Goal: Task Accomplishment & Management: Use online tool/utility

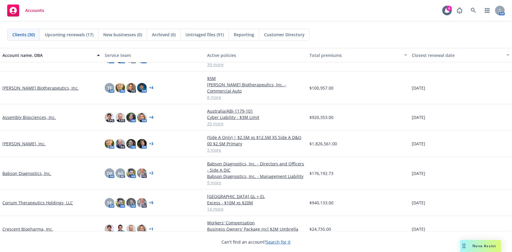
scroll to position [44, 0]
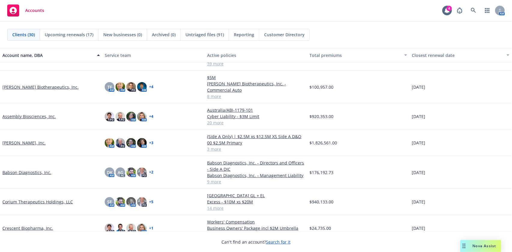
click at [32, 170] on link "Babson Diagnostics, Inc." at bounding box center [26, 173] width 49 height 6
click at [37, 170] on link "Babson Diagnostics, Inc." at bounding box center [26, 173] width 49 height 6
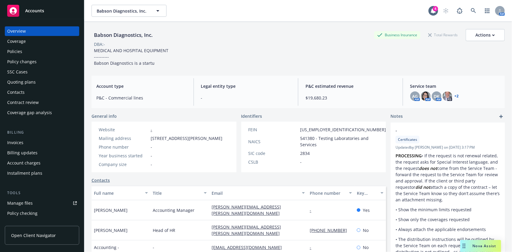
click at [23, 140] on div "Invoices" at bounding box center [15, 143] width 16 height 10
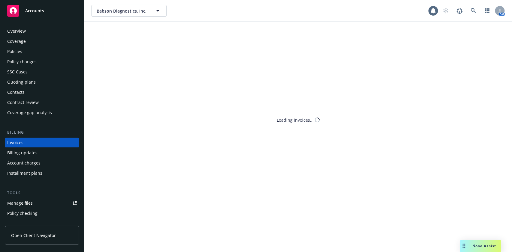
scroll to position [7, 0]
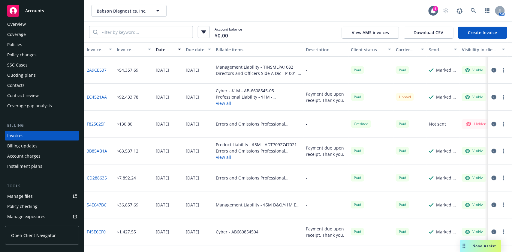
click at [130, 38] on div "Account balance $0.00 View AMS invoices Download CSV Create Invoice" at bounding box center [298, 32] width 428 height 20
click at [133, 32] on input "search" at bounding box center [145, 31] width 95 height 11
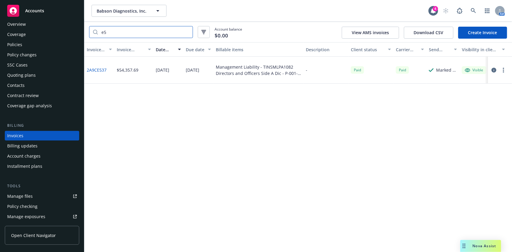
click at [119, 32] on input "e5" at bounding box center [145, 31] width 95 height 11
type input "e"
paste input "A4C5BAE5"
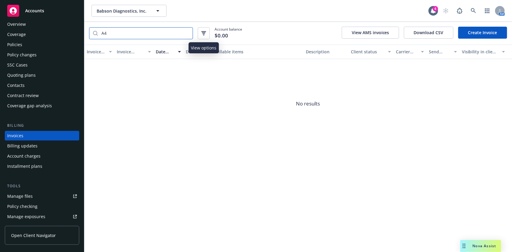
type input "A"
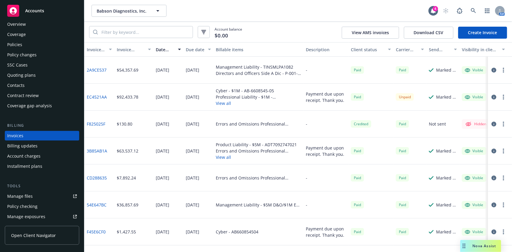
click at [222, 104] on button "View all" at bounding box center [258, 103] width 85 height 6
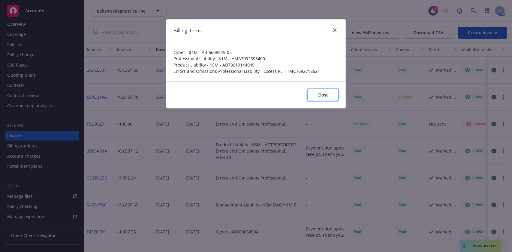
click at [325, 97] on span "Close" at bounding box center [323, 95] width 11 height 6
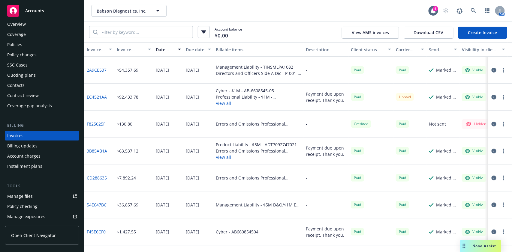
click at [14, 47] on div "Policies" at bounding box center [14, 45] width 15 height 10
click at [27, 41] on div "Policies" at bounding box center [42, 45] width 70 height 10
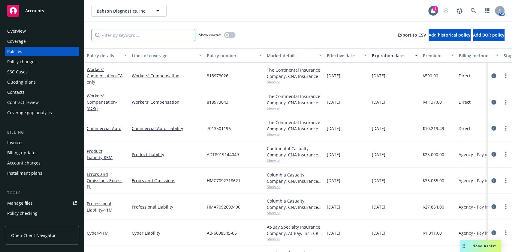
click at [122, 37] on input "Filter by keyword..." at bounding box center [144, 35] width 104 height 12
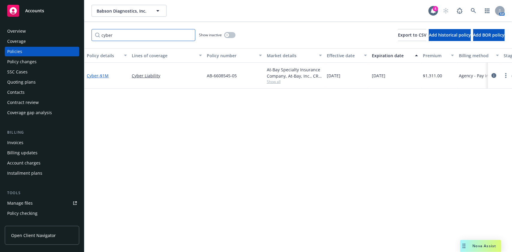
type input "cyber"
click at [102, 75] on span "- $1M" at bounding box center [103, 76] width 10 height 6
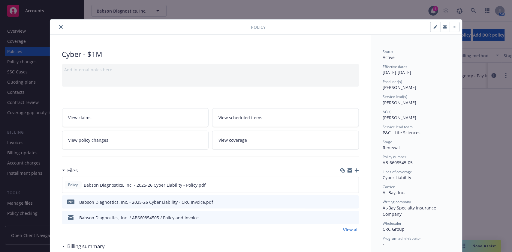
click at [59, 27] on icon "close" at bounding box center [61, 27] width 4 height 4
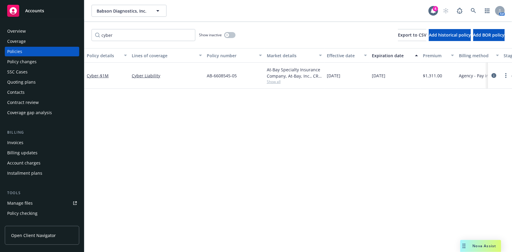
click at [23, 145] on div "Invoices" at bounding box center [15, 143] width 16 height 10
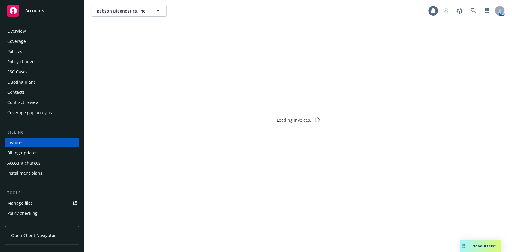
scroll to position [7, 0]
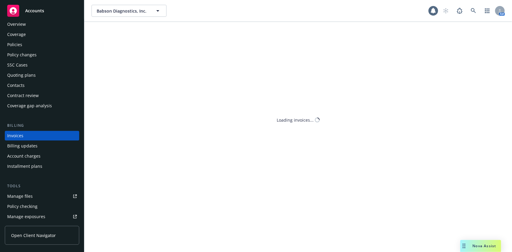
click at [14, 144] on div "Billing updates" at bounding box center [22, 146] width 30 height 10
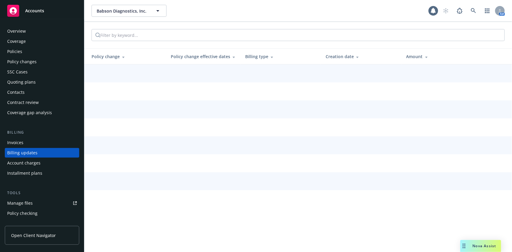
scroll to position [17, 0]
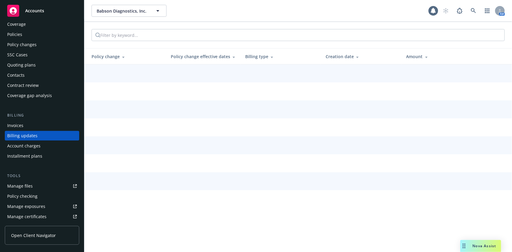
click at [20, 136] on div "Billing updates" at bounding box center [22, 136] width 30 height 10
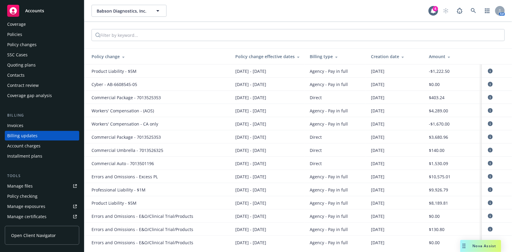
click at [24, 122] on div "Invoices" at bounding box center [42, 126] width 70 height 10
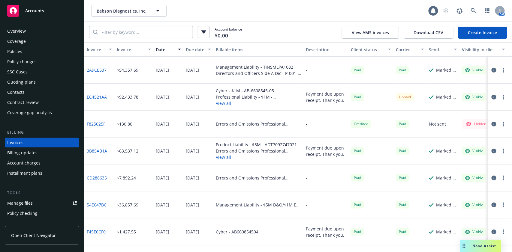
scroll to position [7, 0]
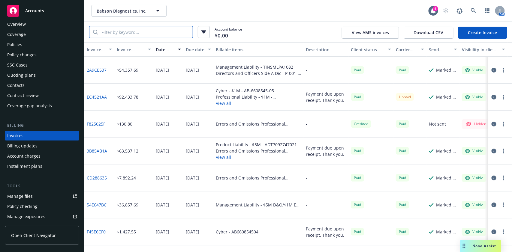
click at [149, 29] on input "search" at bounding box center [145, 31] width 95 height 11
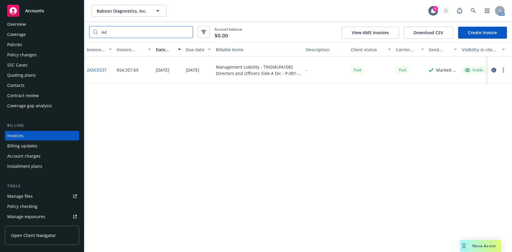
type input "A"
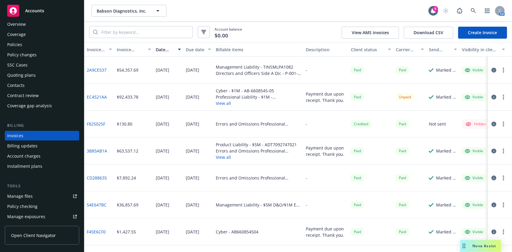
click at [94, 234] on link "F45E6CF0" at bounding box center [96, 232] width 19 height 6
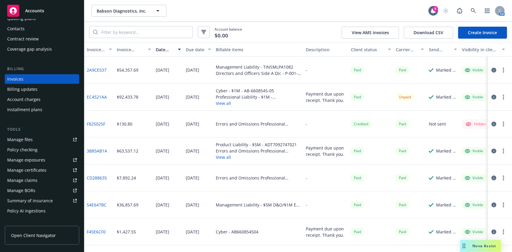
scroll to position [21, 0]
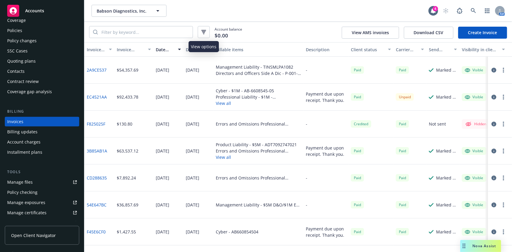
click at [204, 33] on icon "button" at bounding box center [204, 32] width 2 height 1
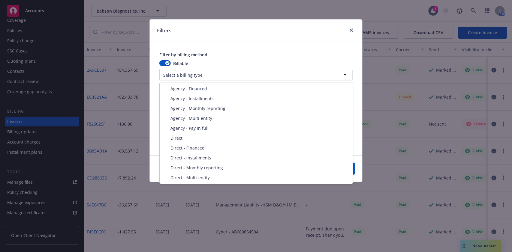
click at [306, 75] on html "Accounts Overview Coverage Policies Policy changes SSC Cases Quoting plans Cont…" at bounding box center [256, 126] width 512 height 252
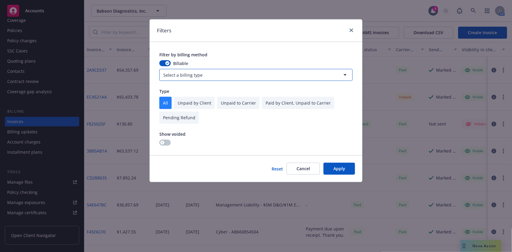
click at [350, 30] on html "Accounts Overview Coverage Policies Policy changes SSC Cases Quoting plans Cont…" at bounding box center [256, 126] width 512 height 252
click at [350, 30] on icon "close" at bounding box center [352, 31] width 4 height 4
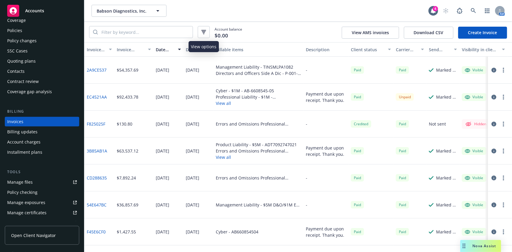
click at [202, 34] on icon "button" at bounding box center [203, 32] width 5 height 4
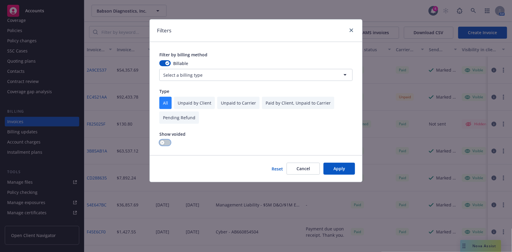
click at [168, 145] on button "button" at bounding box center [164, 143] width 11 height 6
click at [331, 164] on button "Apply" at bounding box center [340, 169] width 32 height 12
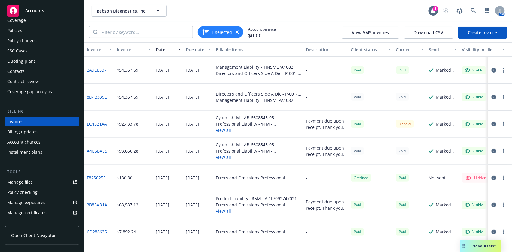
drag, startPoint x: 92, startPoint y: 125, endPoint x: 88, endPoint y: 128, distance: 5.6
click at [88, 128] on div "EC4521AA" at bounding box center [99, 124] width 30 height 27
drag, startPoint x: 107, startPoint y: 125, endPoint x: 86, endPoint y: 126, distance: 20.7
click at [86, 126] on div "EC4521AA" at bounding box center [99, 124] width 30 height 27
copy link "EC4521AA"
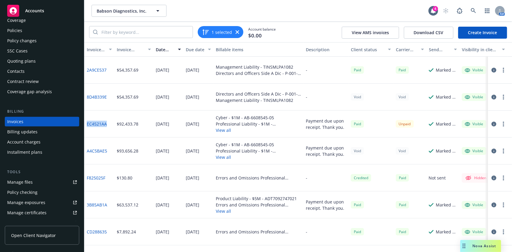
click at [86, 126] on div "EC4521AA" at bounding box center [99, 124] width 30 height 27
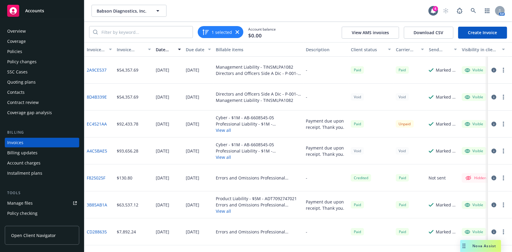
click at [17, 49] on div "Policies" at bounding box center [14, 52] width 15 height 10
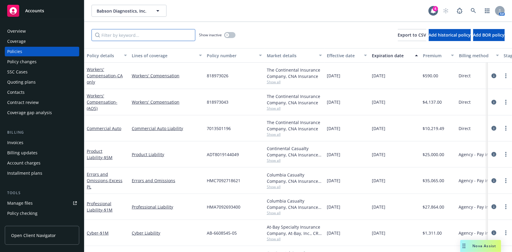
click at [146, 36] on input "Filter by keyword..." at bounding box center [144, 35] width 104 height 12
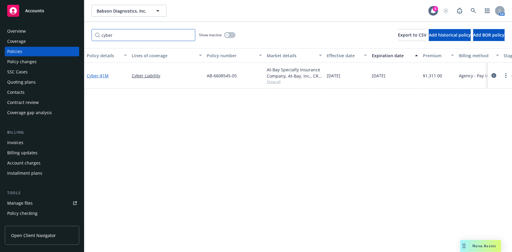
type input "cyber"
click at [100, 74] on span "- $1M" at bounding box center [103, 76] width 10 height 6
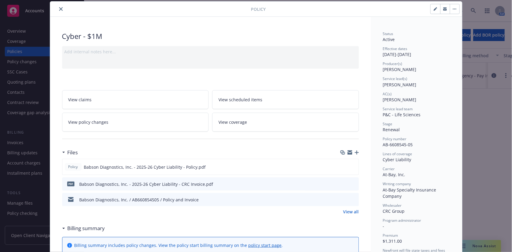
scroll to position [113, 0]
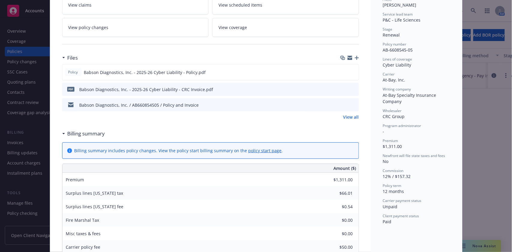
click at [345, 119] on link "View all" at bounding box center [351, 117] width 16 height 6
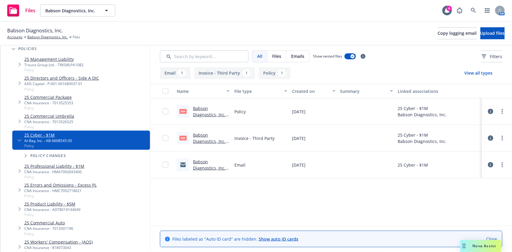
scroll to position [122, 0]
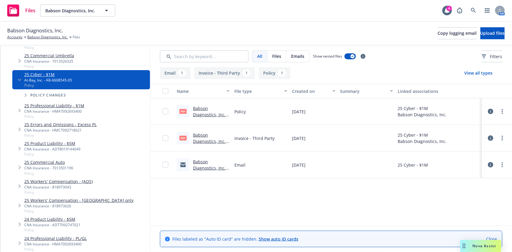
click at [206, 140] on link "Babson Diagnostics, Inc. - 2025-26 Cyber Liability - CRC Invoice.pdf" at bounding box center [210, 147] width 35 height 31
click at [34, 35] on link "Babson Diagnostics, Inc." at bounding box center [47, 37] width 41 height 5
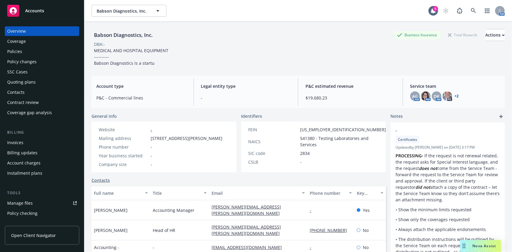
click at [23, 139] on div "Invoices" at bounding box center [15, 143] width 16 height 10
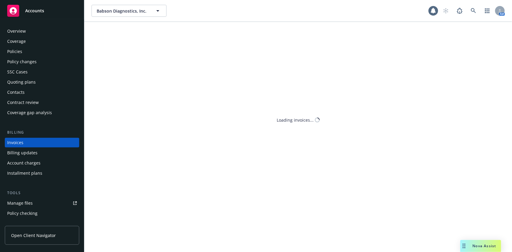
scroll to position [7, 0]
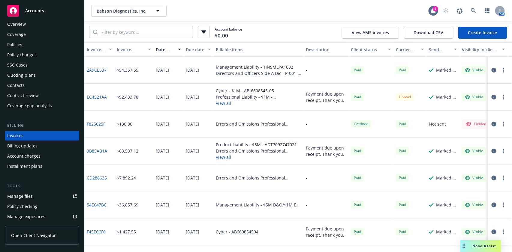
click at [19, 43] on div "Policies" at bounding box center [14, 45] width 15 height 10
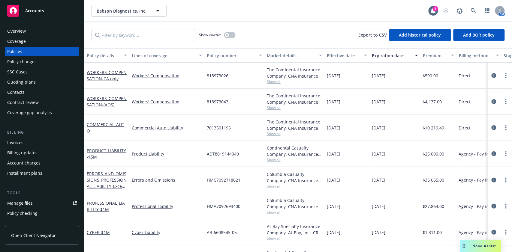
click at [142, 29] on div "Show inactive Export to CSV Add historical policy Add BOR policy" at bounding box center [298, 35] width 428 height 26
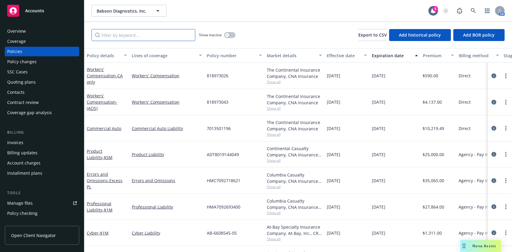
click at [143, 35] on input "Filter by keyword..." at bounding box center [144, 35] width 104 height 12
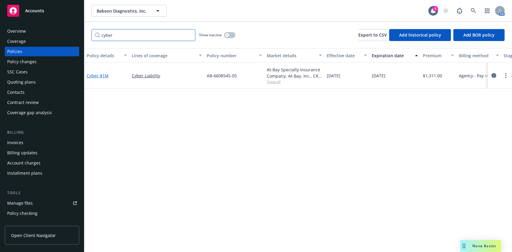
type input "cyber"
click at [100, 76] on span "- $1M" at bounding box center [103, 76] width 10 height 6
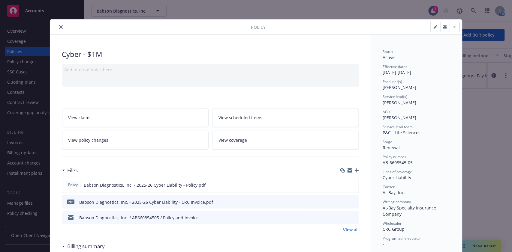
click at [59, 26] on icon "close" at bounding box center [61, 27] width 4 height 4
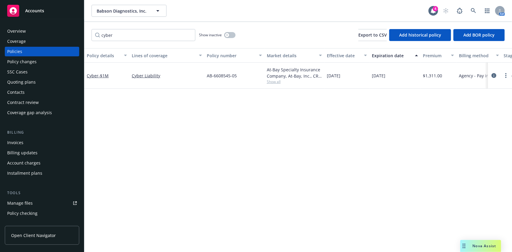
click at [27, 143] on div "Invoices" at bounding box center [42, 143] width 70 height 10
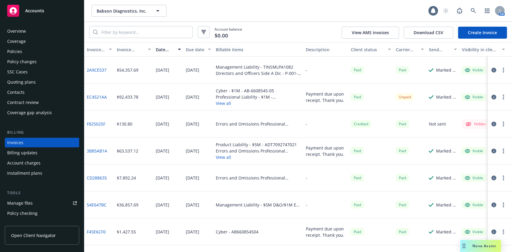
scroll to position [7, 0]
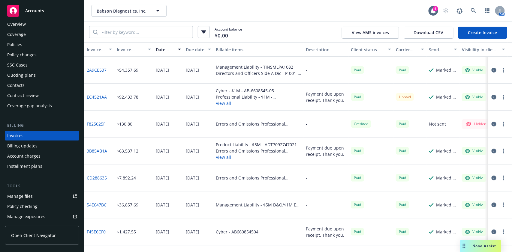
click at [94, 99] on link "EC4521AA" at bounding box center [97, 97] width 20 height 6
click at [103, 97] on link "EC4521AA" at bounding box center [97, 97] width 20 height 6
click at [97, 68] on link "2A9CE537" at bounding box center [97, 70] width 20 height 6
click at [28, 12] on span "Accounts" at bounding box center [34, 10] width 19 height 5
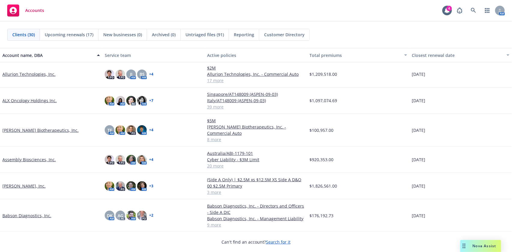
scroll to position [88, 0]
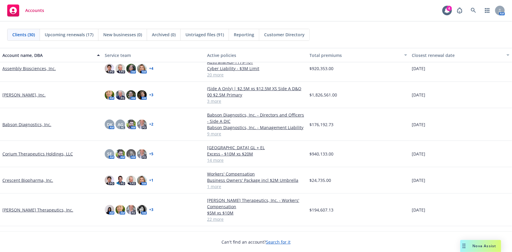
click at [25, 122] on link "Babson Diagnostics, Inc." at bounding box center [26, 125] width 49 height 6
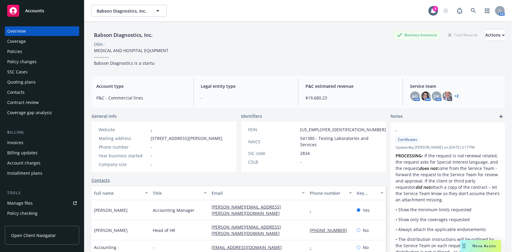
click at [20, 142] on div "Invoices" at bounding box center [15, 143] width 16 height 10
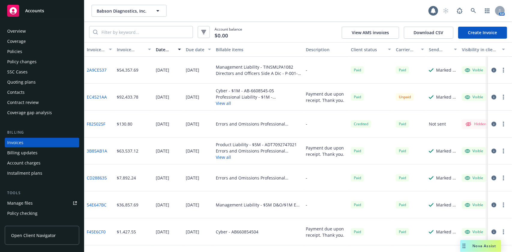
scroll to position [7, 0]
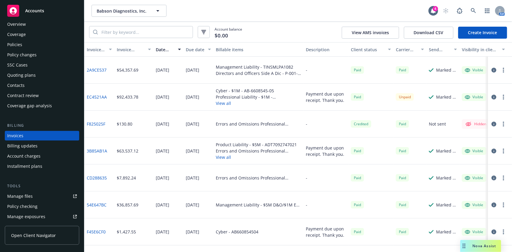
click at [97, 96] on link "EC4521AA" at bounding box center [97, 97] width 20 height 6
click at [475, 13] on icon at bounding box center [473, 10] width 5 height 5
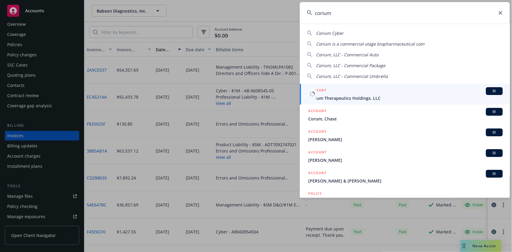
type input "corium"
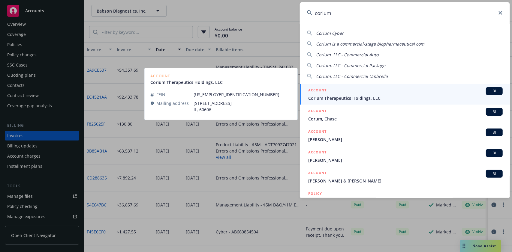
click at [368, 96] on span "Corium Therapeutics Holdings, LLC" at bounding box center [405, 98] width 195 height 6
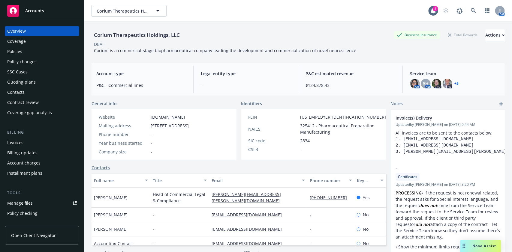
click at [23, 47] on div "Policies" at bounding box center [42, 52] width 70 height 10
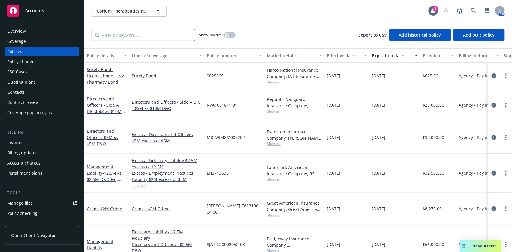
click at [140, 41] on input "Filter by keyword..." at bounding box center [144, 35] width 104 height 12
click at [44, 65] on div "Policy changes" at bounding box center [42, 62] width 70 height 10
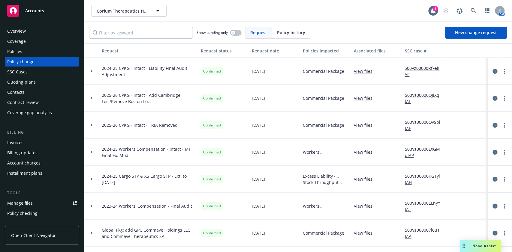
click at [95, 179] on div at bounding box center [92, 179] width 10 height 2
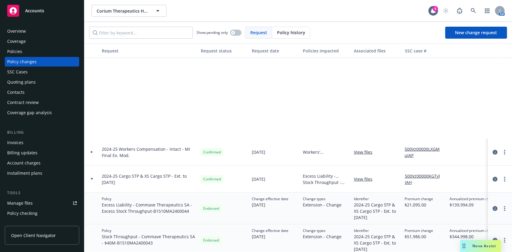
scroll to position [113, 0]
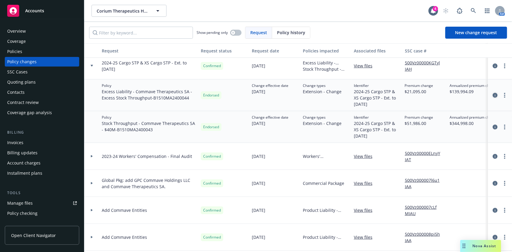
click at [493, 94] on icon "circleInformation" at bounding box center [495, 95] width 5 height 5
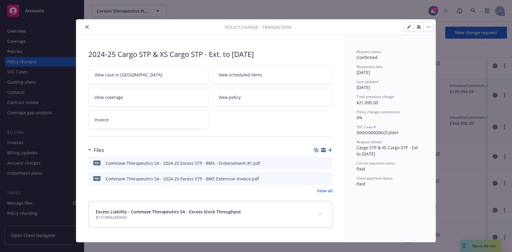
scroll to position [9, 0]
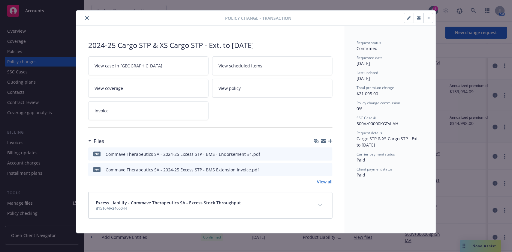
click at [187, 113] on link "Invoice" at bounding box center [148, 110] width 120 height 19
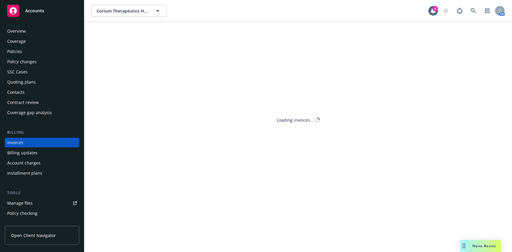
scroll to position [7, 0]
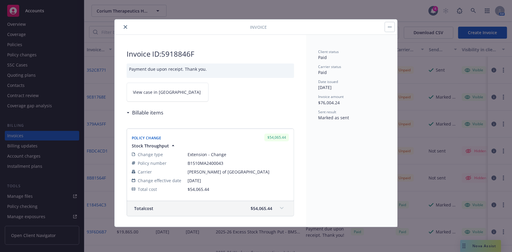
click at [261, 211] on span "$54,065.44" at bounding box center [262, 209] width 22 height 6
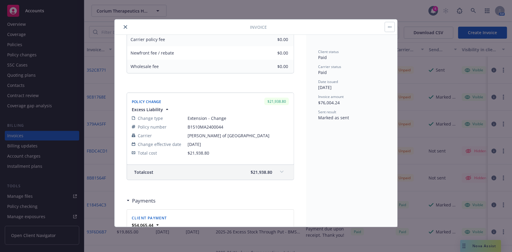
scroll to position [266, 0]
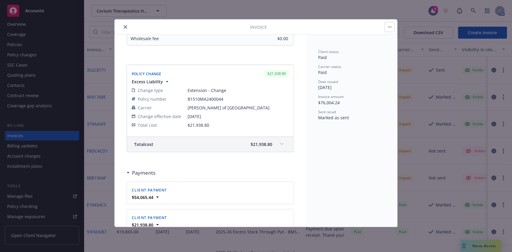
click at [270, 141] on div "Total cost $21,938.80" at bounding box center [210, 144] width 167 height 15
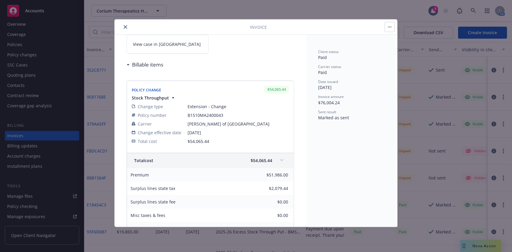
scroll to position [40, 0]
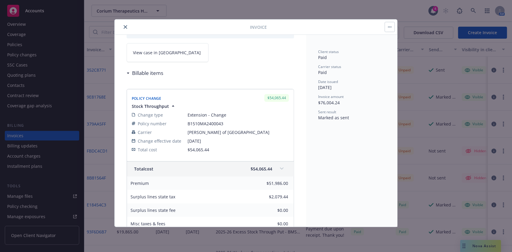
click at [124, 24] on button "close" at bounding box center [125, 26] width 7 height 7
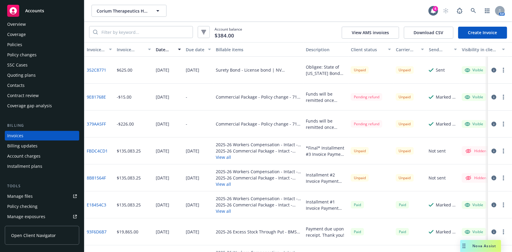
click at [28, 51] on div "Policy changes" at bounding box center [21, 55] width 29 height 10
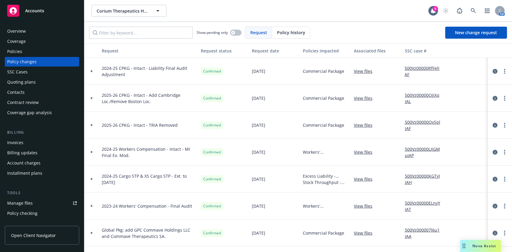
click at [94, 179] on div at bounding box center [92, 179] width 10 height 2
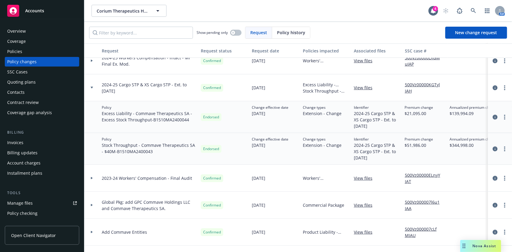
scroll to position [92, 0]
click at [490, 149] on div at bounding box center [499, 148] width 19 height 7
click at [493, 148] on icon "circleInformation" at bounding box center [495, 148] width 5 height 5
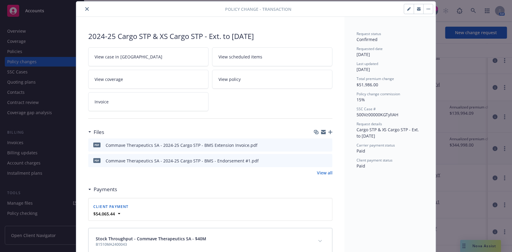
scroll to position [54, 0]
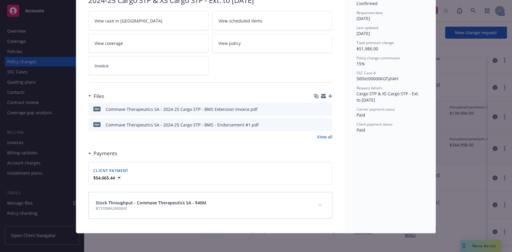
click at [116, 179] on icon at bounding box center [119, 178] width 6 height 6
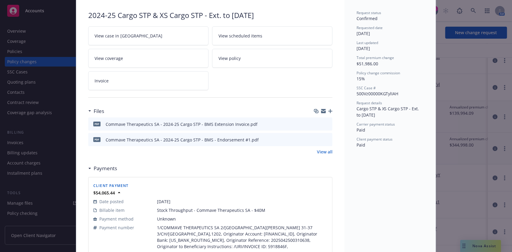
scroll to position [38, 0]
click at [122, 81] on link "Invoice" at bounding box center [148, 81] width 120 height 19
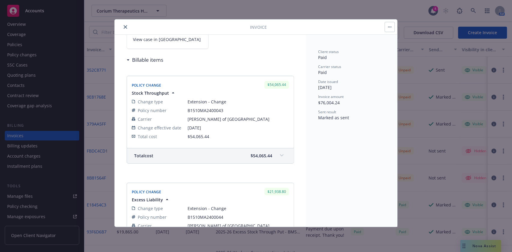
scroll to position [53, 0]
click at [253, 154] on span "$54,065.44" at bounding box center [262, 155] width 22 height 6
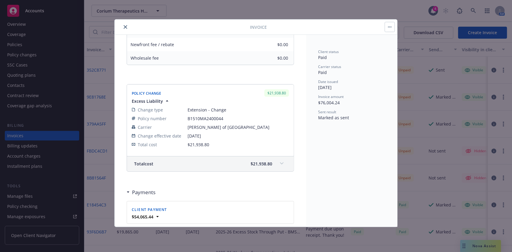
scroll to position [246, 0]
click at [262, 163] on span "$21,938.80" at bounding box center [262, 164] width 22 height 6
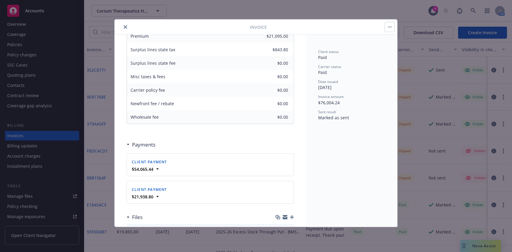
scroll to position [421, 0]
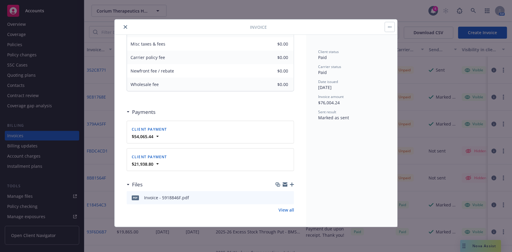
click at [178, 195] on div "Invoice - 5918846F.pdf" at bounding box center [166, 198] width 45 height 6
click at [286, 198] on icon "preview file" at bounding box center [288, 197] width 5 height 4
click at [155, 162] on icon at bounding box center [158, 164] width 6 height 6
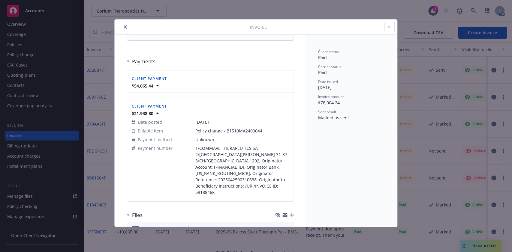
scroll to position [502, 0]
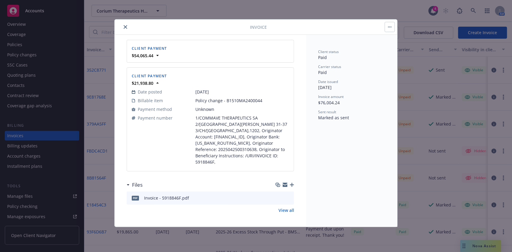
click at [286, 197] on icon "preview file" at bounding box center [288, 198] width 5 height 4
click at [198, 32] on div "Invoice" at bounding box center [256, 27] width 283 height 15
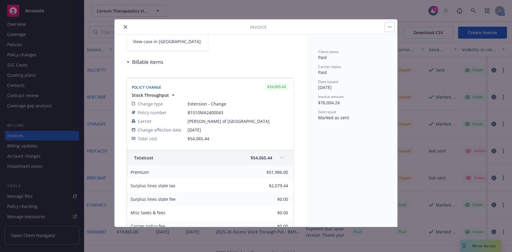
scroll to position [0, 0]
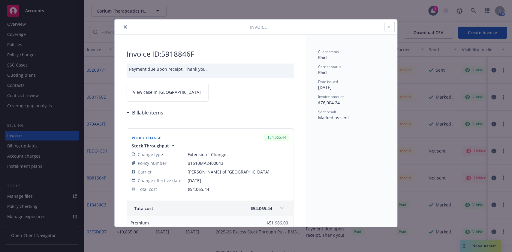
click at [125, 24] on button "close" at bounding box center [125, 26] width 7 height 7
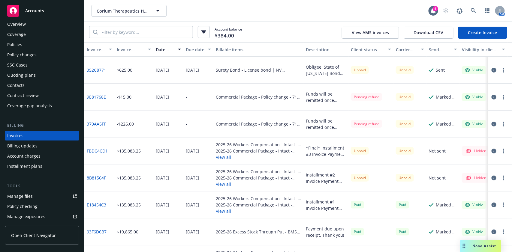
click at [35, 54] on div "Policy changes" at bounding box center [21, 55] width 29 height 10
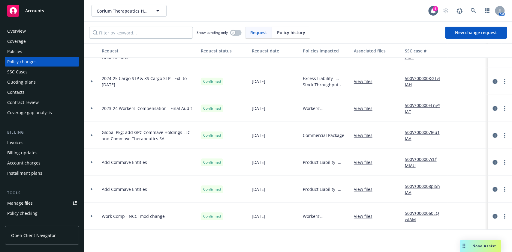
scroll to position [15, 0]
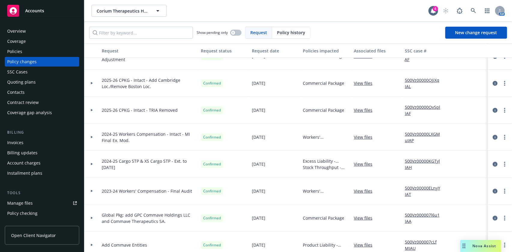
click at [91, 162] on div at bounding box center [91, 164] width 15 height 27
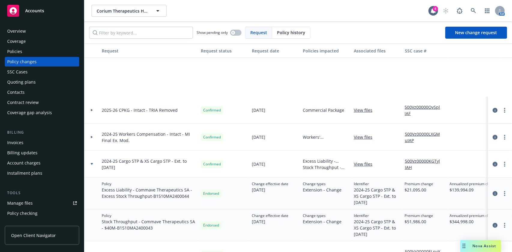
scroll to position [88, 0]
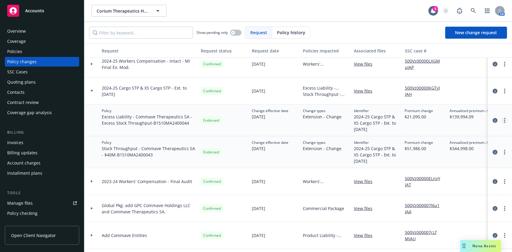
click at [501, 119] on link "more" at bounding box center [504, 120] width 7 height 7
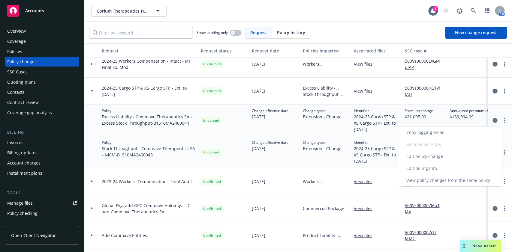
click at [445, 165] on link "Edit billing info" at bounding box center [450, 169] width 103 height 12
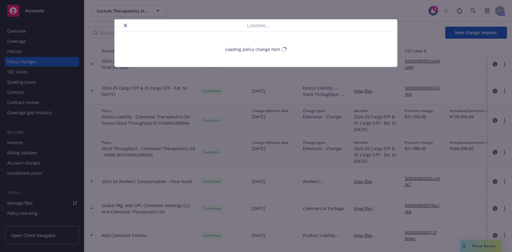
select select "MA"
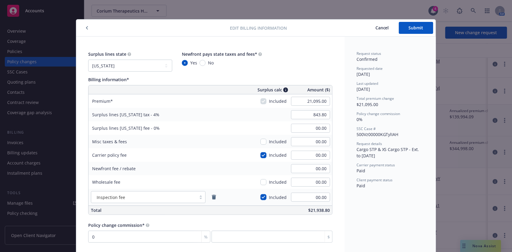
scroll to position [3, 0]
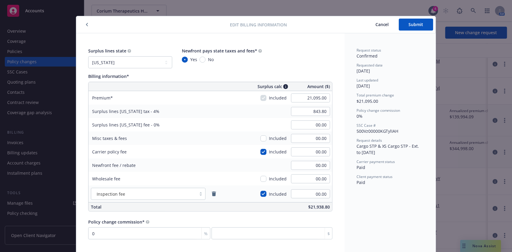
click at [371, 25] on button "Cancel" at bounding box center [382, 25] width 33 height 12
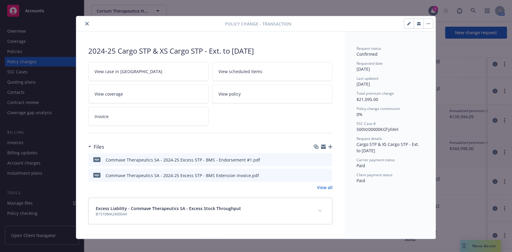
click at [83, 25] on button "close" at bounding box center [86, 23] width 7 height 7
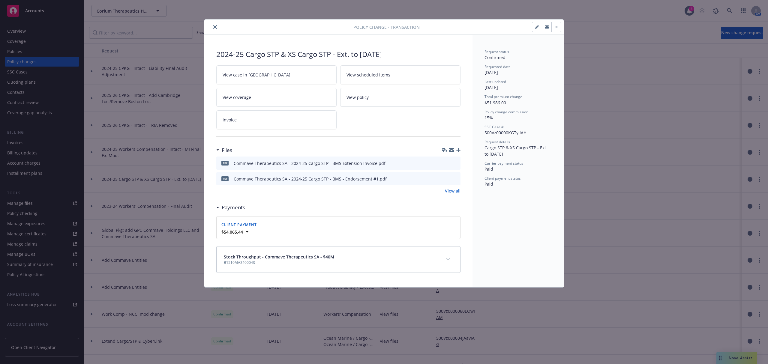
click at [214, 26] on icon "close" at bounding box center [215, 27] width 4 height 4
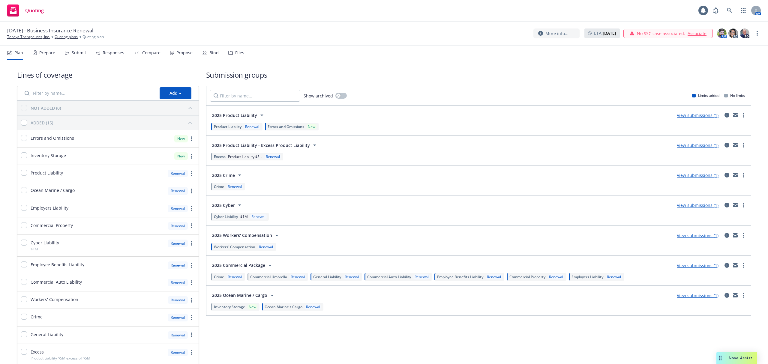
click at [212, 52] on div "Bind" at bounding box center [214, 52] width 9 height 5
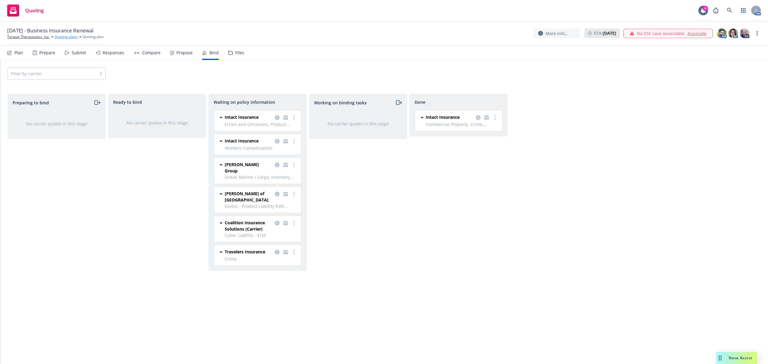
click at [66, 38] on link "Quoting plans" at bounding box center [66, 36] width 23 height 5
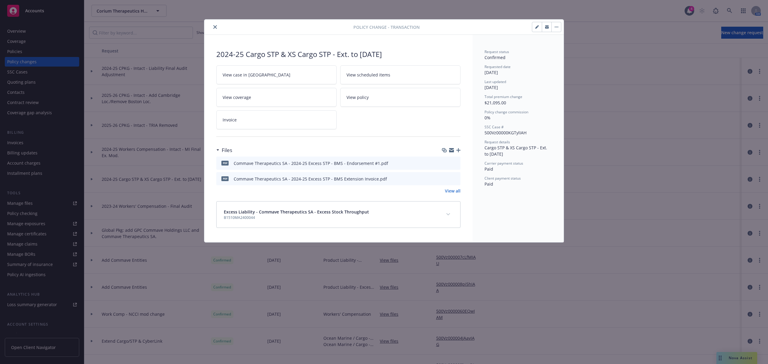
click at [217, 26] on button "close" at bounding box center [215, 26] width 7 height 7
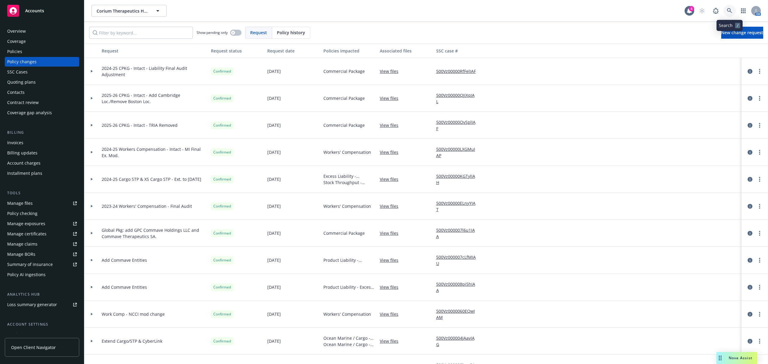
click at [729, 11] on icon at bounding box center [729, 10] width 5 height 5
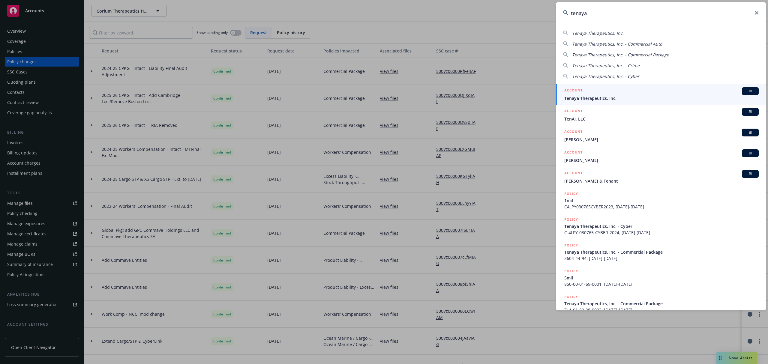
type input "tenaya"
click at [608, 98] on span "Tenaya Therapeutics, Inc." at bounding box center [662, 98] width 195 height 6
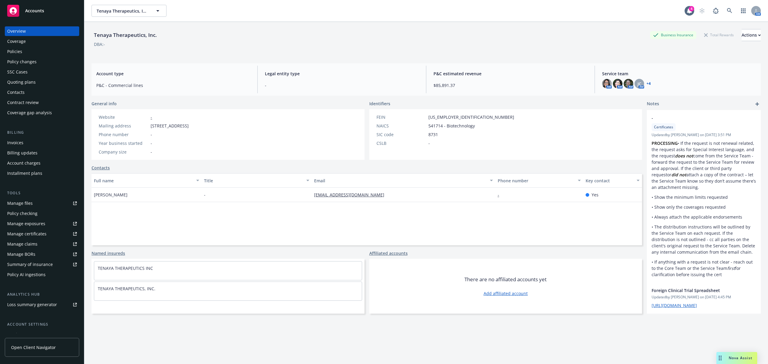
click at [739, 355] on div "Nova Assist" at bounding box center [737, 358] width 41 height 12
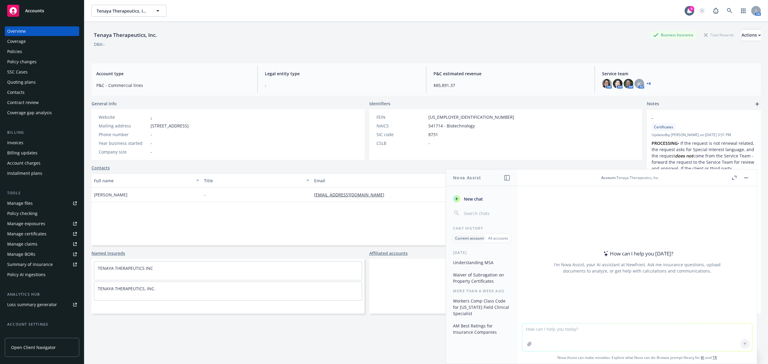
click at [568, 326] on textarea at bounding box center [638, 338] width 230 height 28
drag, startPoint x: 343, startPoint y: 55, endPoint x: 422, endPoint y: 111, distance: 96.2
click at [343, 55] on div "Tenaya Therapeutics, Inc. Business Insurance Total Rewards Actions DBA: -" at bounding box center [427, 40] width 670 height 37
click at [722, 334] on textarea "The client sent the attached image asking for limits to be updated for a certif…" at bounding box center [638, 337] width 230 height 28
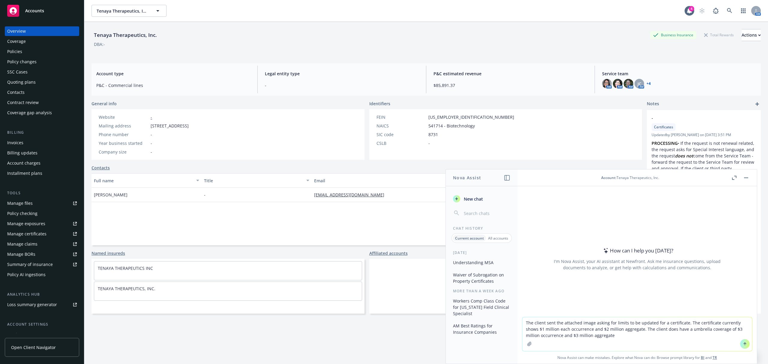
type textarea "The client sent the attached image asking for limits to be updated for a certif…"
click at [628, 338] on textarea "The client sent the attached image asking for limits to be updated for a certif…" at bounding box center [638, 335] width 230 height 34
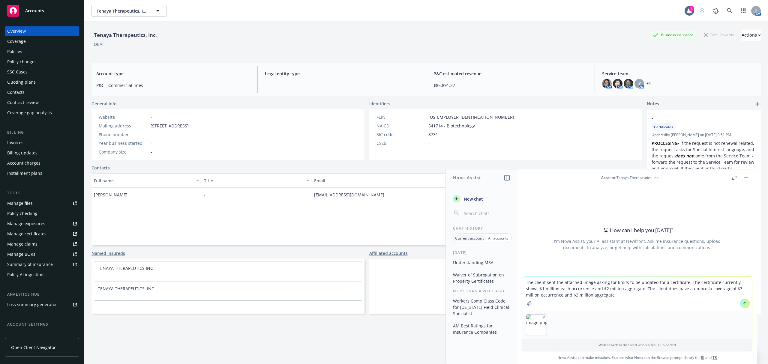
click at [741, 300] on button at bounding box center [746, 304] width 10 height 10
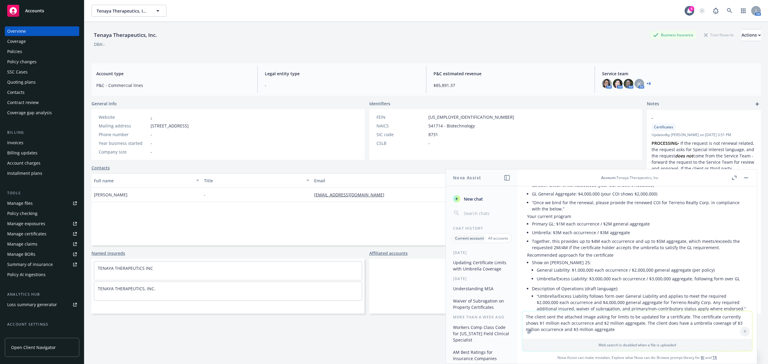
scroll to position [113, 0]
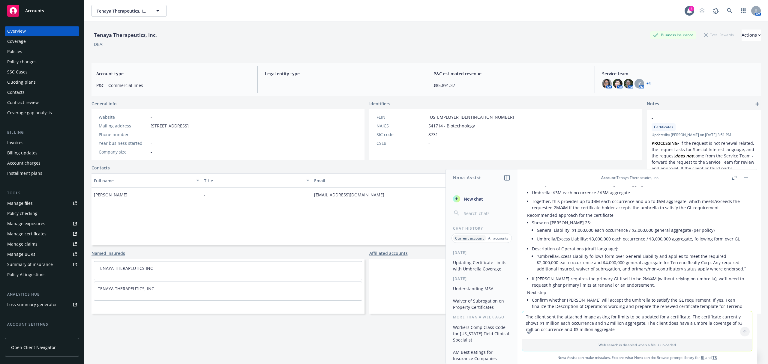
click at [578, 321] on textarea "The client sent the attached image asking for limits to be updated for a certif…" at bounding box center [638, 326] width 230 height 28
type textarea "I don't want to show an excess on the certificate. I want to ensure we're only …"
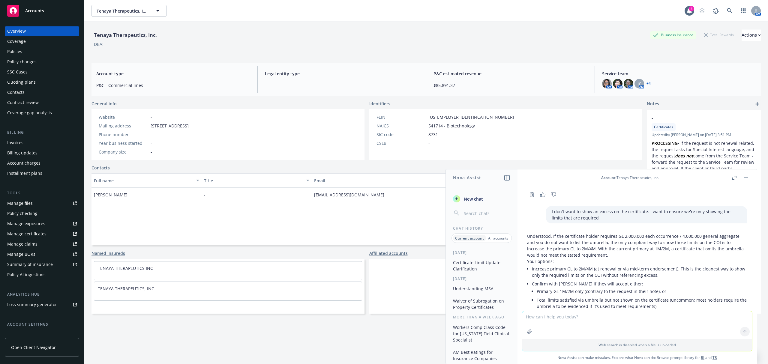
scroll to position [243, 0]
click at [620, 318] on textarea at bounding box center [638, 326] width 230 height 28
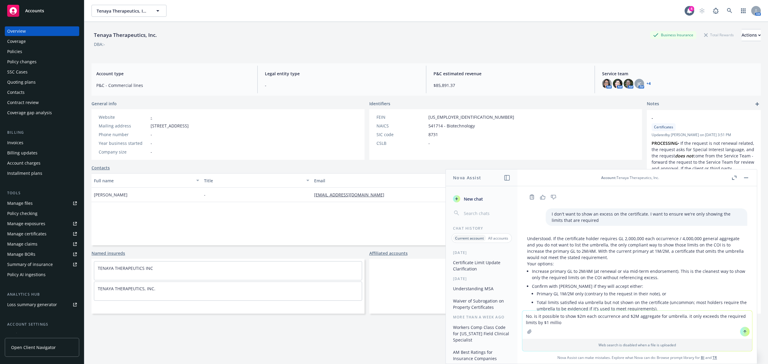
type textarea "No. is it possible to show $2m each occurrence and $2M aggregate for umbrella. …"
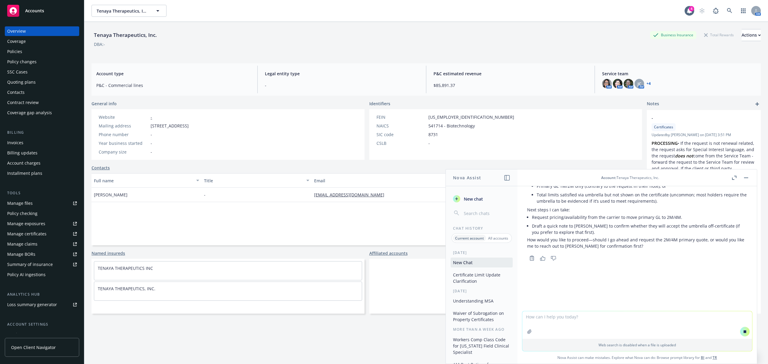
scroll to position [342, 0]
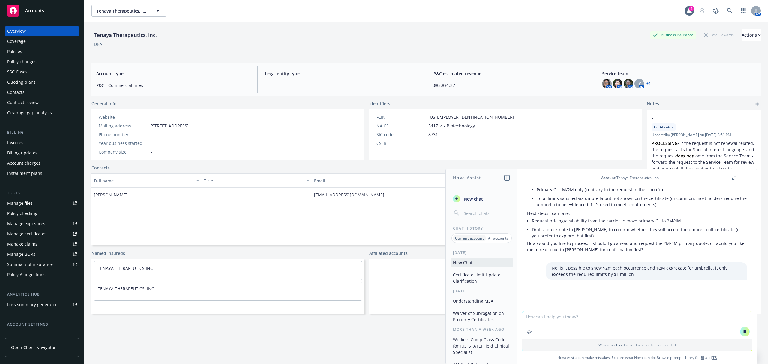
click at [546, 263] on div "No. is it possible to show $2m each occurrence and $2M aggregate for umbrella. …" at bounding box center [647, 271] width 202 height 17
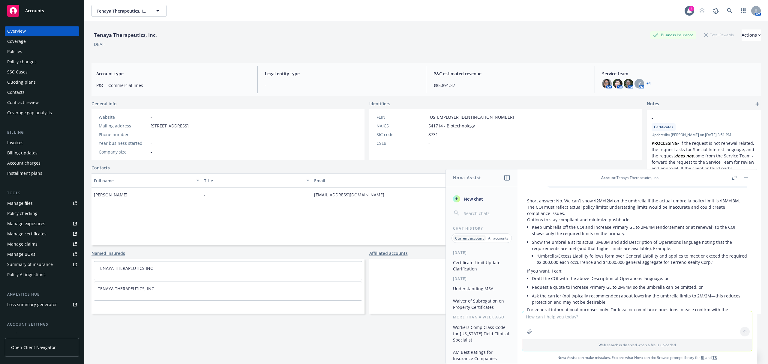
scroll to position [451, 0]
click at [25, 80] on div "Quoting plans" at bounding box center [21, 82] width 29 height 10
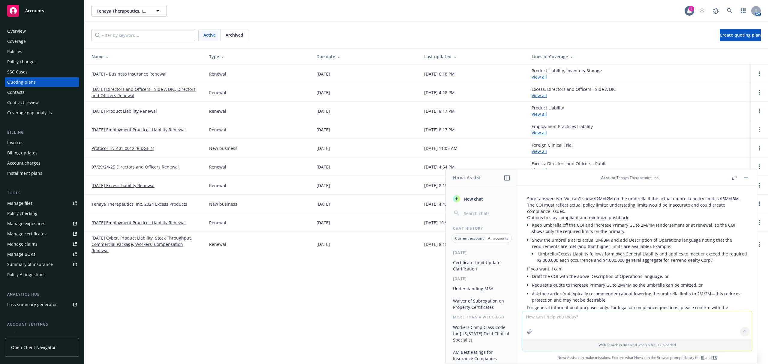
click at [747, 180] on button "button" at bounding box center [746, 177] width 7 height 7
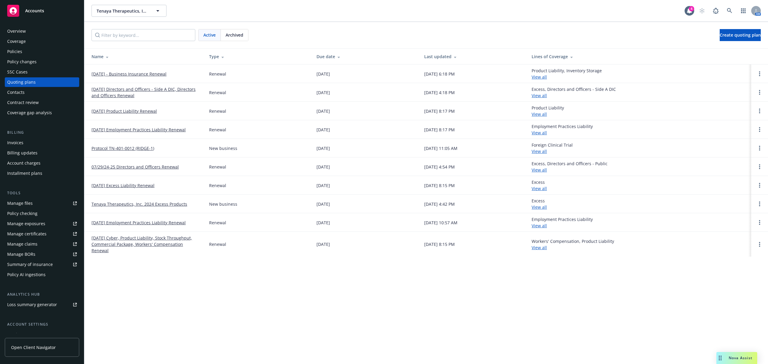
click at [167, 73] on link "October 12, 2025 - Business Insurance Renewal" at bounding box center [129, 74] width 75 height 6
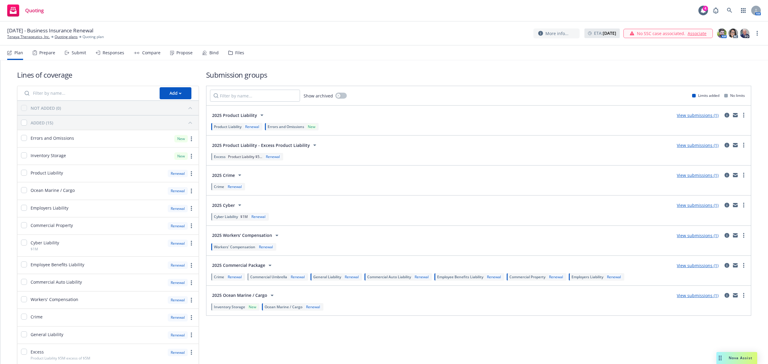
click at [213, 52] on div "Bind" at bounding box center [214, 52] width 9 height 5
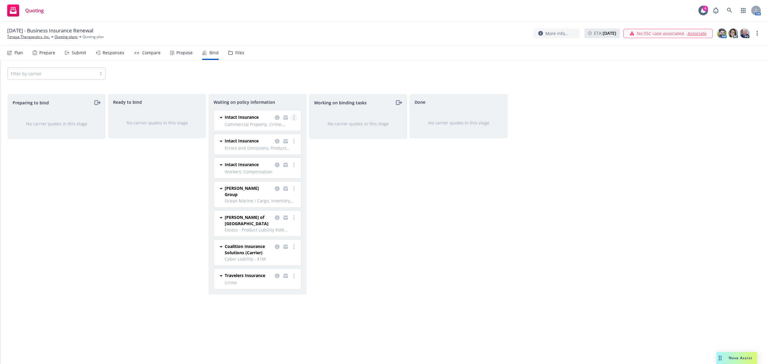
click at [294, 116] on circle "more" at bounding box center [294, 115] width 1 height 1
click at [278, 132] on span "Create policies" at bounding box center [265, 130] width 44 height 6
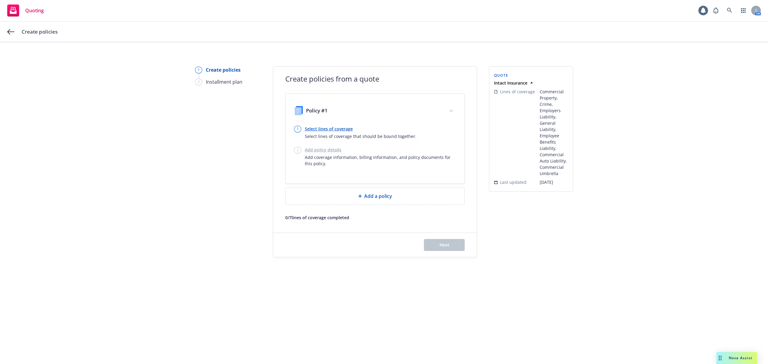
click at [345, 127] on link "Select lines of coverage" at bounding box center [361, 129] width 112 height 6
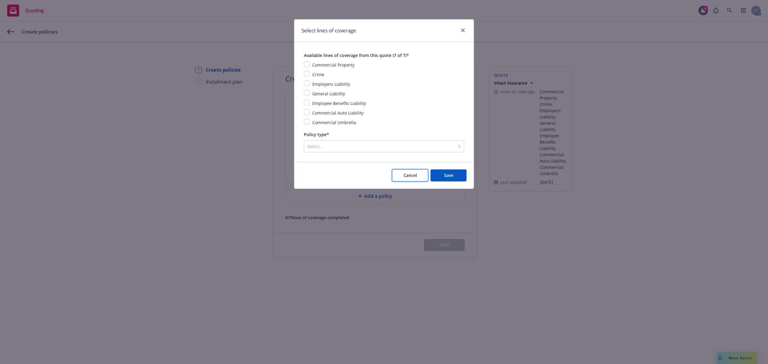
click at [421, 179] on button "Cancel" at bounding box center [410, 176] width 36 height 12
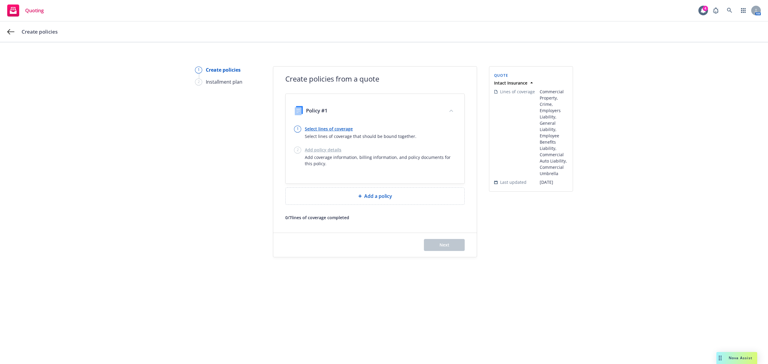
click at [341, 128] on link "Select lines of coverage" at bounding box center [361, 129] width 112 height 6
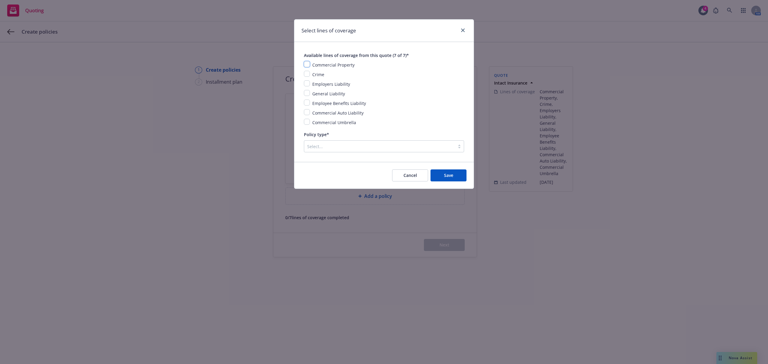
click at [306, 63] on input "checkbox" at bounding box center [307, 64] width 6 height 6
checkbox input "true"
click at [309, 76] on input "checkbox" at bounding box center [307, 74] width 6 height 6
checkbox input "true"
click at [306, 83] on input "checkbox" at bounding box center [307, 83] width 6 height 6
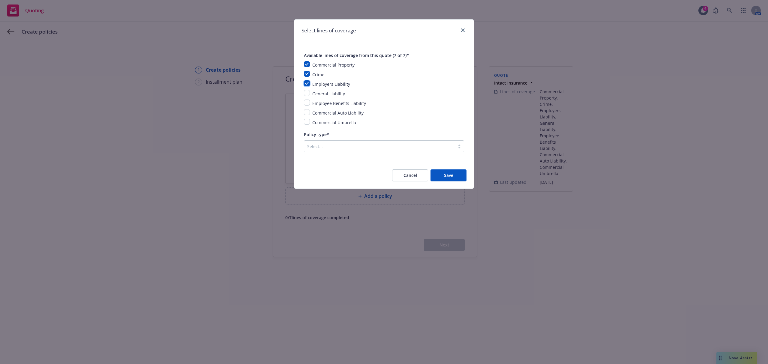
checkbox input "true"
click at [305, 96] on input "checkbox" at bounding box center [307, 93] width 6 height 6
checkbox input "true"
click at [306, 105] on input "checkbox" at bounding box center [307, 103] width 6 height 6
checkbox input "true"
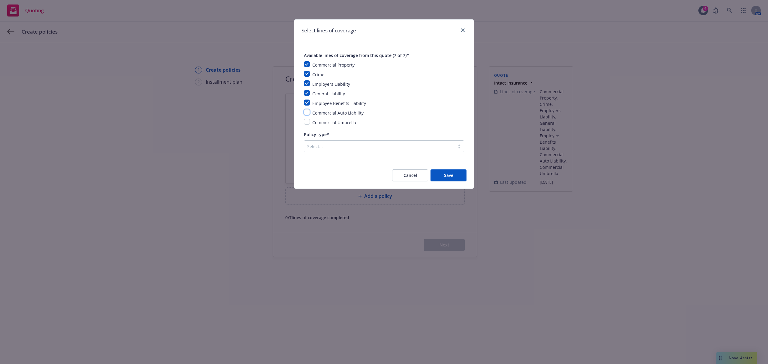
click at [306, 112] on input "checkbox" at bounding box center [307, 112] width 6 height 6
checkbox input "true"
click at [306, 122] on input "checkbox" at bounding box center [307, 122] width 6 height 6
checkbox input "true"
click at [364, 146] on div at bounding box center [379, 146] width 145 height 7
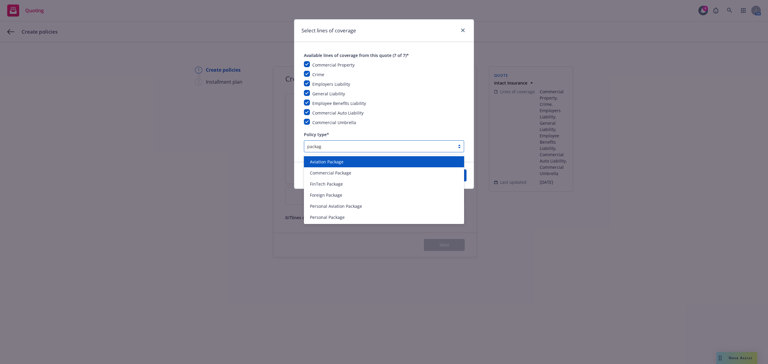
type input "package"
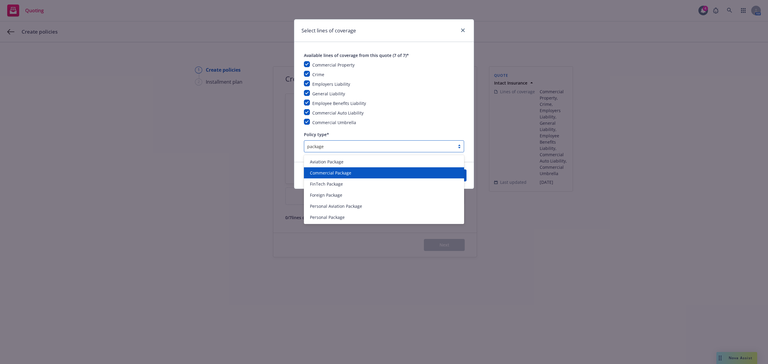
click at [347, 171] on span "Commercial Package" at bounding box center [330, 173] width 41 height 6
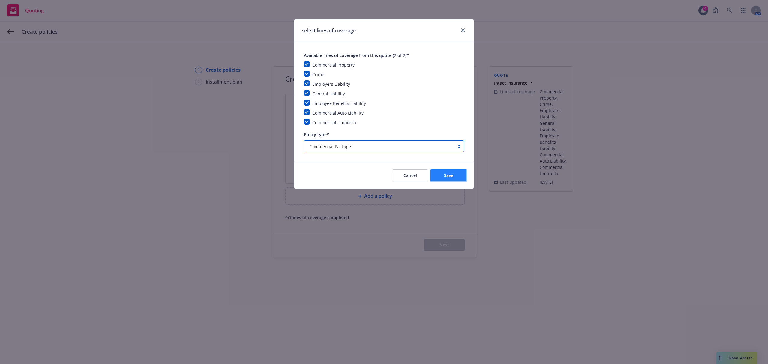
click at [457, 180] on button "Save" at bounding box center [449, 176] width 36 height 12
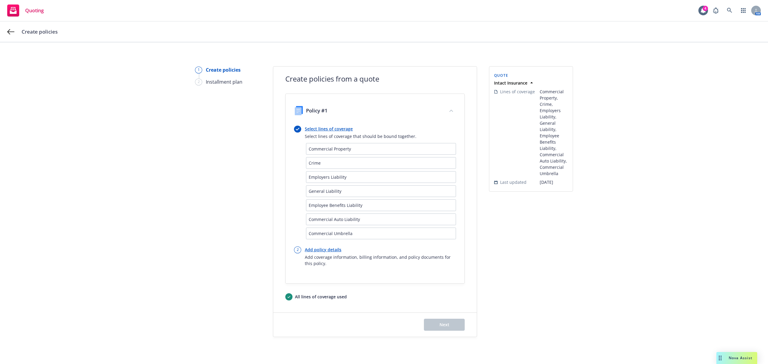
click at [315, 250] on link "Add policy details" at bounding box center [380, 250] width 151 height 6
select select "12"
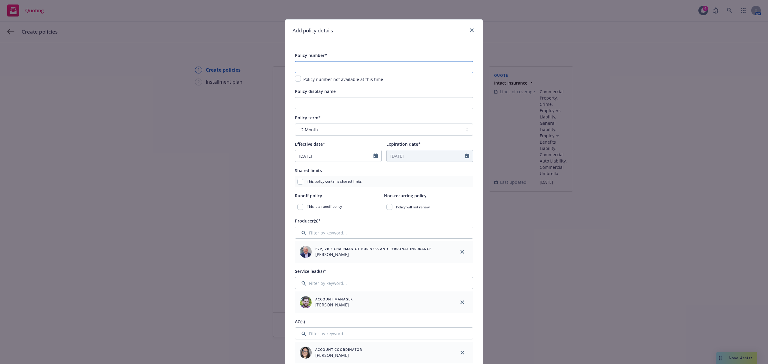
click at [325, 71] on input "text" at bounding box center [384, 67] width 178 height 12
paste input "711018038-0003"
type input "711018038-0003"
click at [314, 104] on input "Policy display name" at bounding box center [384, 103] width 178 height 12
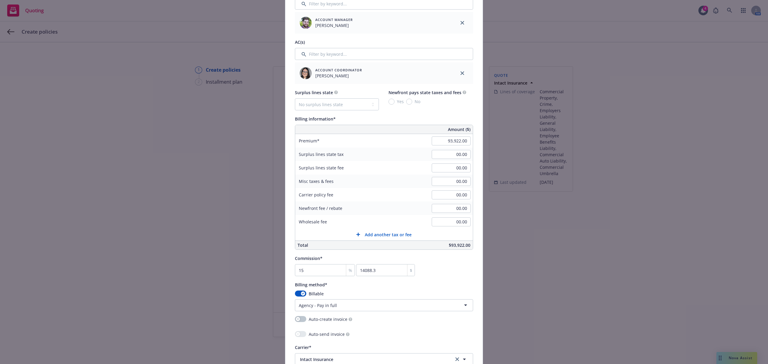
scroll to position [280, 0]
type input "Worldwide"
click at [453, 143] on input "93,922.00" at bounding box center [451, 140] width 39 height 9
paste input "$96,521"
type input "00.00"
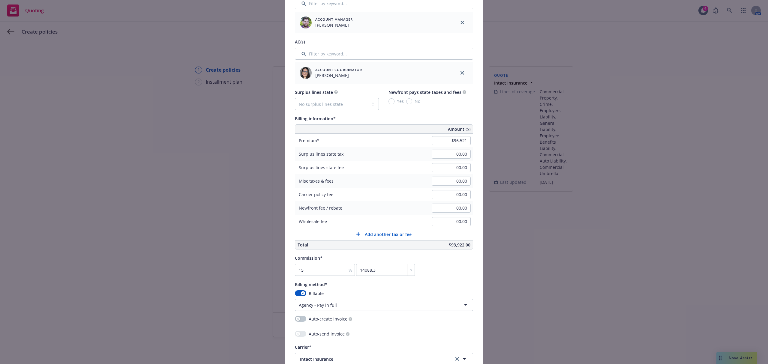
type input "0"
click at [457, 108] on div "Surplus lines state No surplus lines state Alaska Alabama Arkansas Arizona Cali…" at bounding box center [384, 100] width 178 height 22
click at [455, 141] on input "00.00" at bounding box center [451, 140] width 39 height 9
type input "96,521.00"
type input "14478.15"
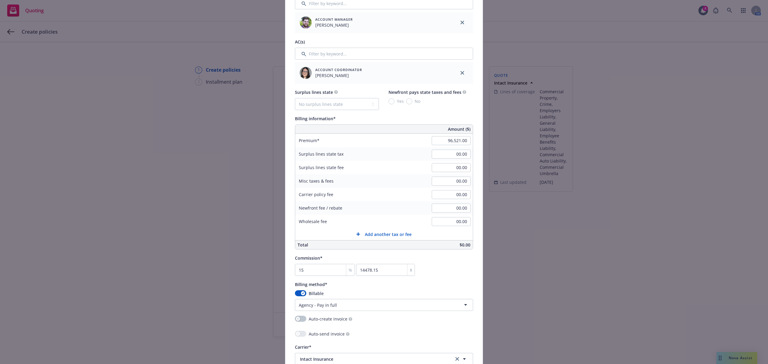
click at [448, 112] on div "Surplus lines state No surplus lines state Alaska Alabama Arkansas Arizona Cali…" at bounding box center [384, 169] width 178 height 161
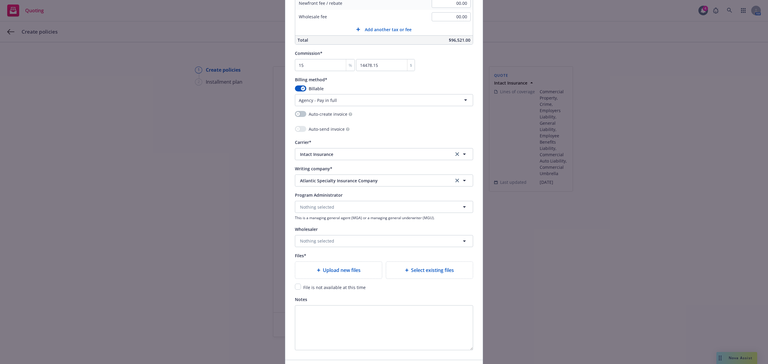
scroll to position [520, 0]
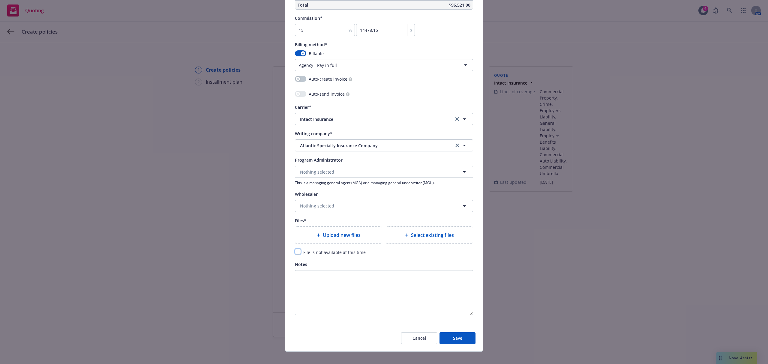
drag, startPoint x: 296, startPoint y: 254, endPoint x: 310, endPoint y: 256, distance: 14.3
click at [296, 254] on input "checkbox" at bounding box center [298, 252] width 6 height 6
checkbox input "true"
click at [453, 340] on span "Save" at bounding box center [457, 339] width 9 height 6
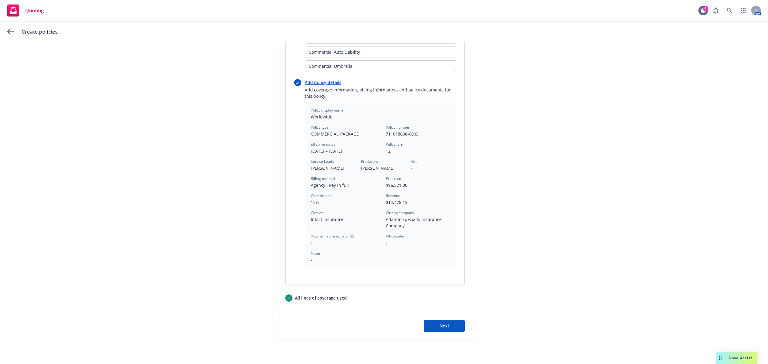
scroll to position [182, 0]
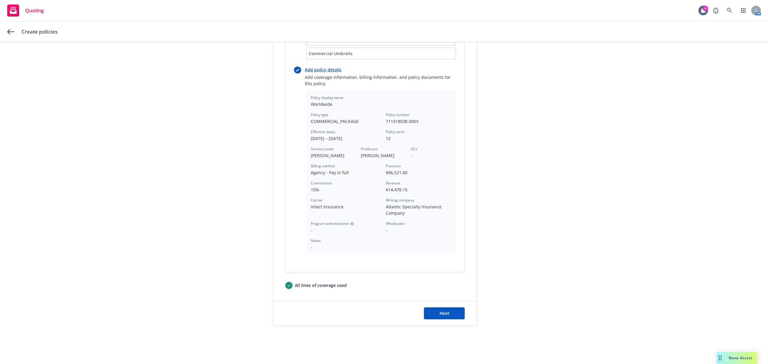
click at [445, 307] on div "Next" at bounding box center [375, 314] width 204 height 24
click at [446, 310] on button "Next" at bounding box center [444, 314] width 41 height 12
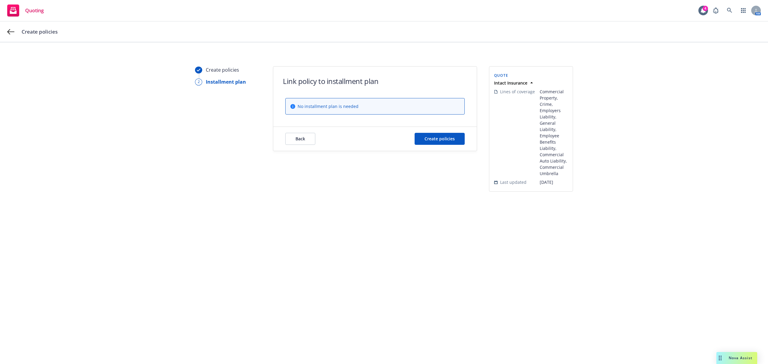
scroll to position [0, 0]
click at [441, 139] on span "Create policies" at bounding box center [440, 139] width 30 height 6
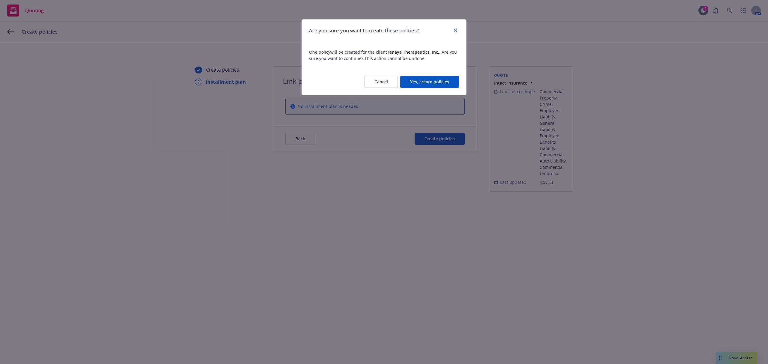
click at [440, 80] on button "Yes, create policies" at bounding box center [429, 82] width 59 height 12
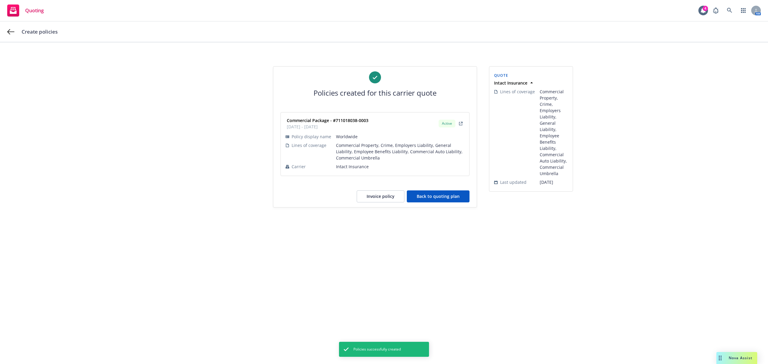
click at [430, 200] on button "Back to quoting plan" at bounding box center [438, 197] width 63 height 12
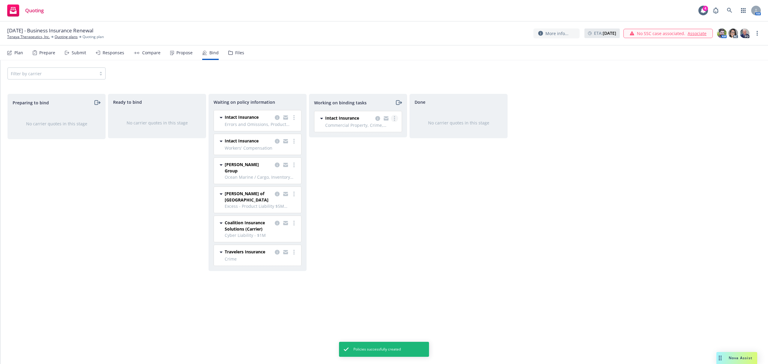
click at [395, 119] on link "more" at bounding box center [394, 118] width 7 height 7
click at [376, 139] on link "Move to done" at bounding box center [371, 143] width 54 height 12
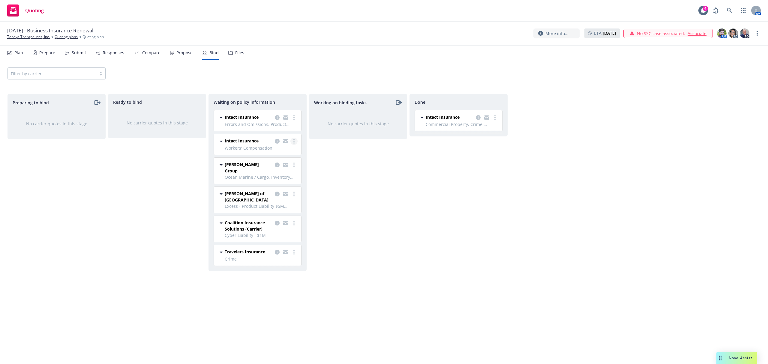
click at [292, 143] on link "more" at bounding box center [294, 141] width 7 height 7
click at [280, 157] on link "Create policies" at bounding box center [270, 154] width 54 height 12
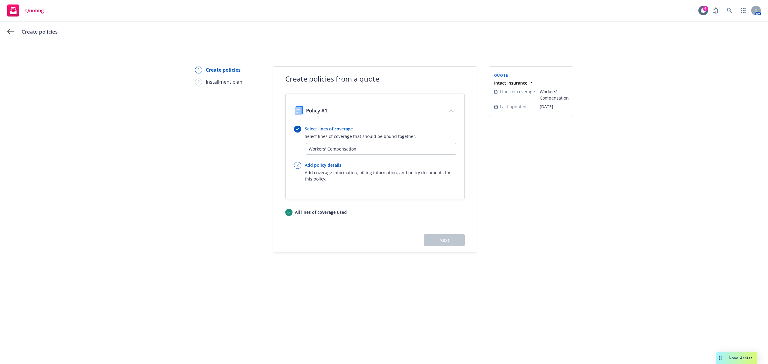
click at [322, 129] on link "Select lines of coverage" at bounding box center [361, 129] width 112 height 6
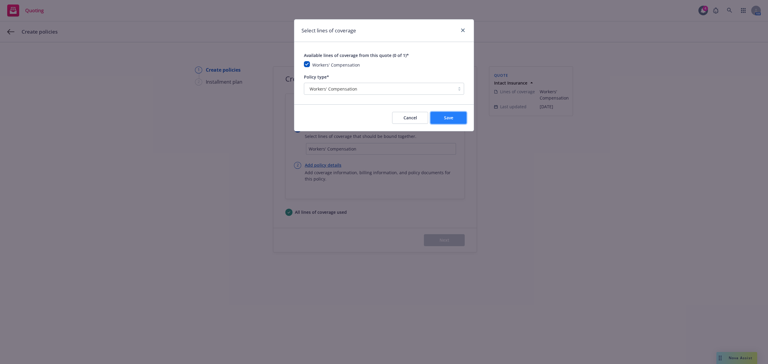
click at [445, 118] on span "Save" at bounding box center [448, 118] width 9 height 6
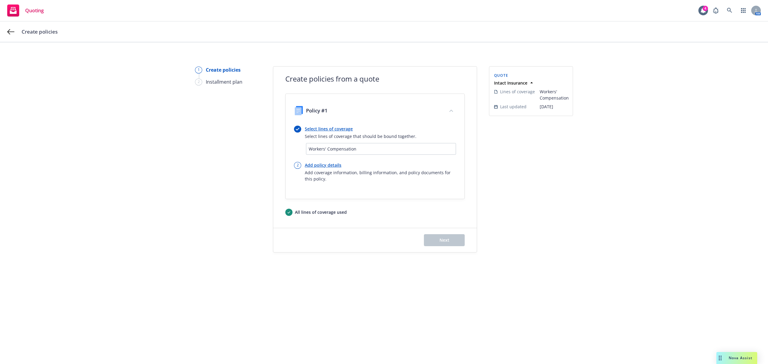
click at [313, 166] on link "Add policy details" at bounding box center [380, 165] width 151 height 6
select select "12"
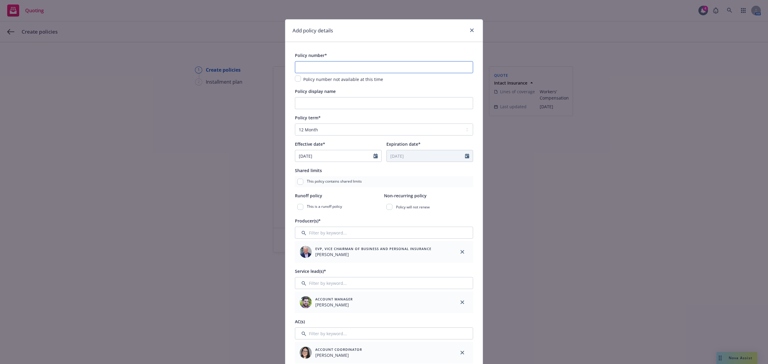
click at [328, 66] on input "text" at bounding box center [384, 67] width 178 height 12
paste input "406049483-0002"
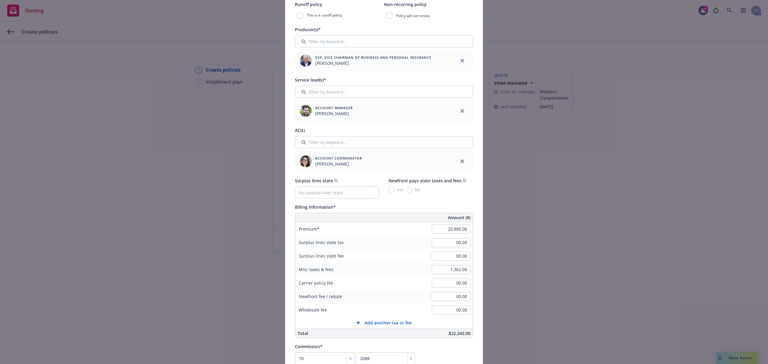
scroll to position [240, 0]
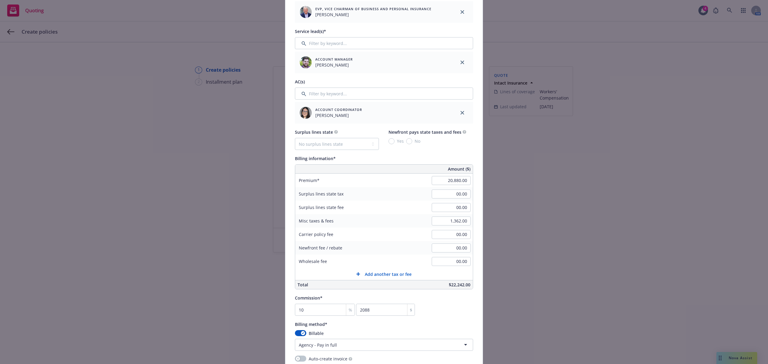
type input "406049483-0002"
click at [457, 181] on input "20,880.00" at bounding box center [451, 180] width 39 height 9
type input "21,380.00"
type input "2138"
click at [442, 147] on div "Surplus lines state No surplus lines state Alaska Alabama Arkansas Arizona Cali…" at bounding box center [384, 139] width 178 height 22
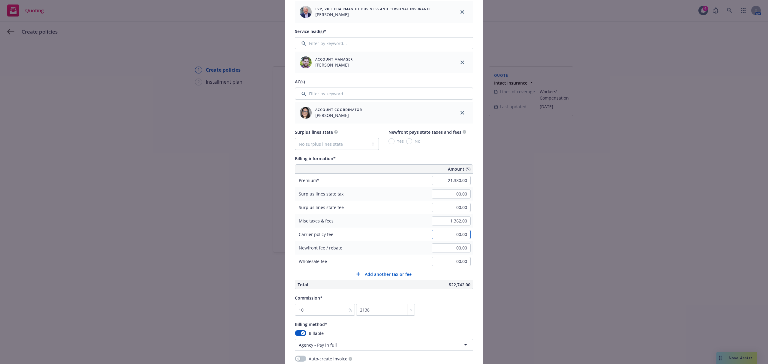
click at [465, 236] on input "00.00" at bounding box center [451, 234] width 39 height 9
type input "338.00"
click at [457, 222] on input "1,362.00" at bounding box center [451, 221] width 39 height 9
type input "1,024.00"
click at [459, 149] on div "Surplus lines state No surplus lines state Alaska Alabama Arkansas Arizona Cali…" at bounding box center [384, 139] width 178 height 22
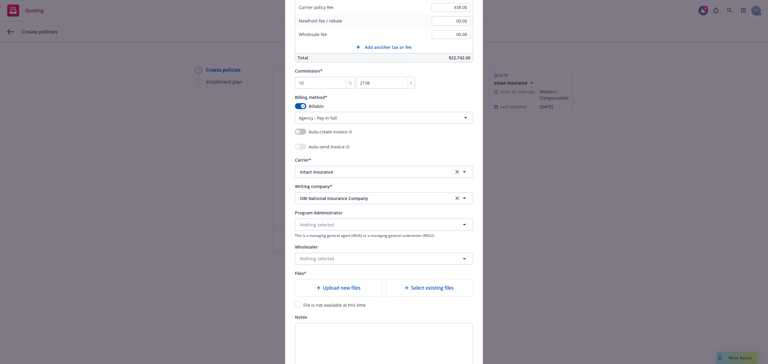
scroll to position [520, 0]
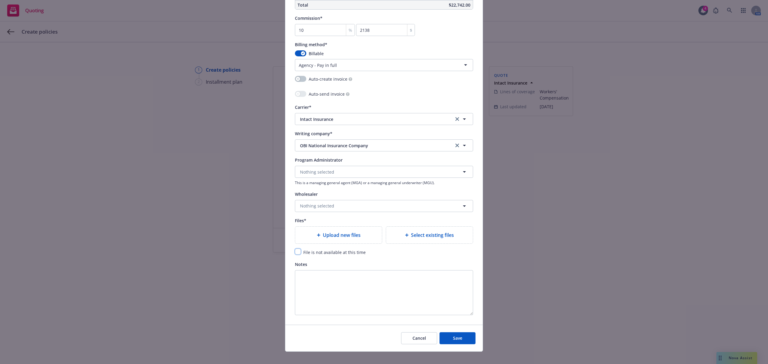
click at [296, 254] on input "checkbox" at bounding box center [298, 252] width 6 height 6
checkbox input "true"
click at [459, 341] on button "Save" at bounding box center [458, 339] width 36 height 12
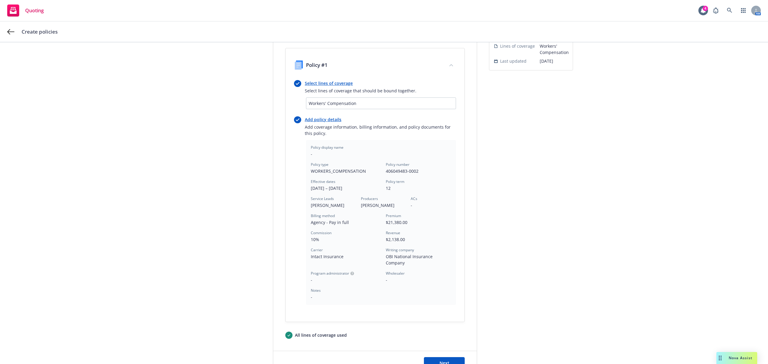
scroll to position [89, 0]
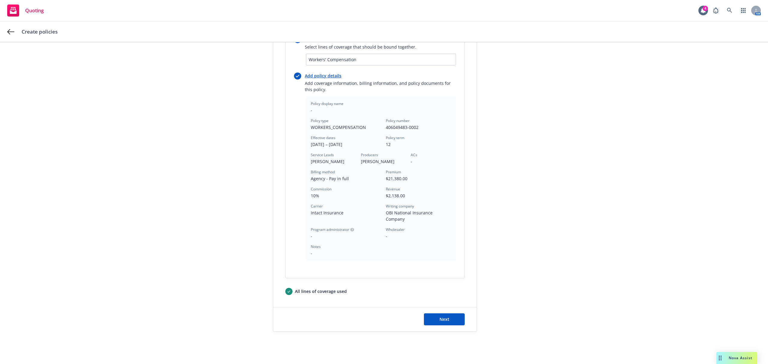
click at [448, 320] on div "Next" at bounding box center [375, 320] width 204 height 24
click at [448, 314] on button "Next" at bounding box center [444, 320] width 41 height 12
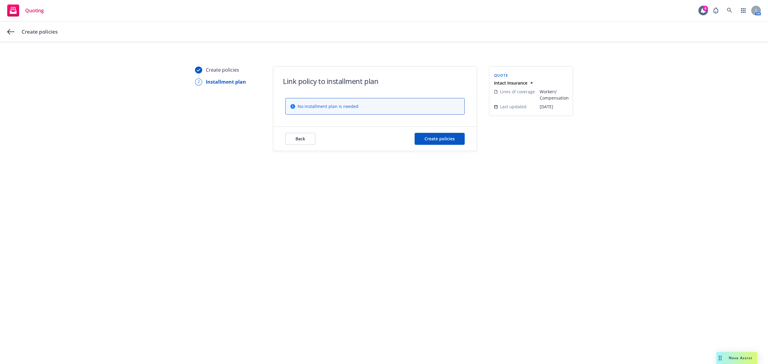
scroll to position [0, 0]
click at [445, 133] on button "Create policies" at bounding box center [440, 139] width 50 height 12
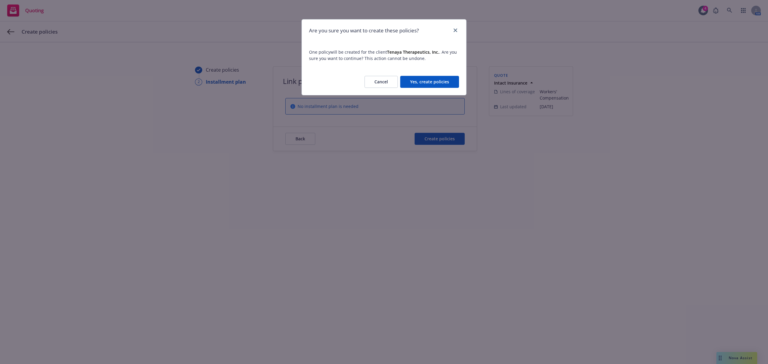
click at [421, 78] on button "Yes, create policies" at bounding box center [429, 82] width 59 height 12
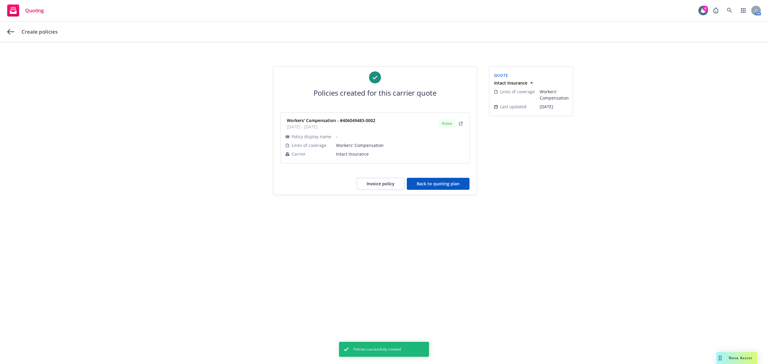
click at [432, 181] on button "Back to quoting plan" at bounding box center [438, 184] width 63 height 12
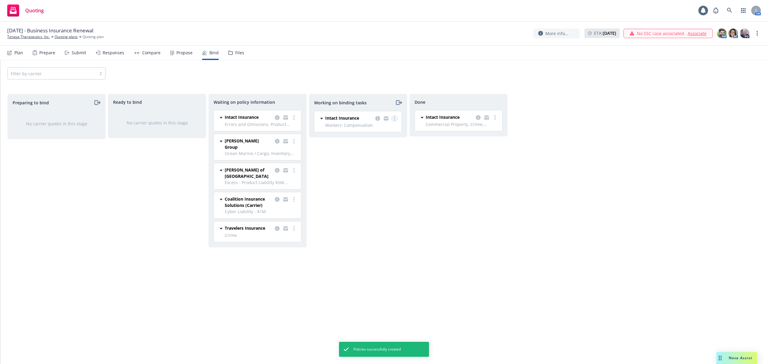
click at [394, 117] on icon "more" at bounding box center [394, 118] width 1 height 5
click at [376, 140] on link "Move to done" at bounding box center [371, 143] width 54 height 12
click at [294, 142] on circle "more" at bounding box center [294, 141] width 1 height 1
click at [261, 153] on span "Create policies" at bounding box center [265, 154] width 44 height 6
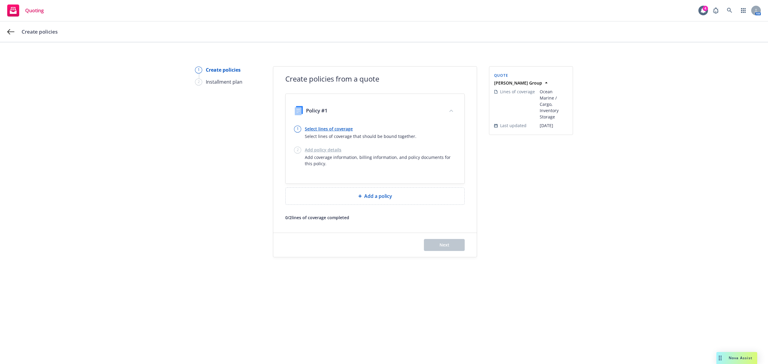
click at [319, 128] on link "Select lines of coverage" at bounding box center [361, 129] width 112 height 6
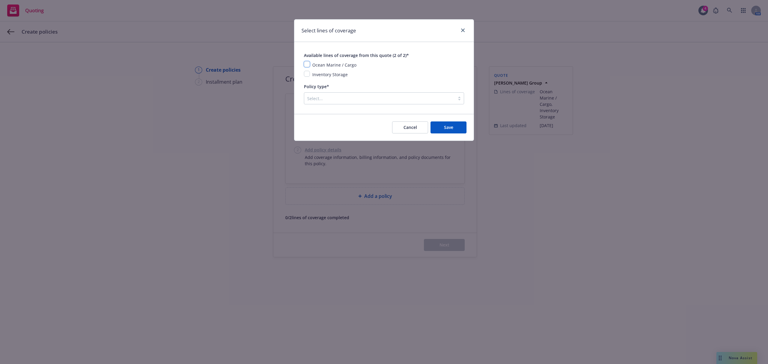
click at [307, 63] on input "checkbox" at bounding box center [307, 64] width 6 height 6
checkbox input "true"
drag, startPoint x: 307, startPoint y: 73, endPoint x: 321, endPoint y: 91, distance: 22.7
click at [307, 74] on input "checkbox" at bounding box center [307, 74] width 6 height 6
checkbox input "true"
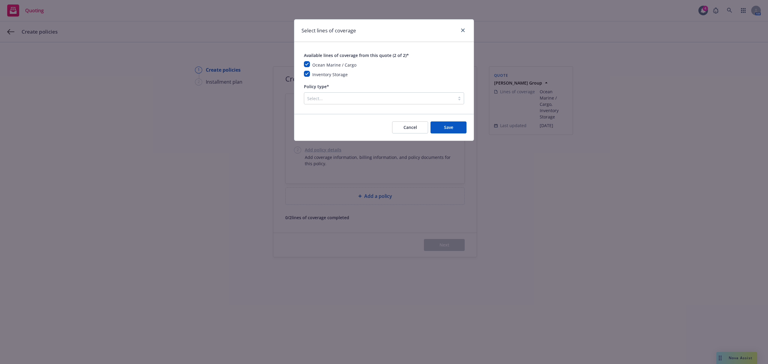
click at [322, 92] on div "Policy type* Select..." at bounding box center [384, 94] width 160 height 22
click at [324, 98] on div at bounding box center [379, 98] width 145 height 7
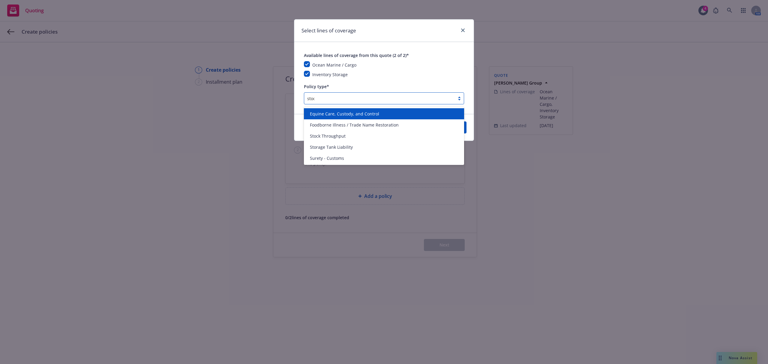
type input "stock"
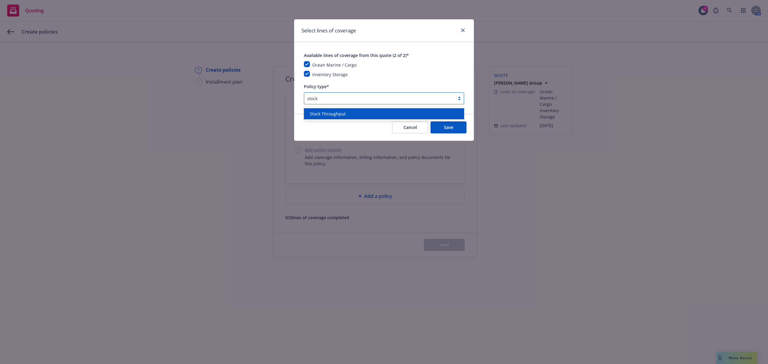
click at [334, 109] on div "Stock Throughput" at bounding box center [384, 113] width 160 height 11
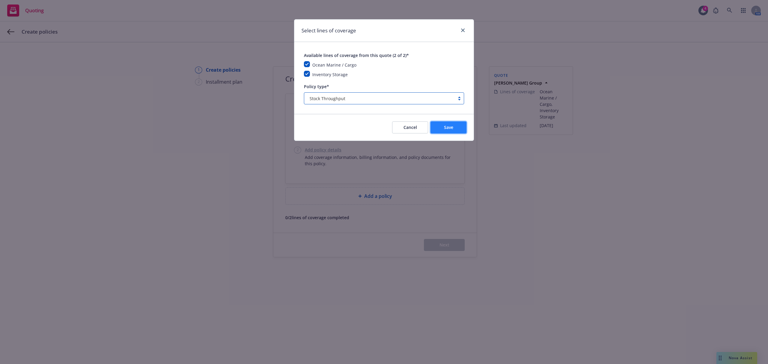
click at [458, 131] on button "Save" at bounding box center [449, 128] width 36 height 12
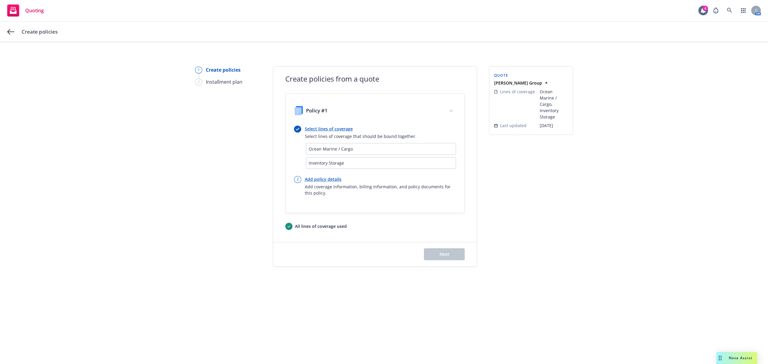
click at [322, 182] on link "Add policy details" at bounding box center [380, 179] width 151 height 6
select select "12"
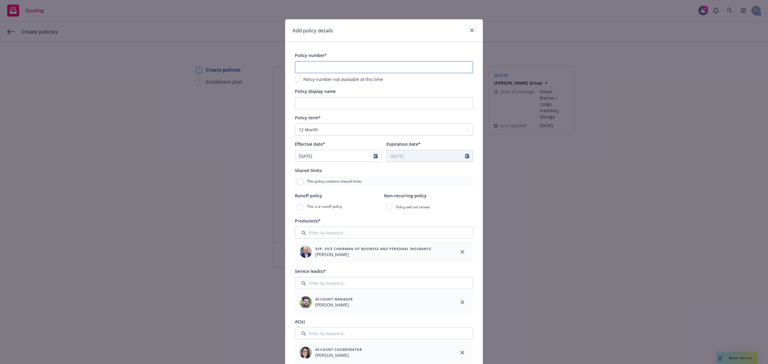
click at [363, 64] on input "text" at bounding box center [384, 67] width 178 height 12
paste input "FAL-144618"
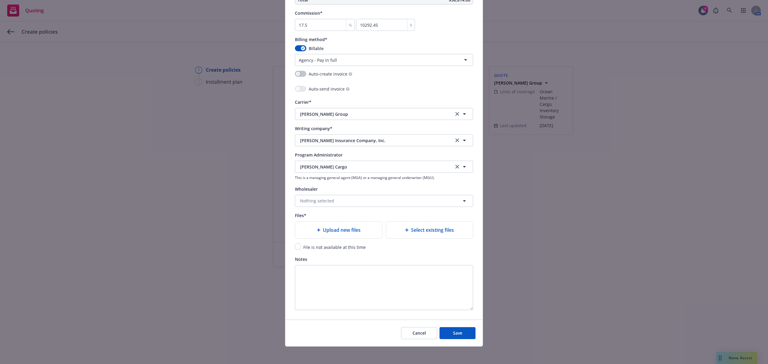
scroll to position [528, 0]
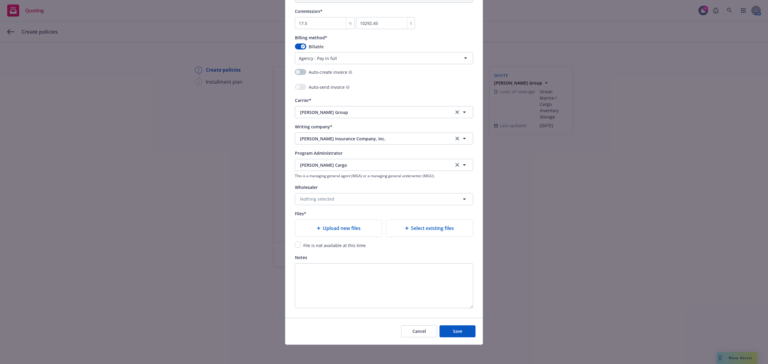
type input "FAL-144618"
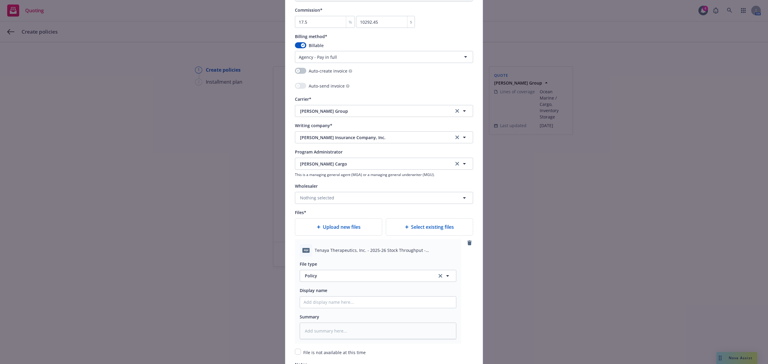
click at [349, 253] on span "Tenaya Therapeutics, Inc. - 2025-26 Stock Throughput - Falvey-Beazley - Policy.…" at bounding box center [386, 250] width 142 height 6
copy span "Tenaya Therapeutics, Inc. - 2025-26 Stock Throughput - Falvey-Beazley - Policy.…"
click at [326, 306] on input "Policy display name" at bounding box center [378, 302] width 156 height 11
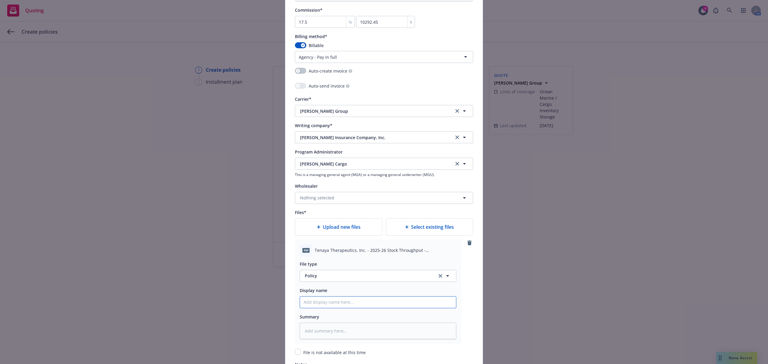
paste input "Tenaya Therapeutics, Inc. - 2025-26 Stock Throughput - Falvey-Beazley - Policy.…"
type textarea "x"
type input "Tenaya Therapeutics, Inc. - 2025-26 Stock Throughput - Falvey-Beazley - Policy.…"
type textarea "x"
type input "Tenaya Therapeutics, Inc. - 2025-26 Stock Throughput - Falvey-Beazley - Policy.…"
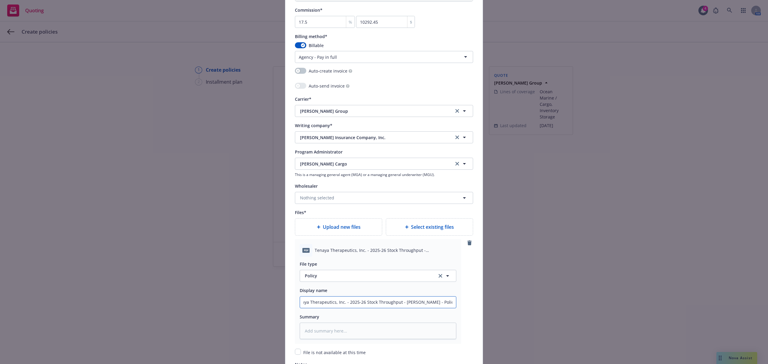
type textarea "x"
type input "Tenaya Therapeutics, Inc. - 2025-26 Stock Throughput - Falvey-Beazley - Policy.p"
type textarea "x"
type input "Tenaya Therapeutics, Inc. - 2025-26 Stock Throughput - Falvey-Beazley - Policy."
type textarea "x"
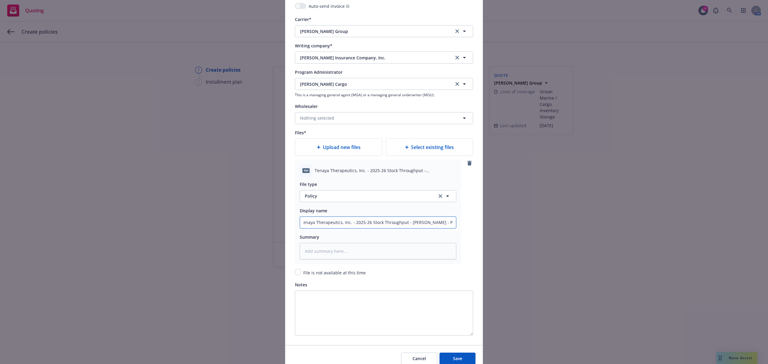
scroll to position [637, 0]
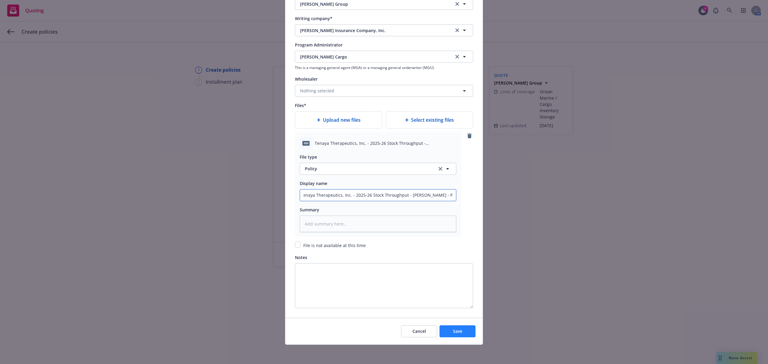
type input "Tenaya Therapeutics, Inc. - 2025-26 Stock Throughput - Falvey-Beazley - Policy"
click at [452, 336] on button "Save" at bounding box center [458, 332] width 36 height 12
type textarea "x"
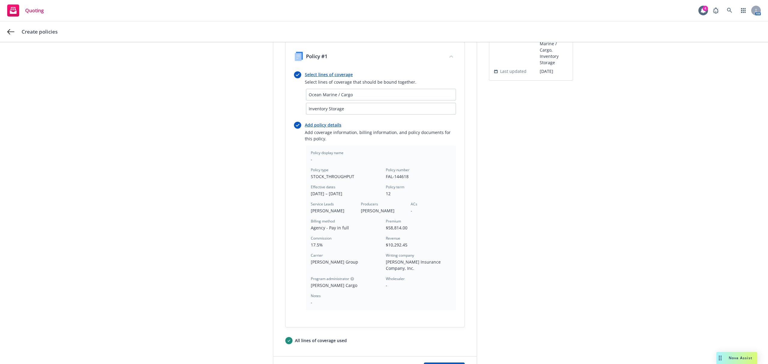
scroll to position [104, 0]
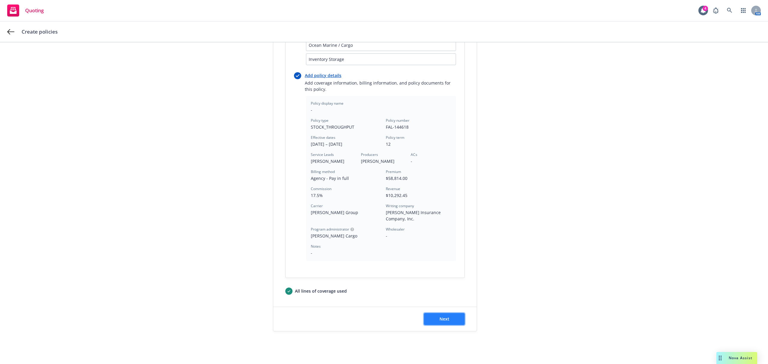
click at [450, 318] on button "Next" at bounding box center [444, 319] width 41 height 12
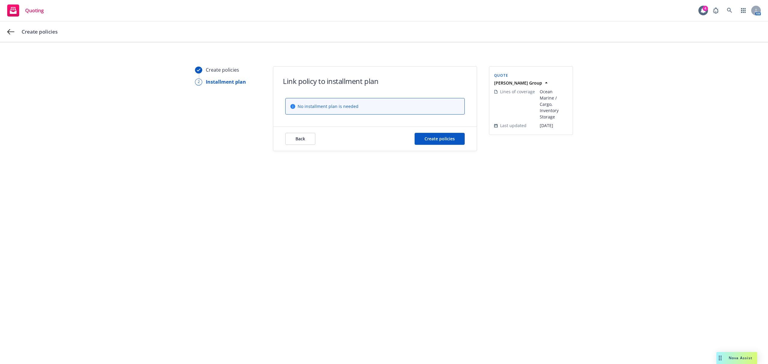
scroll to position [0, 0]
click at [447, 141] on span "Create policies" at bounding box center [440, 139] width 30 height 6
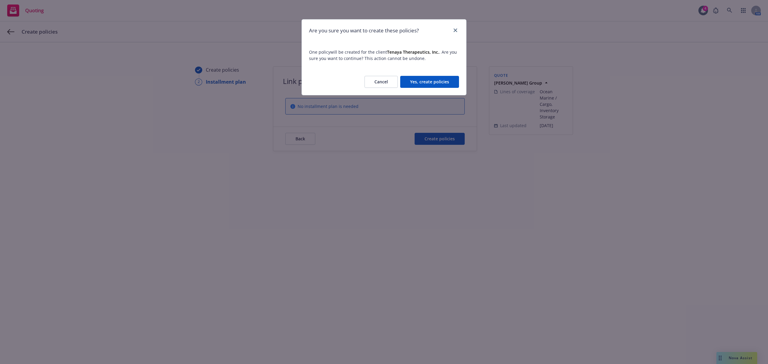
click at [432, 77] on button "Yes, create policies" at bounding box center [429, 82] width 59 height 12
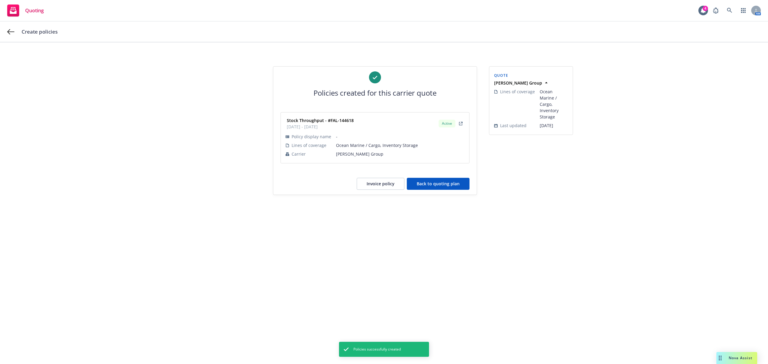
click at [427, 182] on button "Back to quoting plan" at bounding box center [438, 184] width 63 height 12
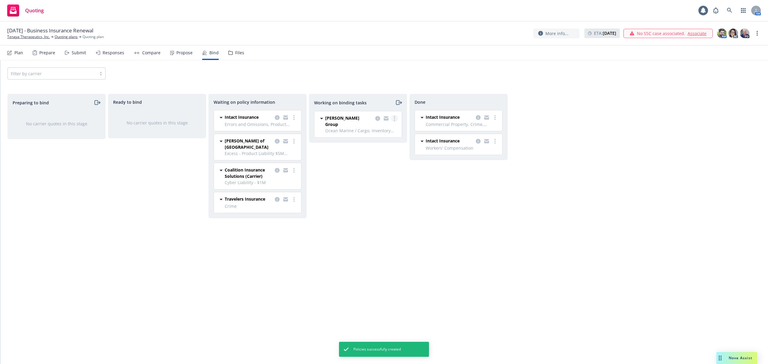
click at [396, 116] on link "more" at bounding box center [394, 118] width 7 height 7
click at [379, 143] on span "Move to done" at bounding box center [365, 143] width 42 height 6
click at [293, 198] on link "more" at bounding box center [294, 199] width 7 height 7
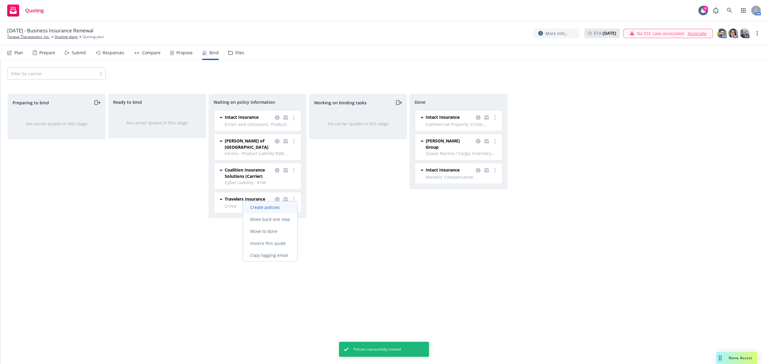
click at [257, 208] on span "Create policies" at bounding box center [265, 208] width 44 height 6
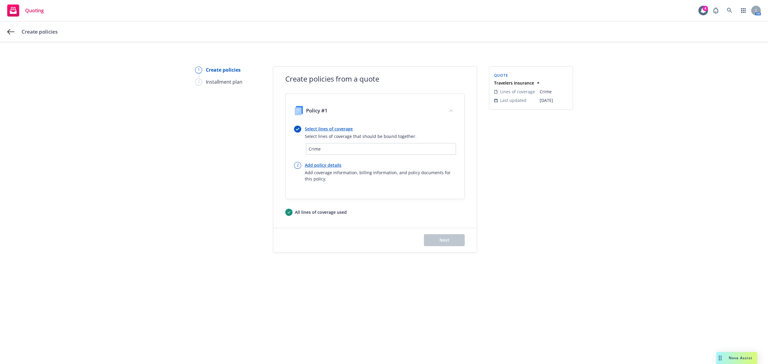
click at [336, 165] on link "Add policy details" at bounding box center [380, 165] width 151 height 6
select select "12"
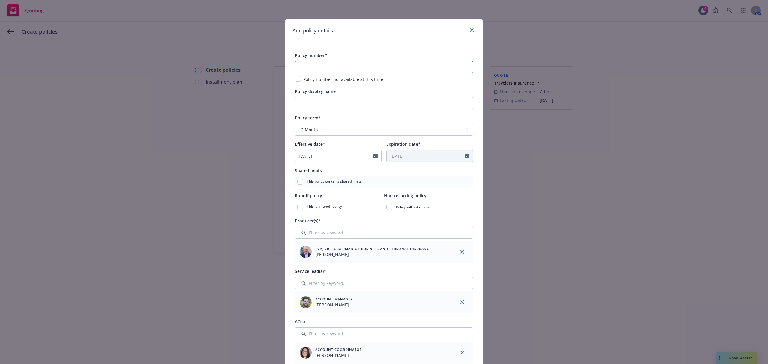
click at [306, 64] on input "text" at bounding box center [384, 67] width 178 height 12
paste input "108144169"
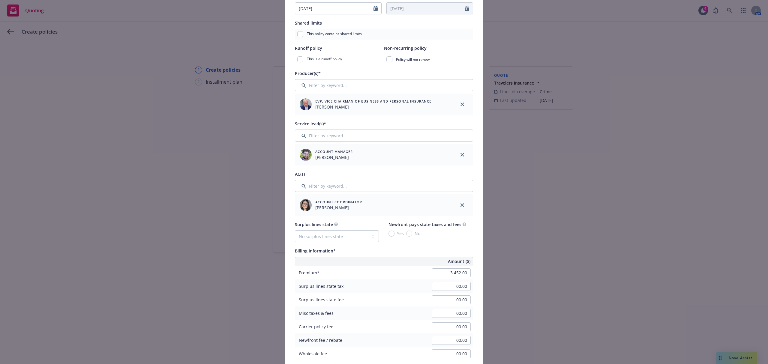
scroll to position [200, 0]
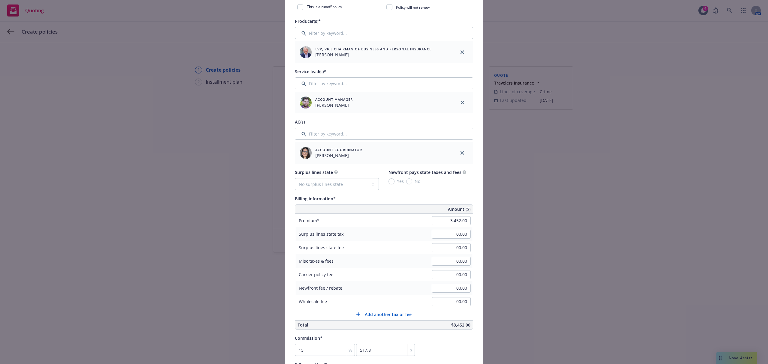
type input "108144169"
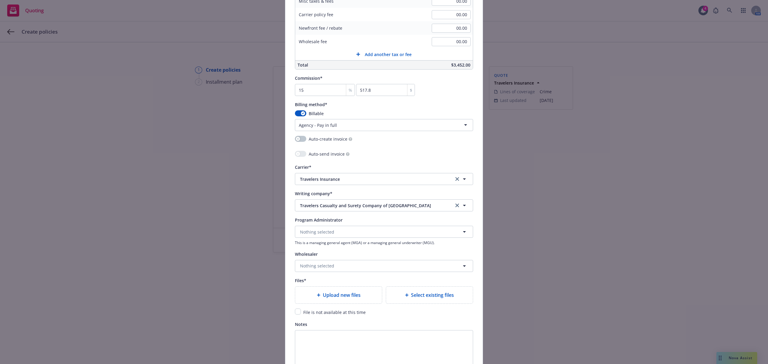
scroll to position [520, 0]
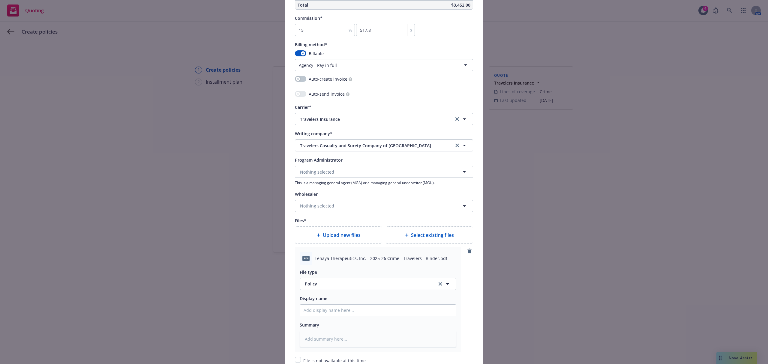
click at [354, 257] on span "Tenaya Therapeutics, Inc. - 2025-26 Crime - Travelers - Binder.pdf" at bounding box center [381, 258] width 133 height 6
copy span "Tenaya Therapeutics, Inc. - 2025-26 Crime - Travelers - Binder.pdf"
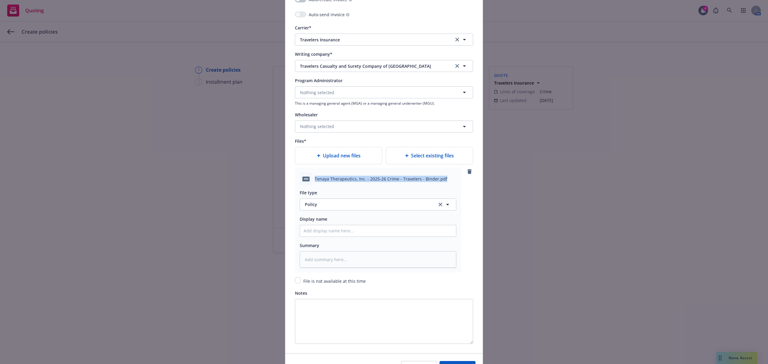
scroll to position [600, 0]
click at [346, 231] on input "Policy display name" at bounding box center [378, 230] width 156 height 11
paste input "Tenaya Therapeutics, Inc. - 2025-26 Crime - Travelers - Binder.pdf"
type textarea "x"
type input "Tenaya Therapeutics, Inc. - 2025-26 Crime - Travelers - Binder.pdf"
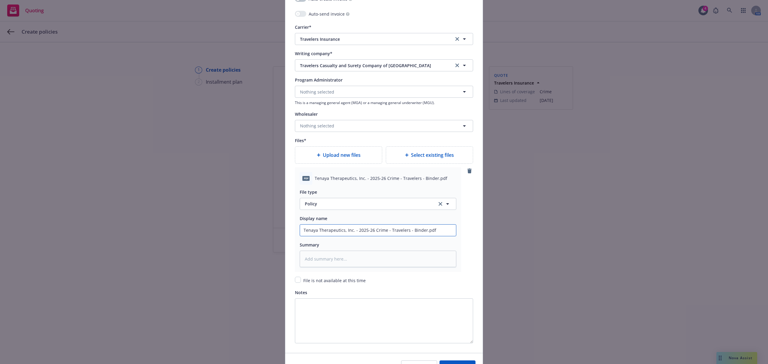
type textarea "x"
type input "Tenaya Therapeutics, Inc. - 2025-26 Crime - Travelers - Binder.pd"
type textarea "x"
type input "Tenaya Therapeutics, Inc. - 2025-26 Crime - Travelers - Binder.p"
type textarea "x"
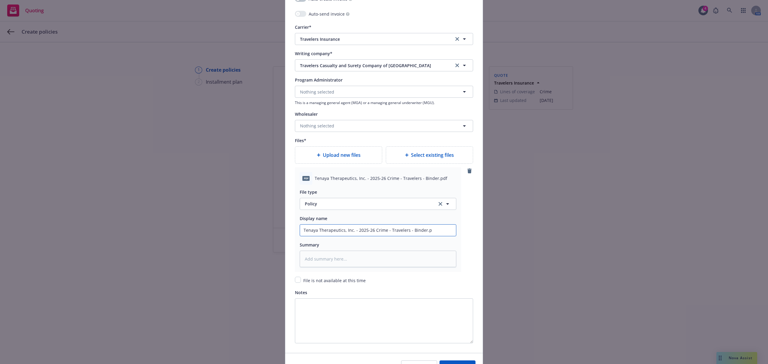
type input "Tenaya Therapeutics, Inc. - 2025-26 Crime - Travelers - Binder."
type textarea "x"
type input "Tenaya Therapeutics, Inc. - 2025-26 Crime - Travelers - Binder"
click at [342, 202] on span "Policy" at bounding box center [367, 204] width 125 height 6
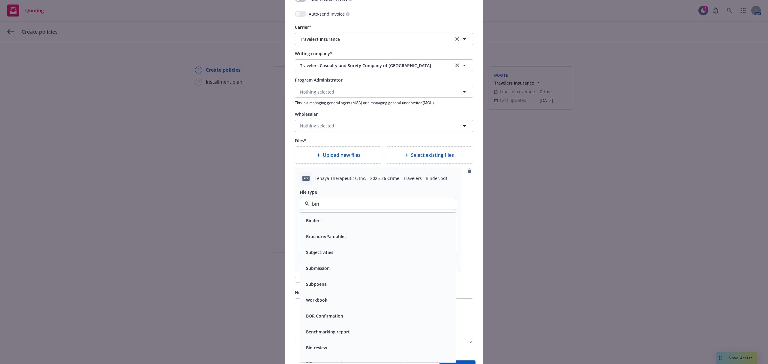
type input "bind"
click at [334, 218] on div "Binder" at bounding box center [378, 220] width 149 height 9
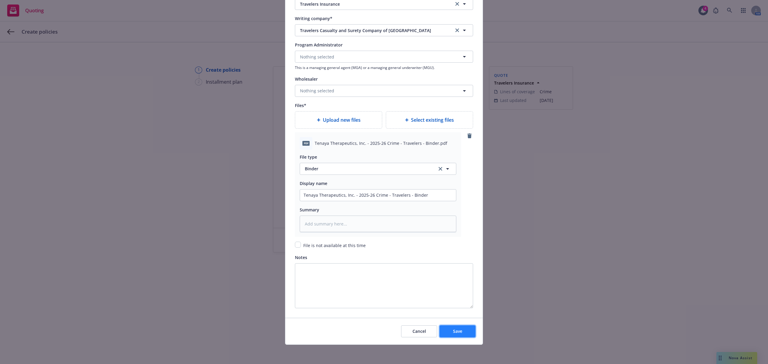
click at [459, 336] on button "Save" at bounding box center [458, 332] width 36 height 12
type textarea "x"
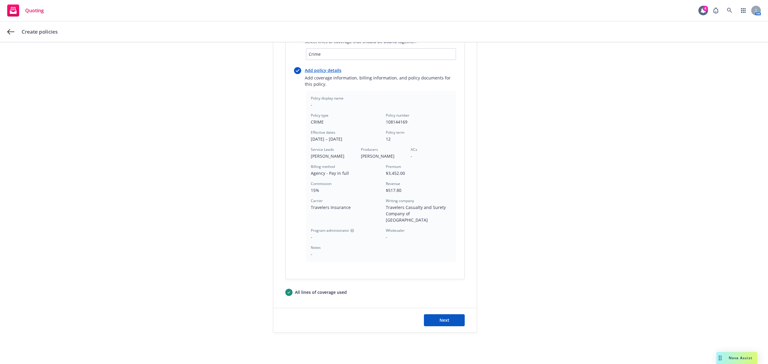
scroll to position [96, 0]
click at [443, 318] on button "Next" at bounding box center [444, 319] width 41 height 12
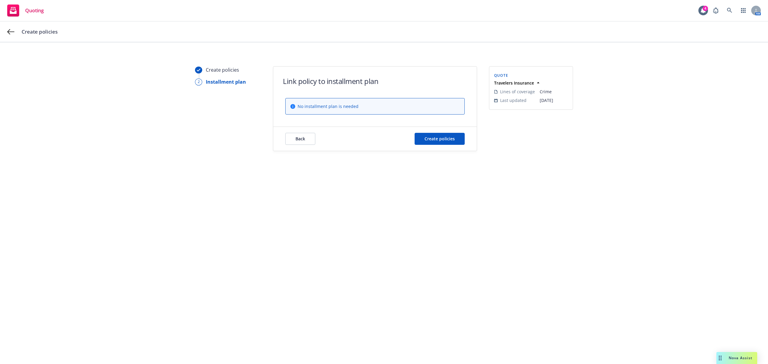
scroll to position [0, 0]
click at [426, 142] on button "Create policies" at bounding box center [440, 139] width 50 height 12
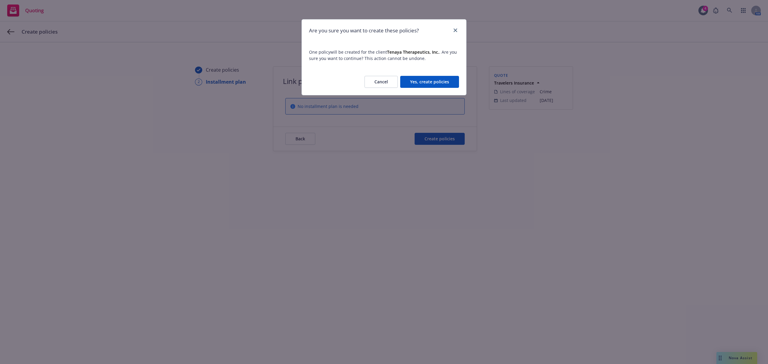
drag, startPoint x: 438, startPoint y: 86, endPoint x: 439, endPoint y: 114, distance: 27.6
click at [438, 88] on button "Yes, create policies" at bounding box center [429, 82] width 59 height 12
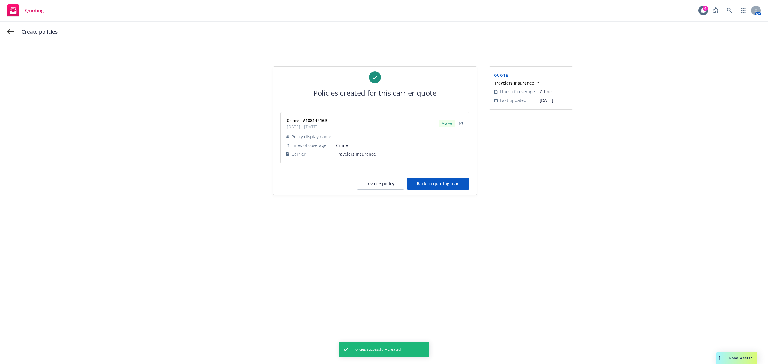
click at [466, 183] on button "Back to quoting plan" at bounding box center [438, 184] width 63 height 12
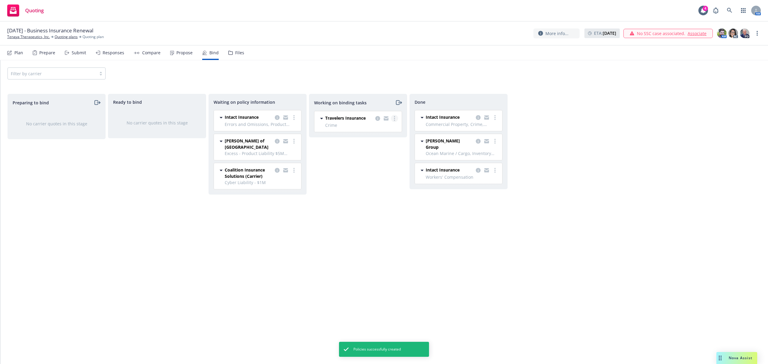
click at [394, 119] on icon "more" at bounding box center [394, 118] width 1 height 5
click at [363, 140] on link "Move to done" at bounding box center [371, 143] width 54 height 12
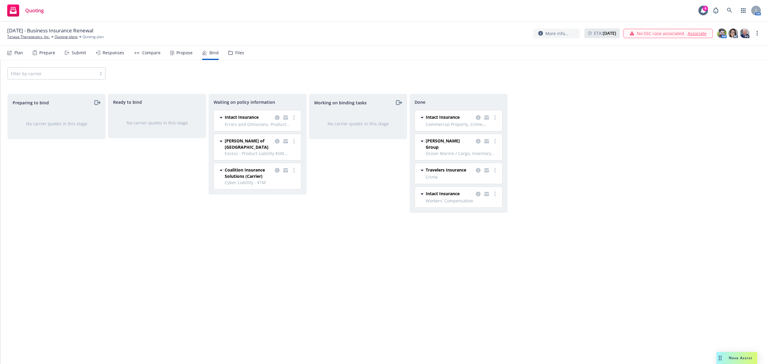
click at [318, 248] on div "Working on binding tasks No carrier quotes in this stage" at bounding box center [358, 223] width 98 height 258
click at [294, 168] on circle "more" at bounding box center [294, 168] width 1 height 1
click at [257, 180] on span "Create policies" at bounding box center [265, 178] width 44 height 6
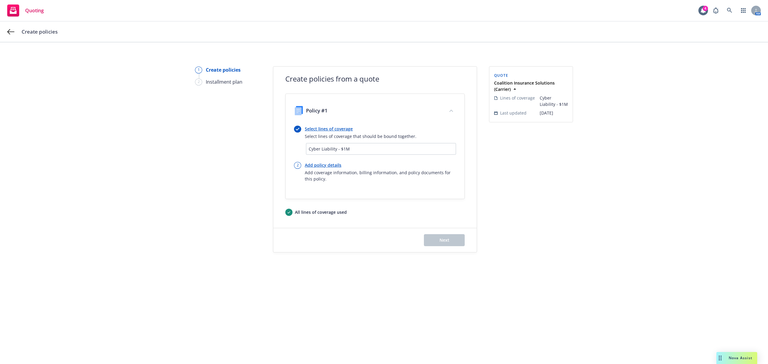
click at [313, 162] on link "Add policy details" at bounding box center [380, 165] width 151 height 6
select select "12"
select select "CA"
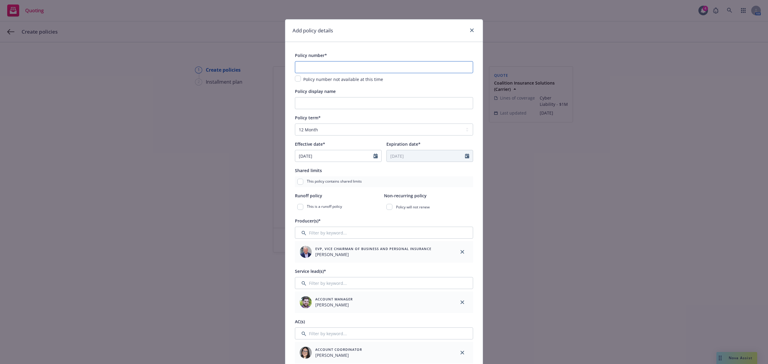
click at [310, 69] on input "text" at bounding box center [384, 67] width 178 height 12
paste input "C-4LPY-030765-CYBER-2025"
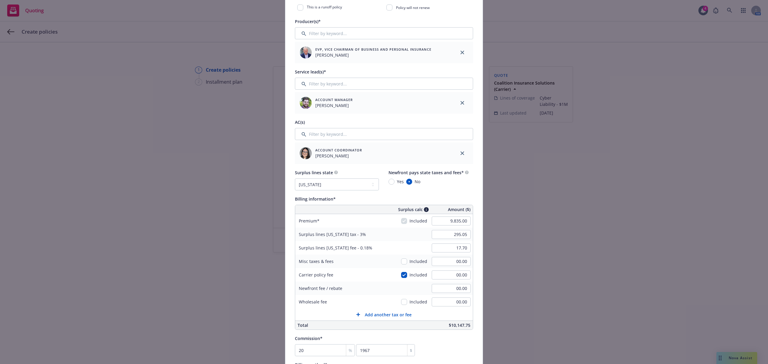
scroll to position [200, 0]
type input "C-4LPY-030765-CYBER-2025"
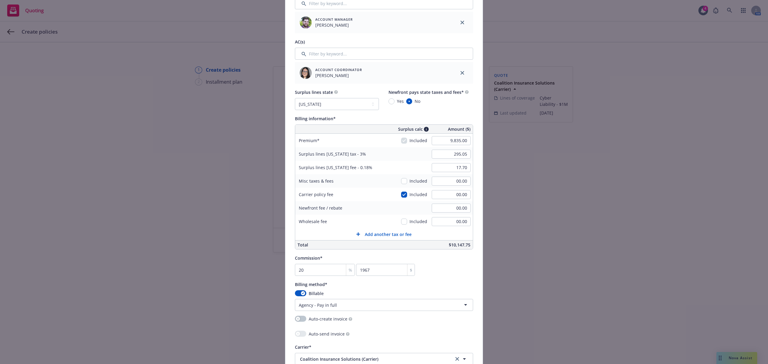
scroll to position [400, 0]
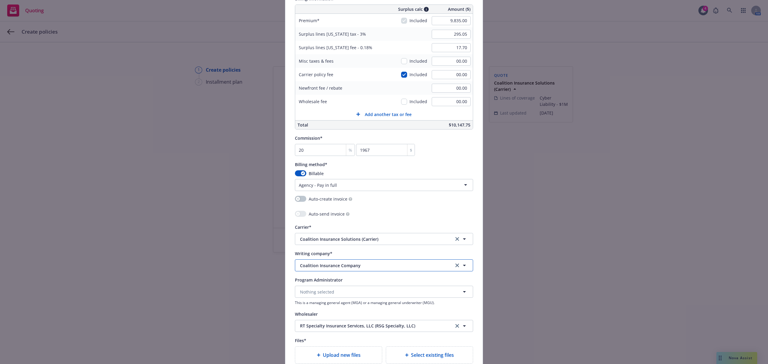
click at [358, 269] on span "Coalition Insurance Company" at bounding box center [372, 266] width 145 height 6
type input "arch spe"
click at [456, 266] on icon "clear selection" at bounding box center [458, 266] width 4 height 4
click at [361, 269] on button "Nothing selected" at bounding box center [384, 266] width 178 height 12
type input "f"
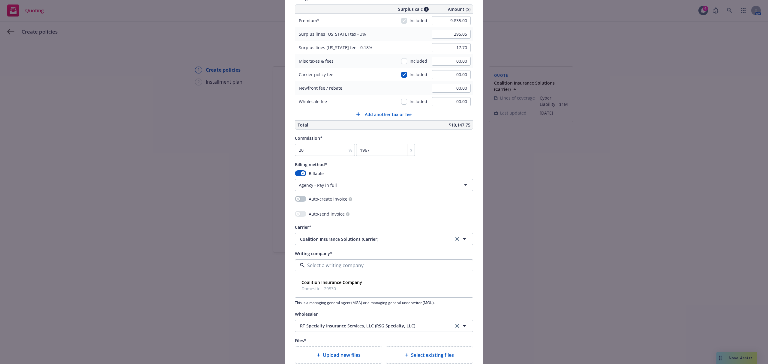
type input "c"
click at [359, 285] on div "Coalition Insurance Company Domestic - 29530" at bounding box center [331, 285] width 64 height 15
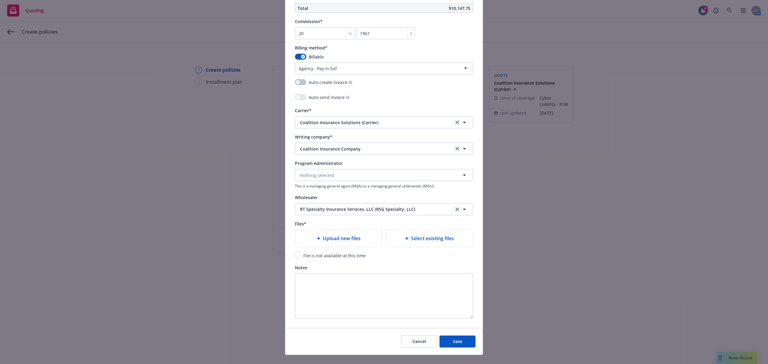
scroll to position [520, 0]
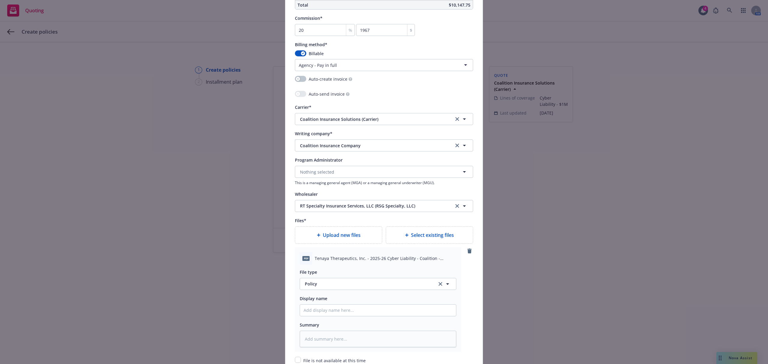
click at [354, 257] on span "Tenaya Therapeutics, Inc. - 2025-26 Cyber Liability - Coalition - Binder.pdf" at bounding box center [386, 258] width 142 height 6
copy span "Tenaya Therapeutics, Inc. - 2025-26 Cyber Liability - Coalition - Binder.pdf"
click at [343, 310] on input "Policy display name" at bounding box center [378, 310] width 156 height 11
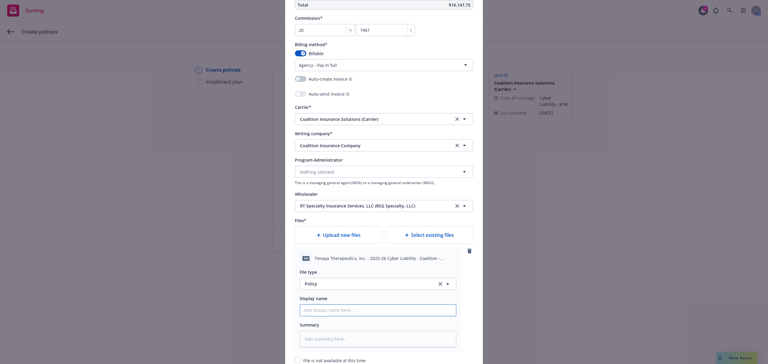
paste input "Tenaya Therapeutics, Inc. - 2025-26 Cyber Liability - Coalition - Binder.pdf"
type textarea "x"
type input "Tenaya Therapeutics, Inc. - 2025-26 Cyber Liability - Coalition - Binder.pdf"
type textarea "x"
type input "Tenaya Therapeutics, Inc. - 2025-26 Cyber Liability - Coalition - Binder.pd"
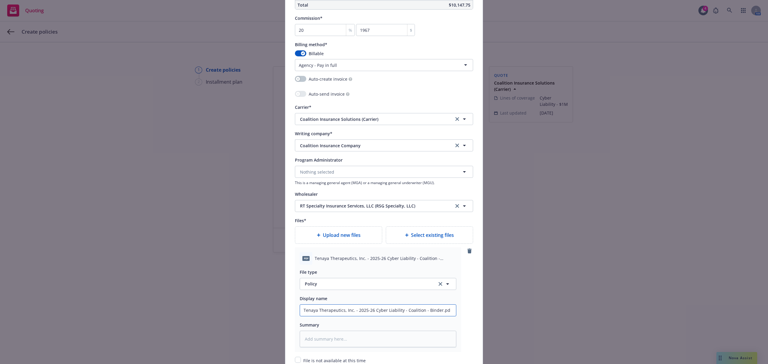
type textarea "x"
type input "Tenaya Therapeutics, Inc. - 2025-26 Cyber Liability - Coalition - Binder.p"
type textarea "x"
type input "Tenaya Therapeutics, Inc. - 2025-26 Cyber Liability - Coalition - Binder."
type textarea "x"
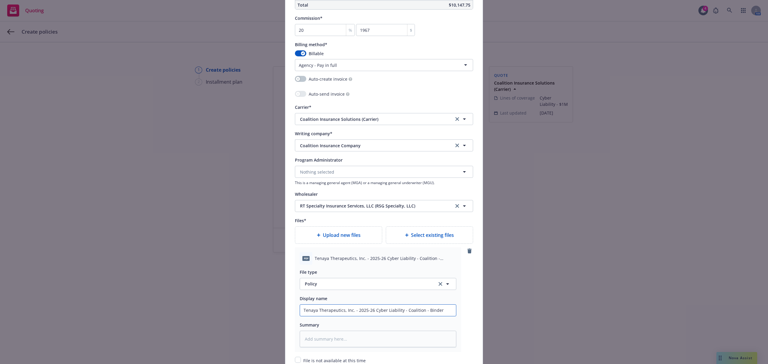
type input "Tenaya Therapeutics, Inc. - 2025-26 Cyber Liability - Coalition - Binder"
click at [346, 284] on span "Policy" at bounding box center [367, 284] width 125 height 6
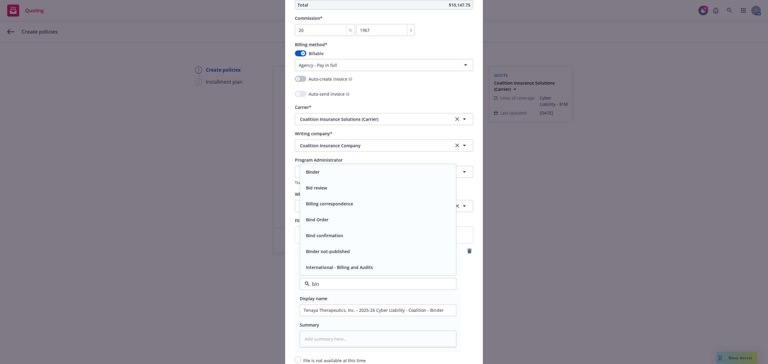
type input "bind"
click at [342, 224] on div "Binder" at bounding box center [378, 220] width 149 height 9
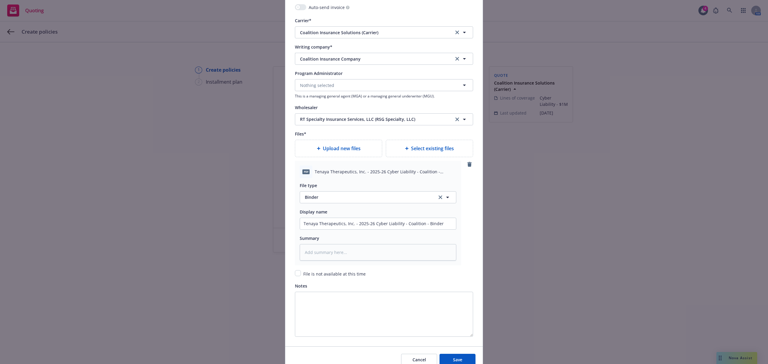
scroll to position [637, 0]
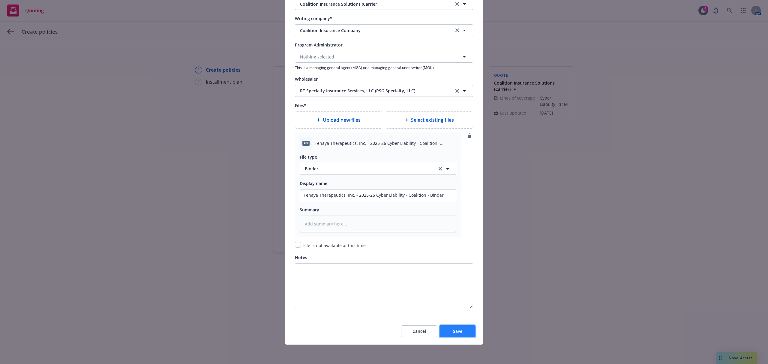
click at [458, 335] on button "Save" at bounding box center [458, 332] width 36 height 12
type textarea "x"
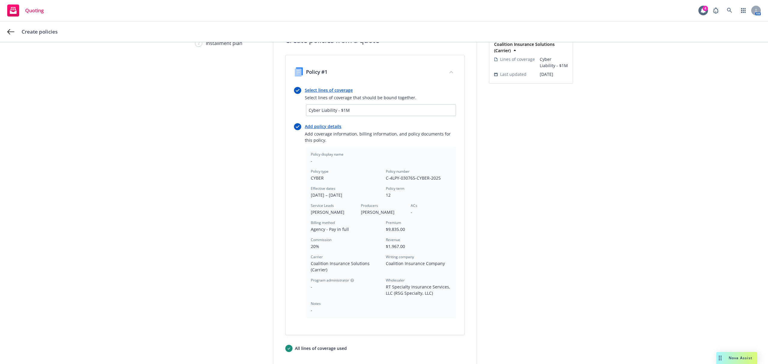
scroll to position [102, 0]
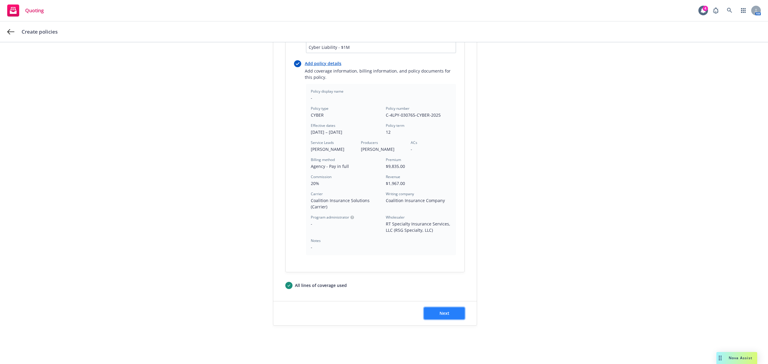
click at [446, 319] on button "Next" at bounding box center [444, 314] width 41 height 12
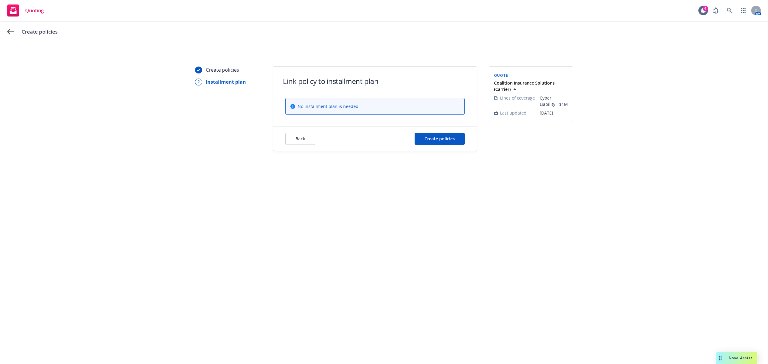
scroll to position [0, 0]
click at [443, 141] on span "Create policies" at bounding box center [440, 139] width 30 height 6
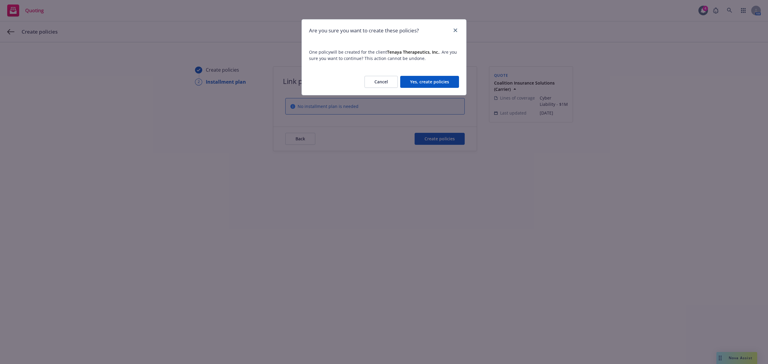
click at [430, 80] on button "Yes, create policies" at bounding box center [429, 82] width 59 height 12
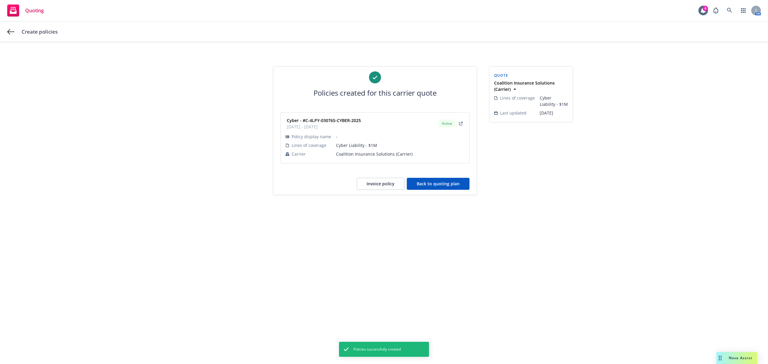
click at [439, 181] on button "Back to quoting plan" at bounding box center [438, 184] width 63 height 12
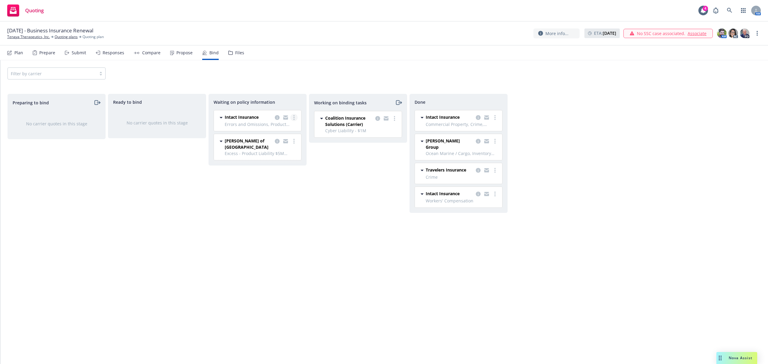
click at [294, 117] on icon "more" at bounding box center [294, 117] width 1 height 5
click at [275, 134] on link "Create policies" at bounding box center [270, 130] width 54 height 12
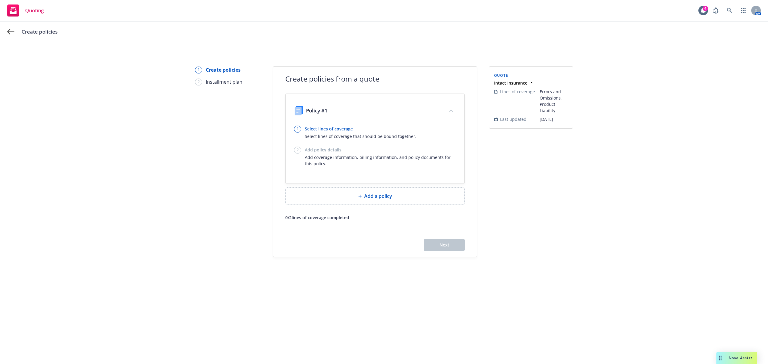
click at [324, 127] on link "Select lines of coverage" at bounding box center [361, 129] width 112 height 6
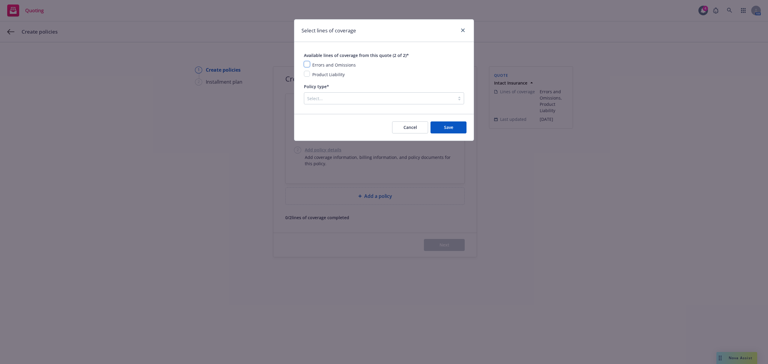
click at [308, 65] on input "checkbox" at bounding box center [307, 64] width 6 height 6
checkbox input "true"
click at [308, 74] on input "checkbox" at bounding box center [307, 74] width 6 height 6
checkbox input "true"
click at [322, 99] on div at bounding box center [379, 98] width 145 height 7
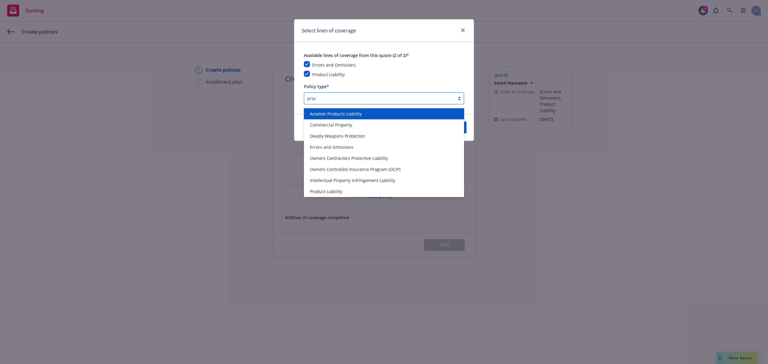
type input "produ"
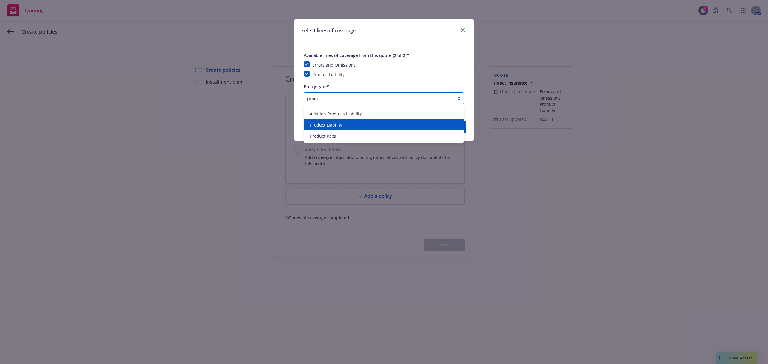
click at [331, 121] on div "Product Liability" at bounding box center [384, 124] width 160 height 11
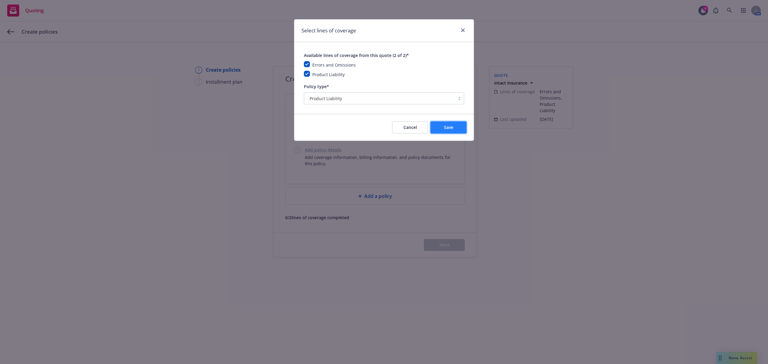
click at [452, 128] on span "Save" at bounding box center [448, 128] width 9 height 6
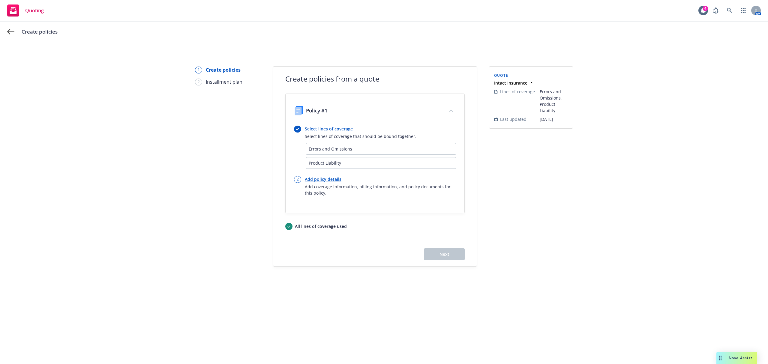
click at [331, 179] on link "Add policy details" at bounding box center [380, 179] width 151 height 6
select select "12"
select select "CA"
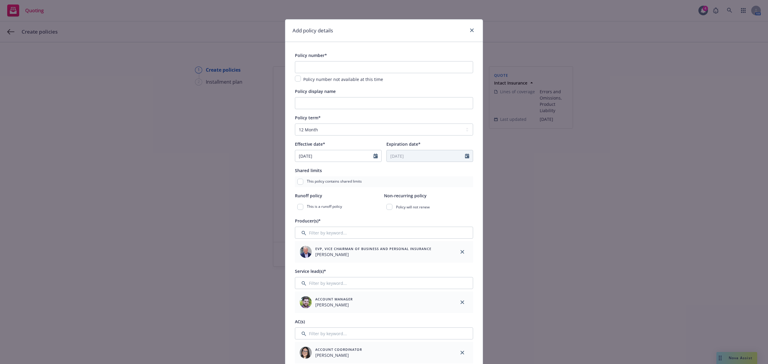
drag, startPoint x: 283, startPoint y: 60, endPoint x: 352, endPoint y: 74, distance: 70.3
click at [347, 65] on input "text" at bounding box center [384, 67] width 178 height 12
paste input "850000169-0003"
type input "850000169-0003"
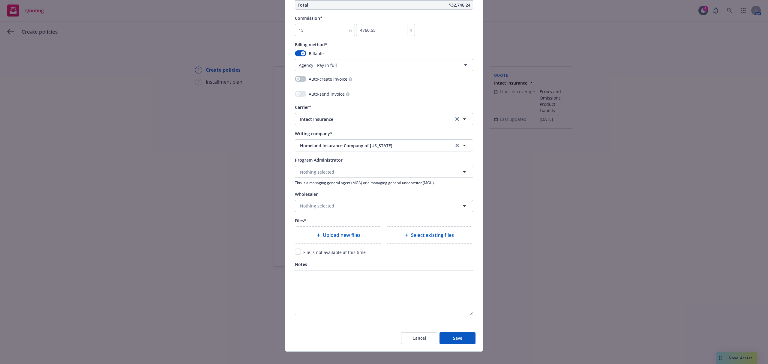
scroll to position [528, 0]
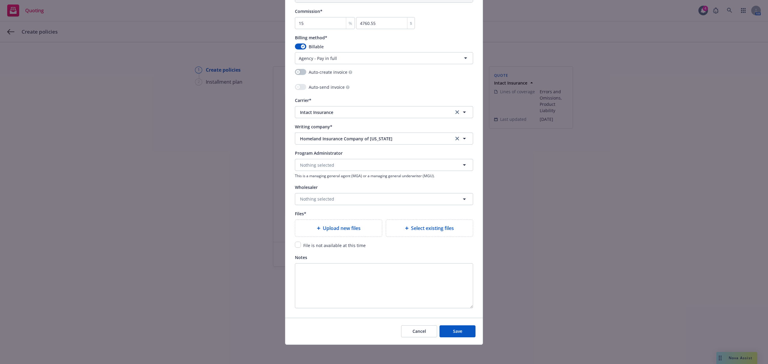
click at [295, 245] on input "checkbox" at bounding box center [298, 245] width 6 height 6
checkbox input "true"
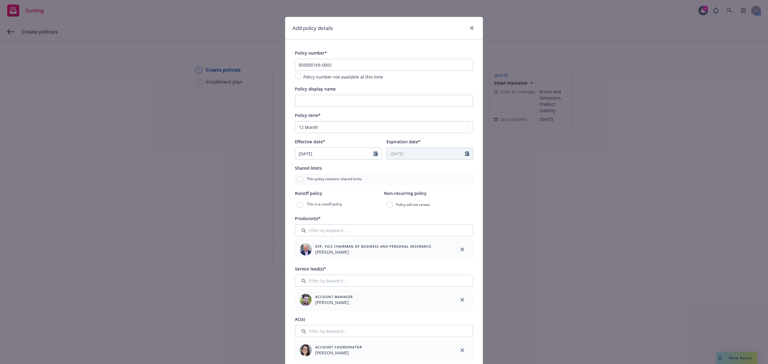
scroll to position [0, 0]
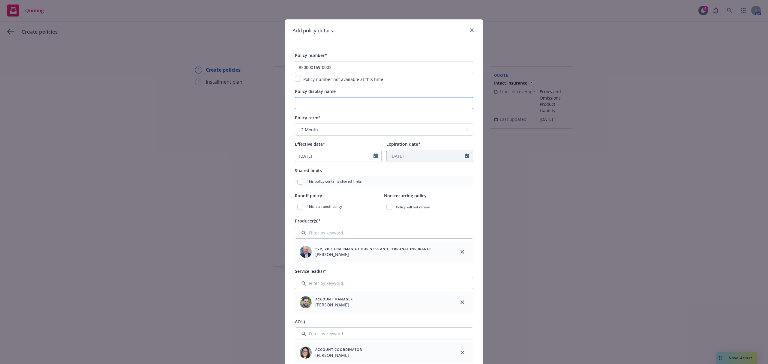
click at [312, 103] on input "Policy display name" at bounding box center [384, 103] width 178 height 12
type input "E&O (Incl. Clinical Trials) - $5M"
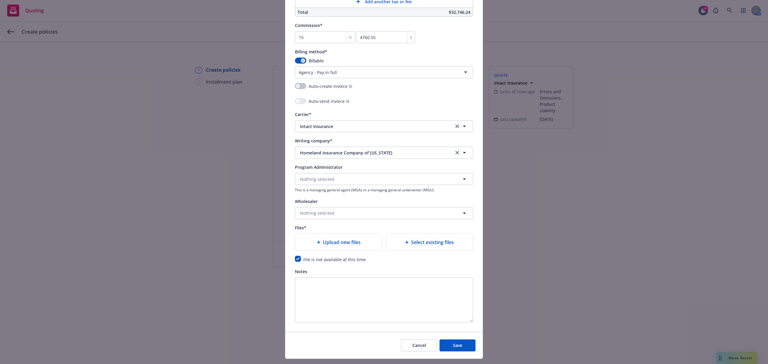
scroll to position [520, 0]
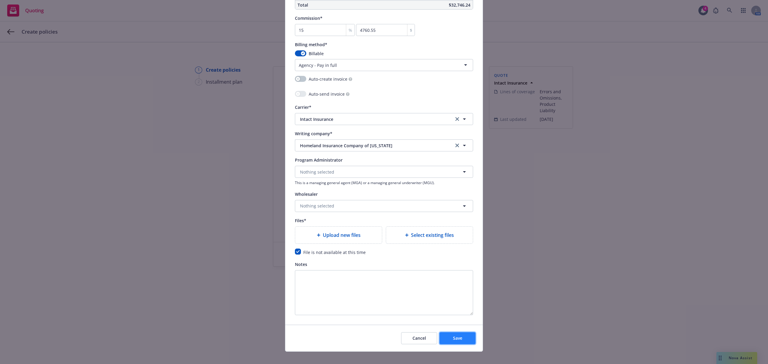
click at [457, 343] on button "Save" at bounding box center [458, 339] width 36 height 12
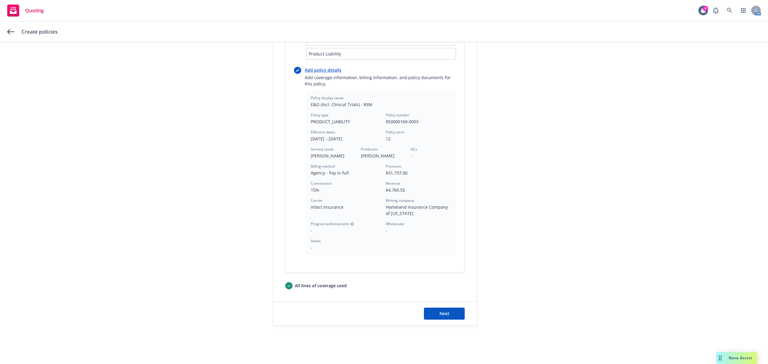
scroll to position [110, 0]
click at [456, 315] on button "Next" at bounding box center [444, 314] width 41 height 12
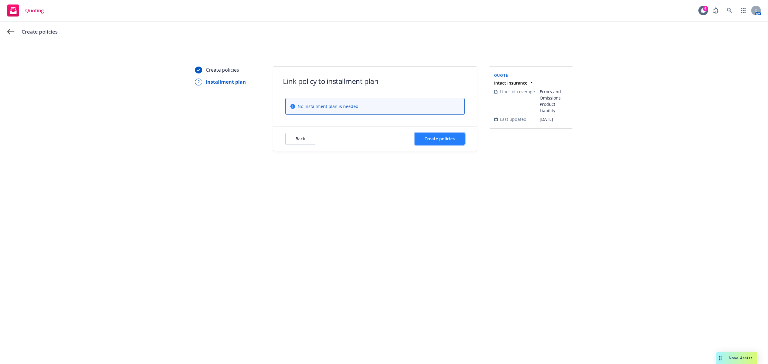
click at [431, 134] on button "Create policies" at bounding box center [440, 139] width 50 height 12
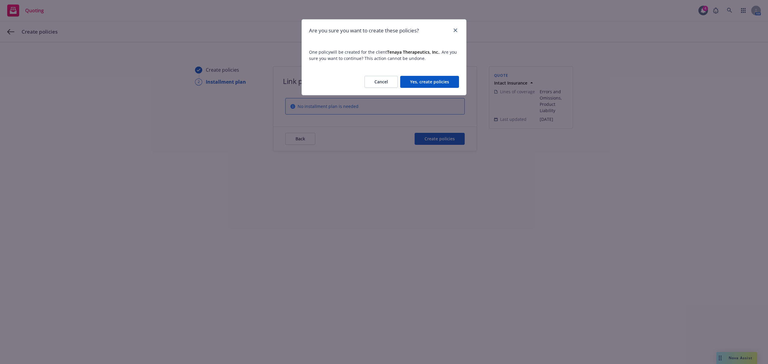
click at [440, 82] on button "Yes, create policies" at bounding box center [429, 82] width 59 height 12
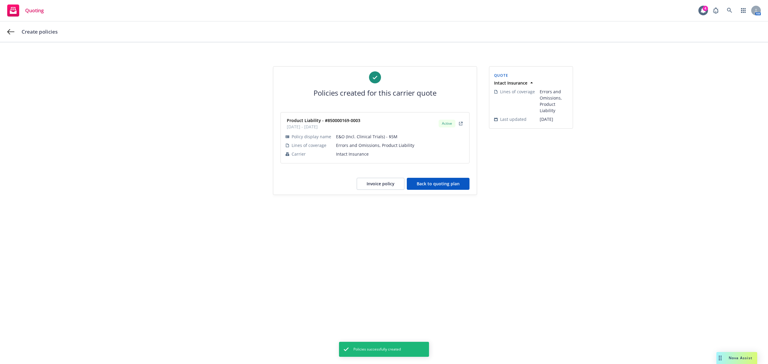
click at [436, 188] on button "Back to quoting plan" at bounding box center [438, 184] width 63 height 12
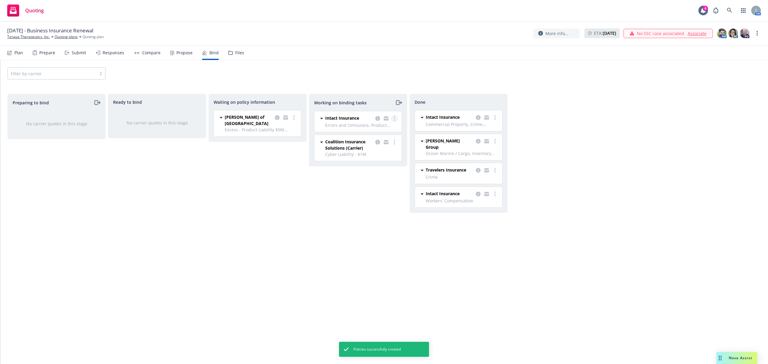
click at [397, 119] on link "more" at bounding box center [394, 118] width 7 height 7
click at [379, 146] on link "Move to done" at bounding box center [371, 143] width 54 height 12
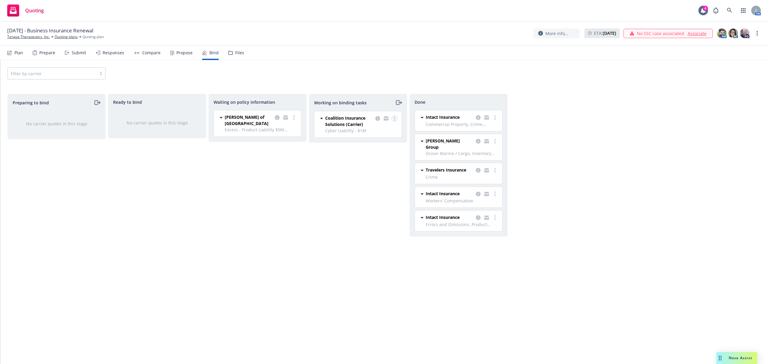
click at [395, 120] on link "more" at bounding box center [394, 118] width 7 height 7
click at [365, 145] on span "Move to done" at bounding box center [365, 143] width 42 height 6
click at [296, 117] on link "more" at bounding box center [294, 117] width 7 height 7
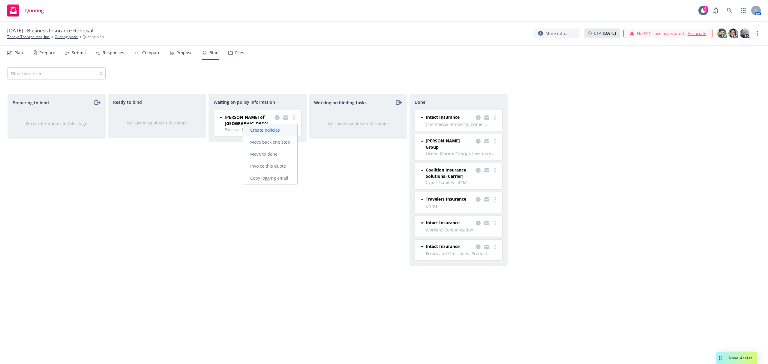
click at [267, 131] on span "Create policies" at bounding box center [265, 130] width 44 height 6
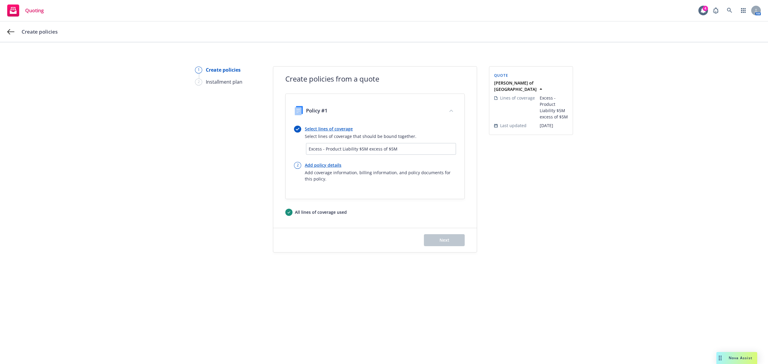
click at [331, 164] on link "Add policy details" at bounding box center [380, 165] width 151 height 6
select select "12"
select select "CA"
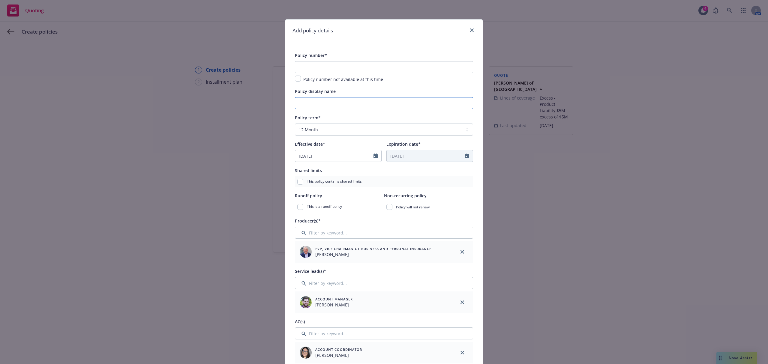
click at [355, 101] on input "Policy display name" at bounding box center [384, 103] width 178 height 12
click at [300, 68] on input "text" at bounding box center [384, 67] width 178 height 12
paste input "EXSS 4975 25"
type input "EXSS 4975 25"
click at [345, 107] on input "Policy display name" at bounding box center [384, 103] width 178 height 12
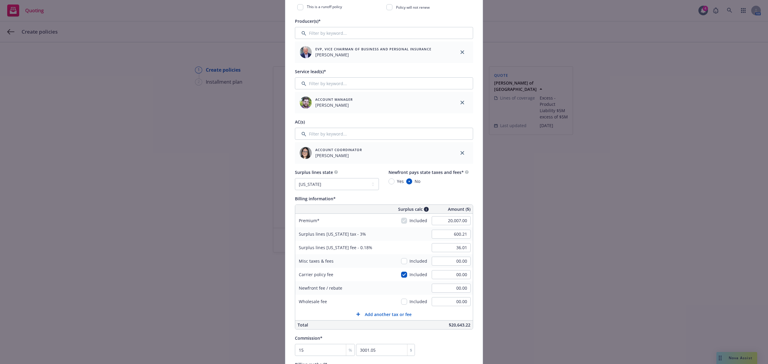
scroll to position [240, 0]
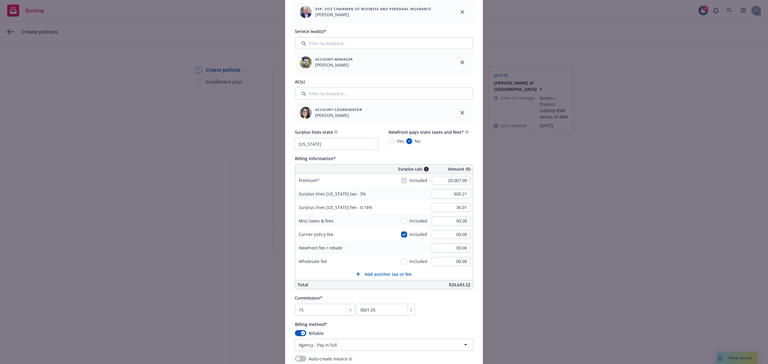
type input "$5M xs $5M"
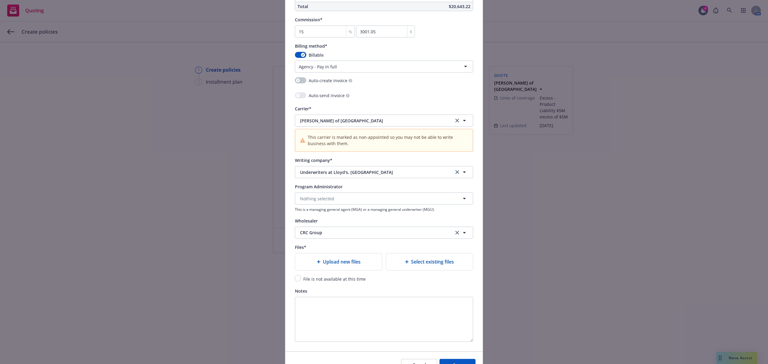
scroll to position [520, 0]
drag, startPoint x: 292, startPoint y: 278, endPoint x: 307, endPoint y: 278, distance: 15.3
click at [295, 278] on input "checkbox" at bounding box center [298, 277] width 6 height 6
checkbox input "true"
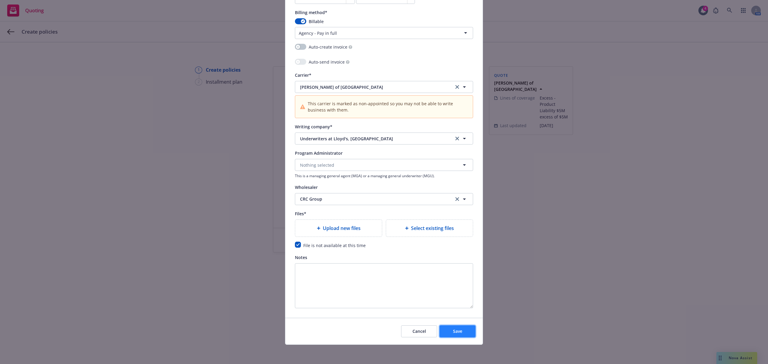
click at [465, 329] on button "Save" at bounding box center [458, 332] width 36 height 12
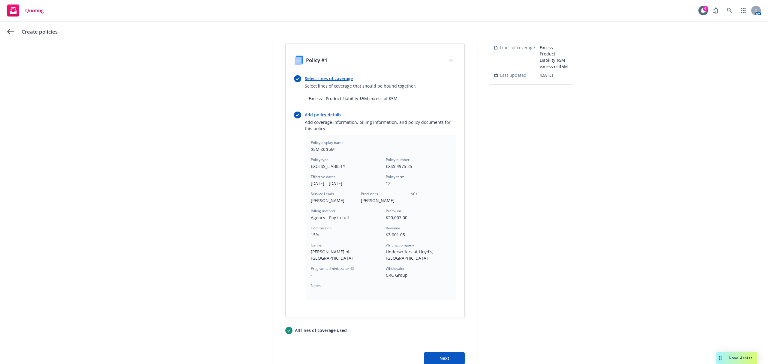
scroll to position [89, 0]
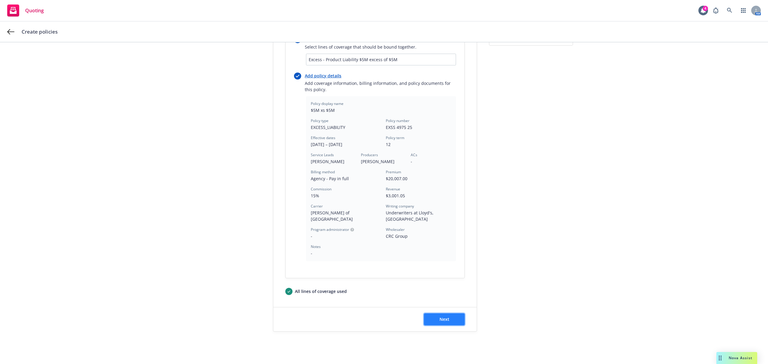
click at [440, 317] on span "Next" at bounding box center [445, 320] width 10 height 6
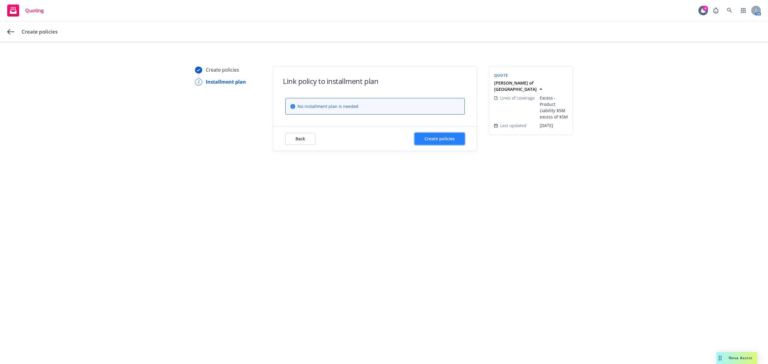
click at [434, 138] on span "Create policies" at bounding box center [440, 139] width 30 height 6
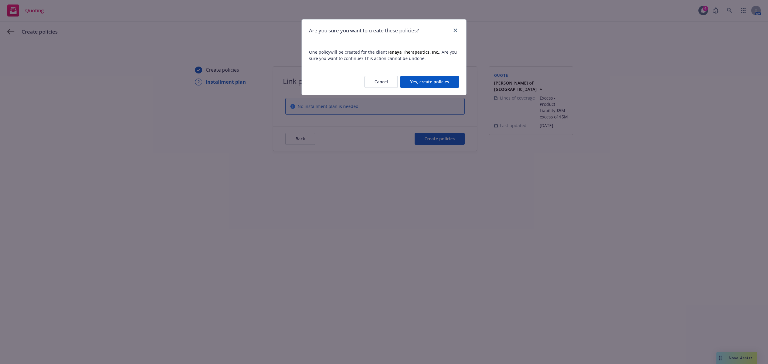
click at [439, 83] on button "Yes, create policies" at bounding box center [429, 82] width 59 height 12
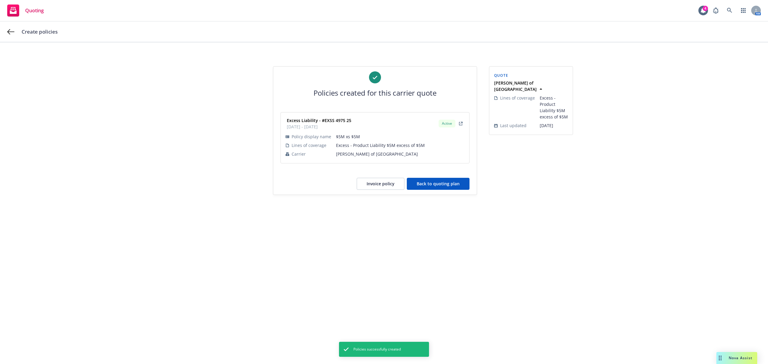
click at [436, 185] on button "Back to quoting plan" at bounding box center [438, 184] width 63 height 12
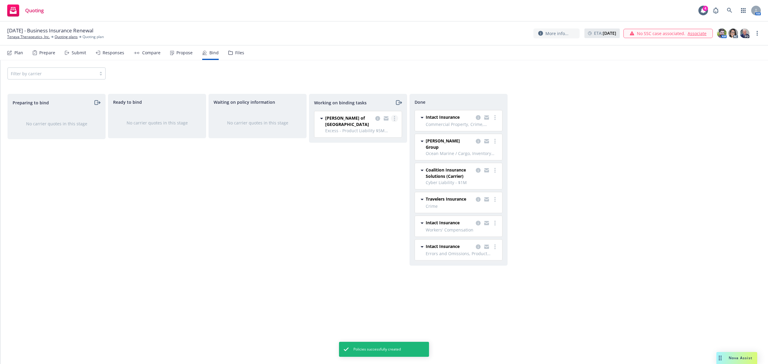
click at [396, 118] on link "more" at bounding box center [394, 118] width 7 height 7
click at [379, 141] on span "Move to done" at bounding box center [365, 143] width 42 height 6
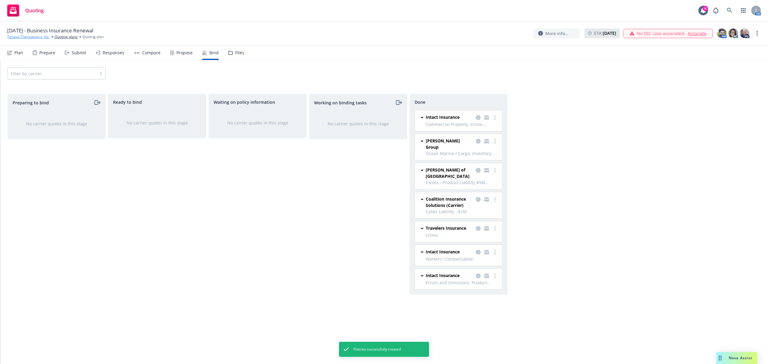
click at [46, 37] on link "Tenaya Therapeutics, Inc." at bounding box center [28, 36] width 43 height 5
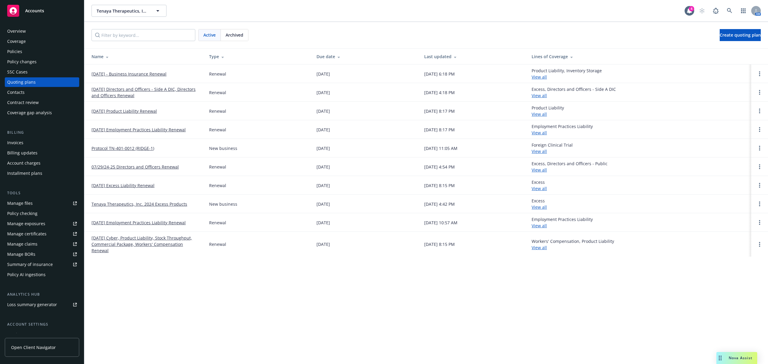
click at [167, 73] on link "[DATE] - Business Insurance Renewal" at bounding box center [129, 74] width 75 height 6
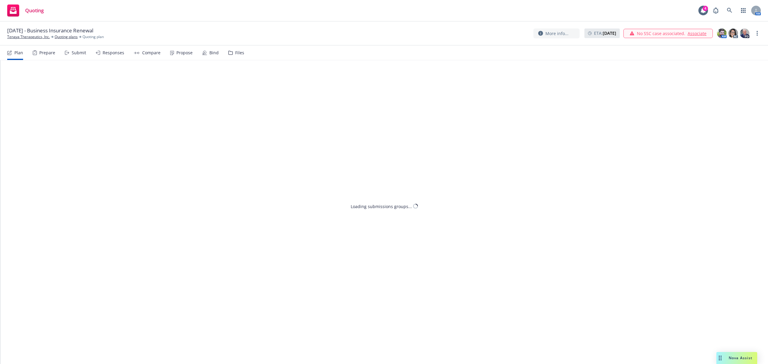
click at [236, 51] on div "Files" at bounding box center [239, 52] width 9 height 5
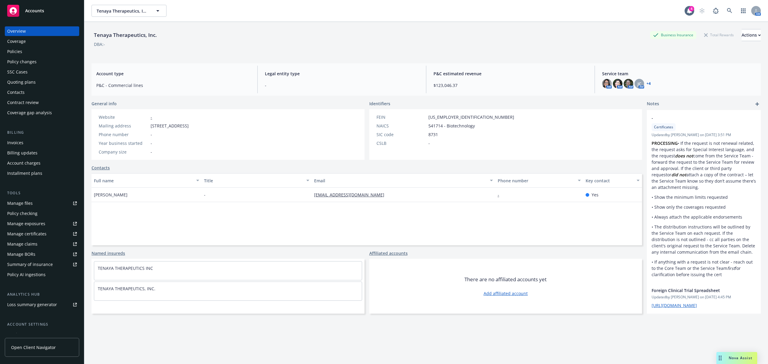
click at [29, 50] on div "Policies" at bounding box center [42, 52] width 70 height 10
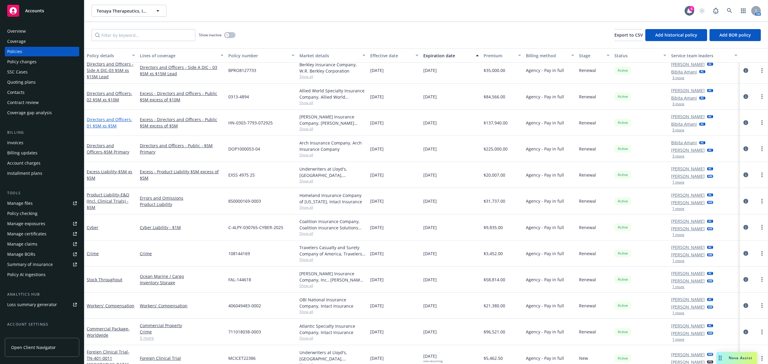
scroll to position [80, 0]
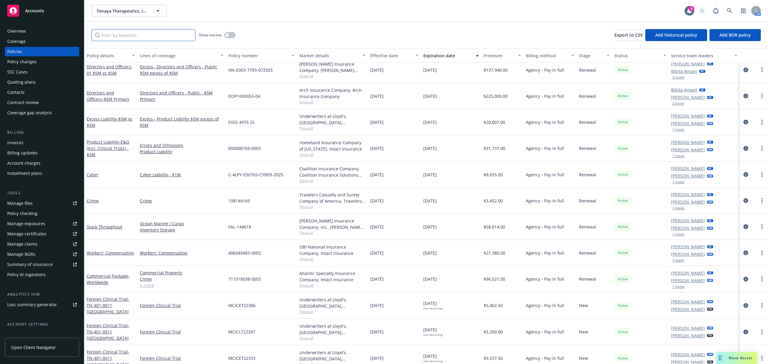
click at [106, 32] on input "Filter by keyword..." at bounding box center [144, 35] width 104 height 12
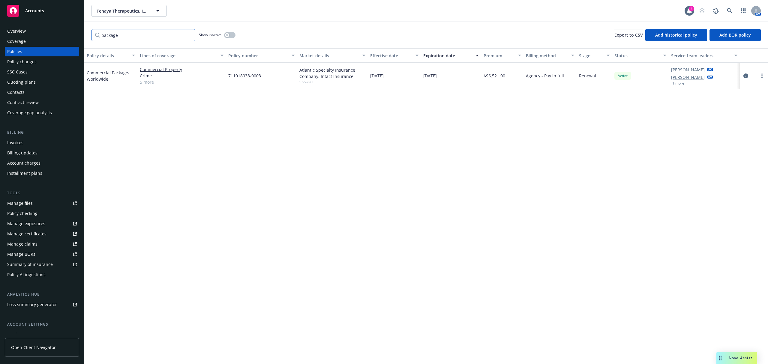
scroll to position [40, 0]
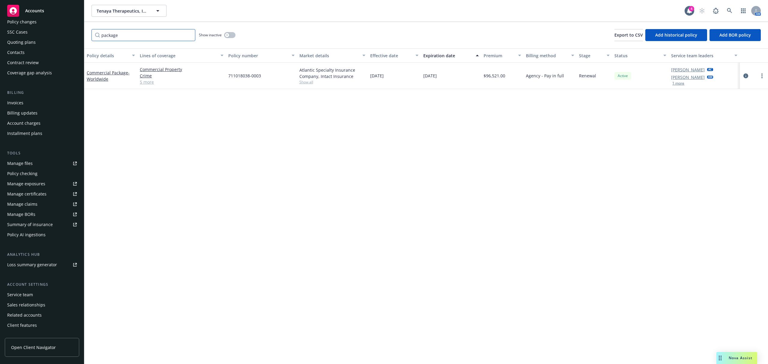
type input "package"
click at [111, 70] on link "Commercial Package - Worldwide" at bounding box center [108, 76] width 43 height 12
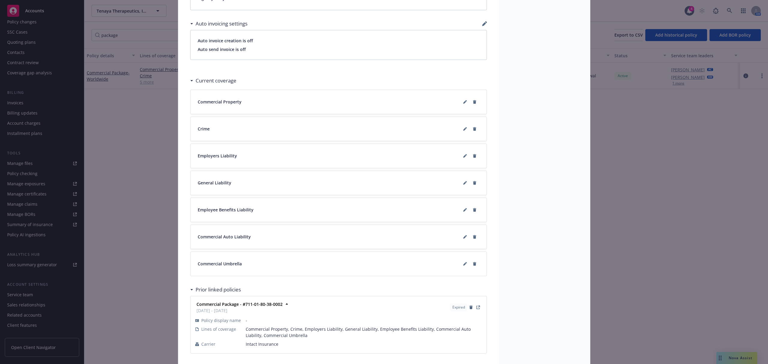
scroll to position [440, 0]
click at [463, 99] on icon at bounding box center [465, 99] width 4 height 4
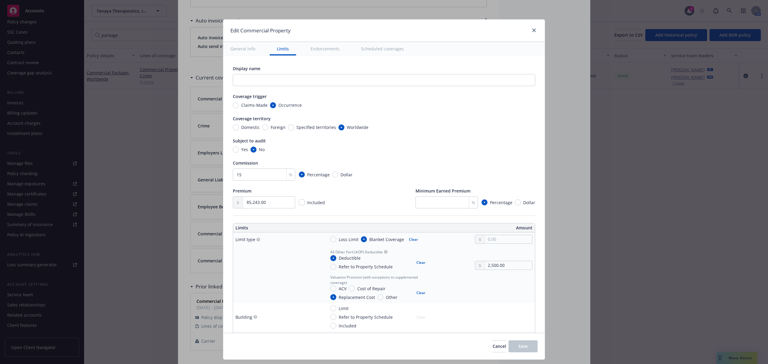
scroll to position [240, 0]
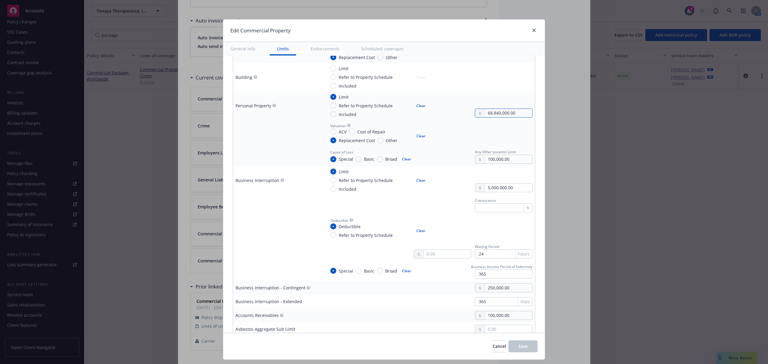
click at [493, 111] on input "68,840,000.00" at bounding box center [508, 113] width 47 height 8
paste input "3"
type input "68,340,000.00"
click at [475, 131] on div at bounding box center [504, 132] width 58 height 21
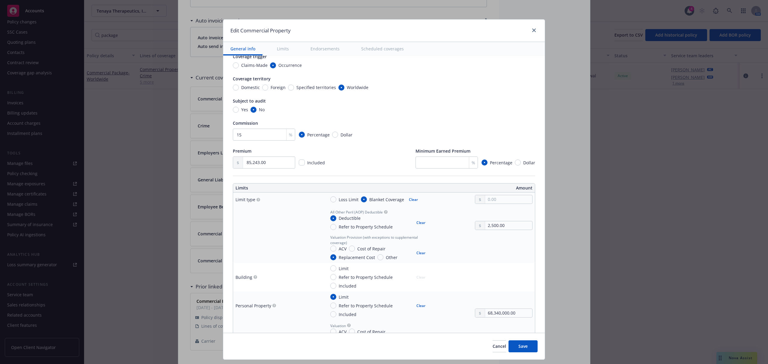
scroll to position [0, 0]
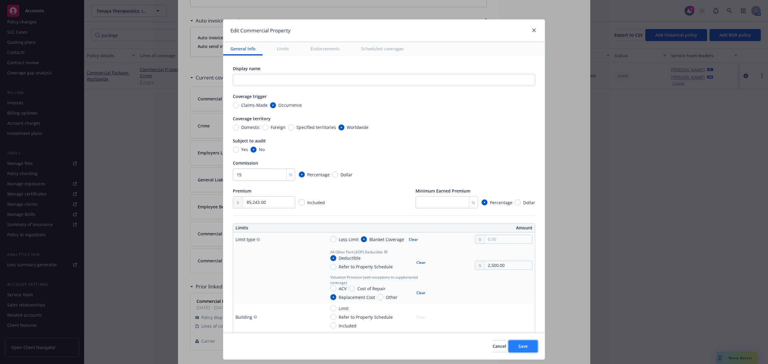
click at [528, 352] on button "Save" at bounding box center [523, 347] width 29 height 12
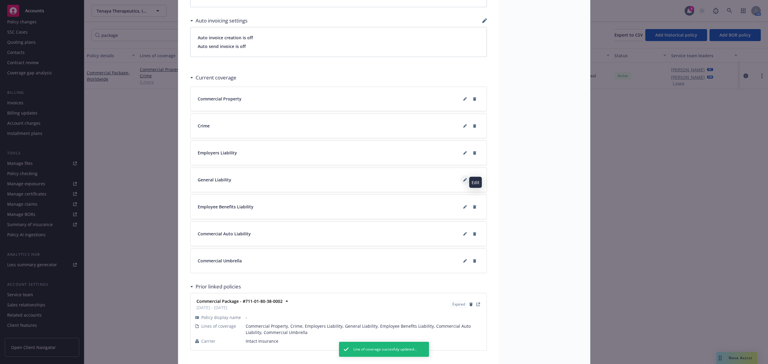
click at [460, 183] on button at bounding box center [465, 180] width 10 height 10
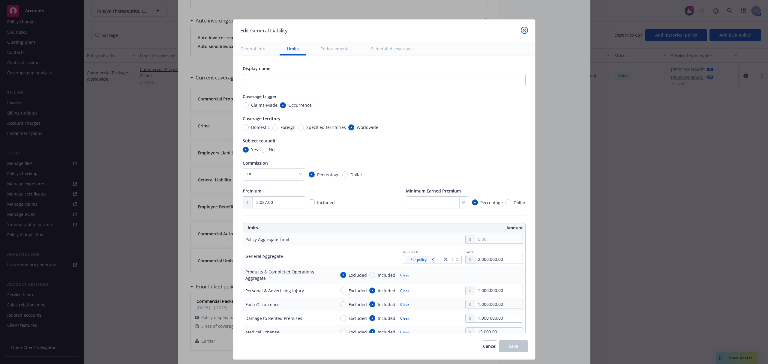
click at [525, 29] on icon "close" at bounding box center [525, 31] width 4 height 4
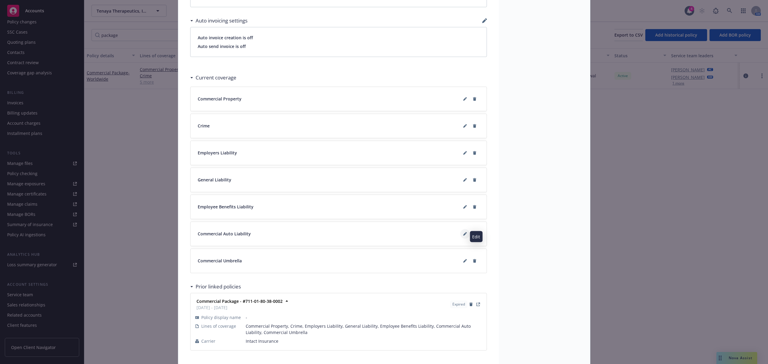
click at [463, 236] on icon at bounding box center [464, 234] width 3 height 3
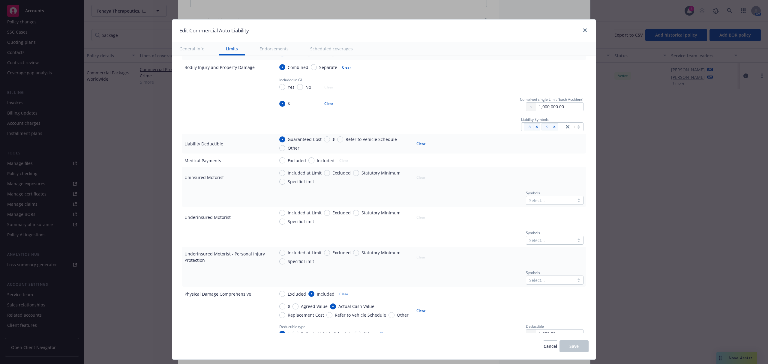
scroll to position [40, 0]
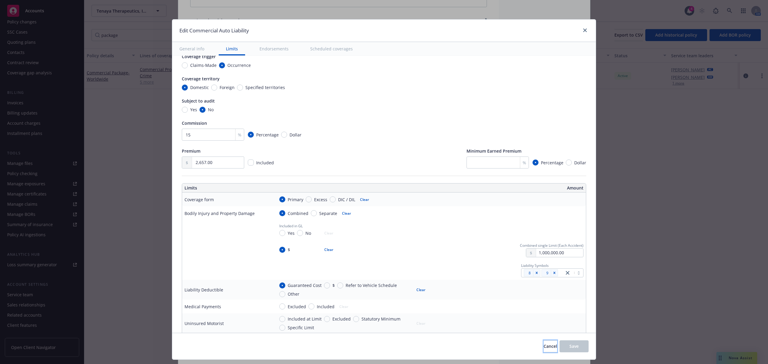
click at [544, 346] on span "Cancel" at bounding box center [551, 347] width 14 height 6
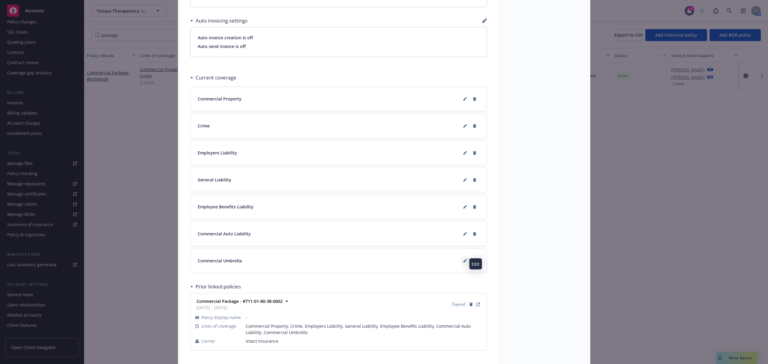
click at [460, 265] on button at bounding box center [465, 261] width 10 height 10
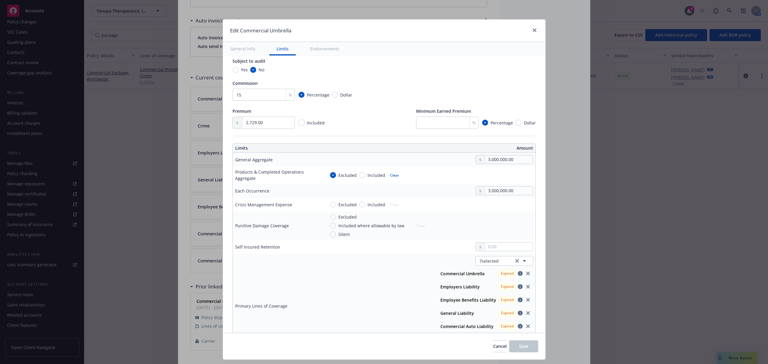
scroll to position [120, 0]
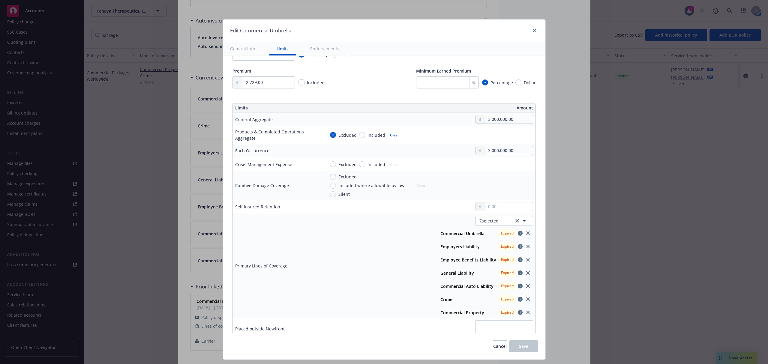
drag, startPoint x: 508, startPoint y: 221, endPoint x: 512, endPoint y: 222, distance: 4.1
click at [516, 221] on icon "clear selection" at bounding box center [518, 221] width 4 height 4
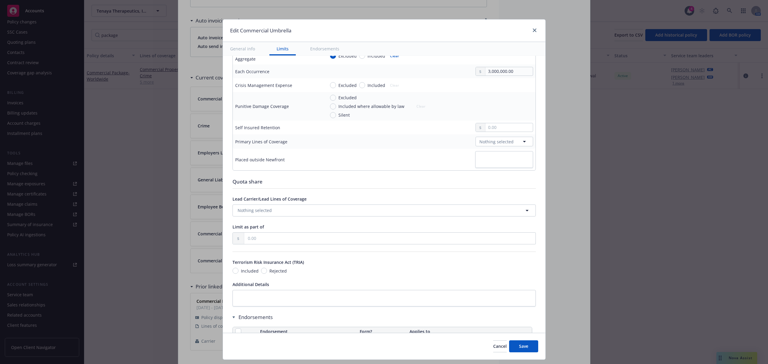
scroll to position [0, 0]
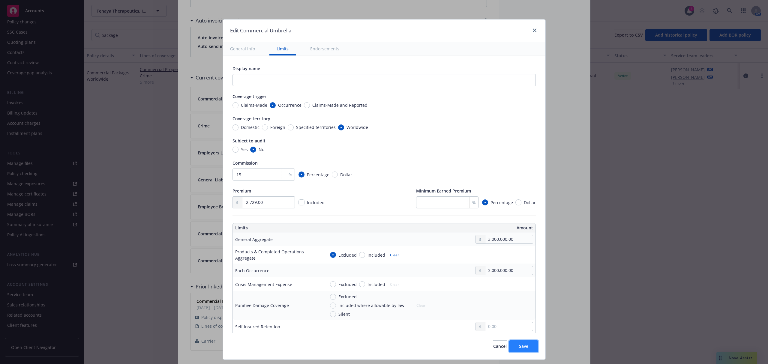
click at [524, 346] on span "Save" at bounding box center [523, 347] width 9 height 6
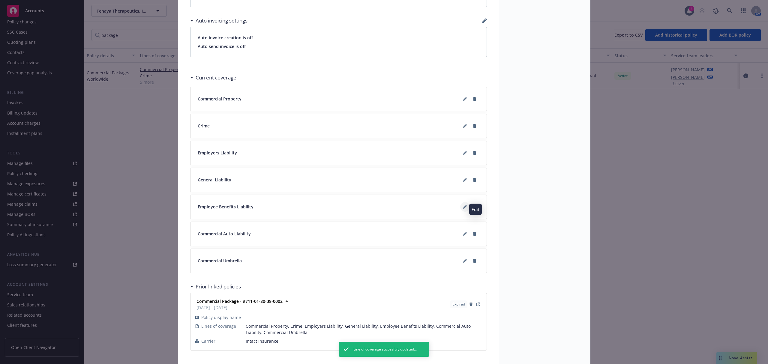
click at [460, 210] on button at bounding box center [465, 207] width 10 height 10
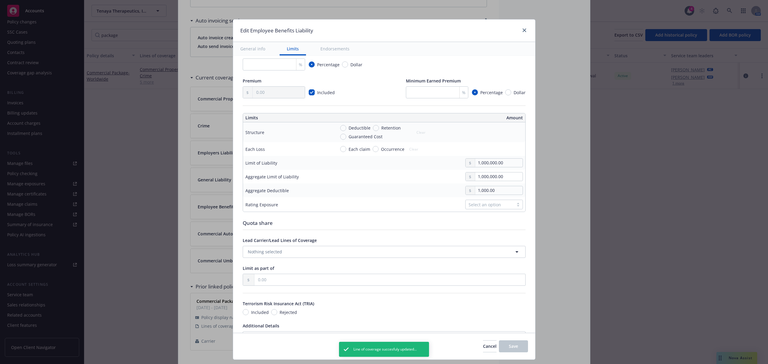
scroll to position [160, 0]
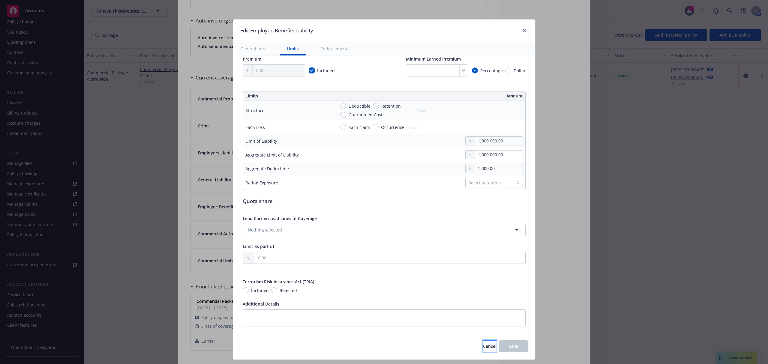
click at [483, 348] on span "Cancel" at bounding box center [490, 347] width 14 height 6
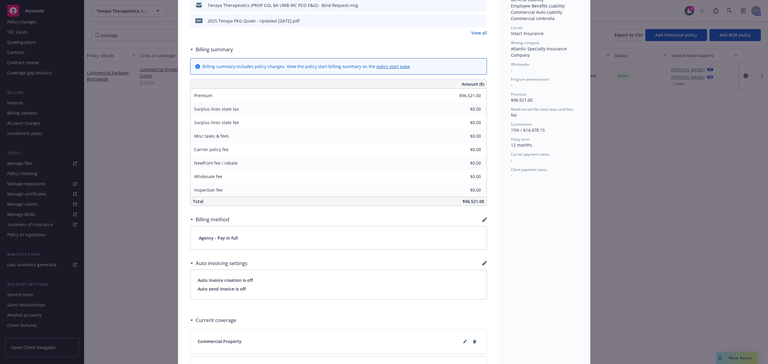
scroll to position [0, 0]
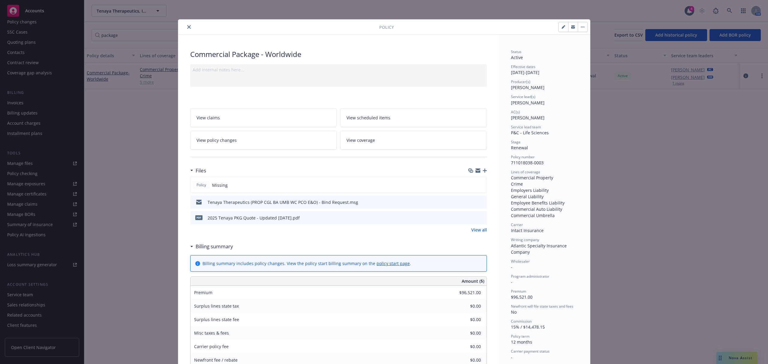
click at [187, 25] on icon "close" at bounding box center [189, 27] width 4 height 4
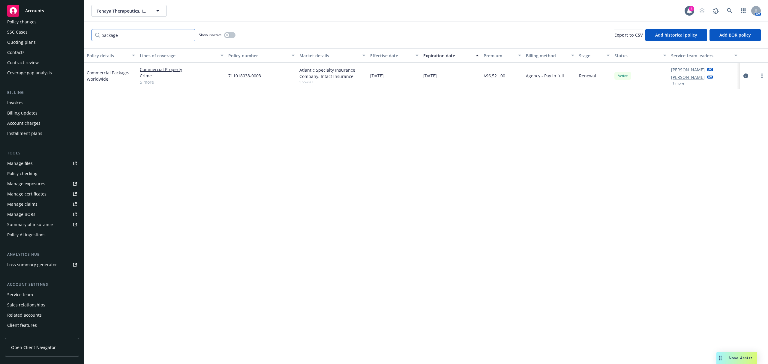
drag, startPoint x: 94, startPoint y: 36, endPoint x: 88, endPoint y: 36, distance: 6.0
click at [88, 36] on div "package Show inactive Export to CSV Add historical policy Add BOR policy" at bounding box center [426, 35] width 684 height 26
click at [108, 77] on link "Workers' Compensation" at bounding box center [111, 76] width 48 height 6
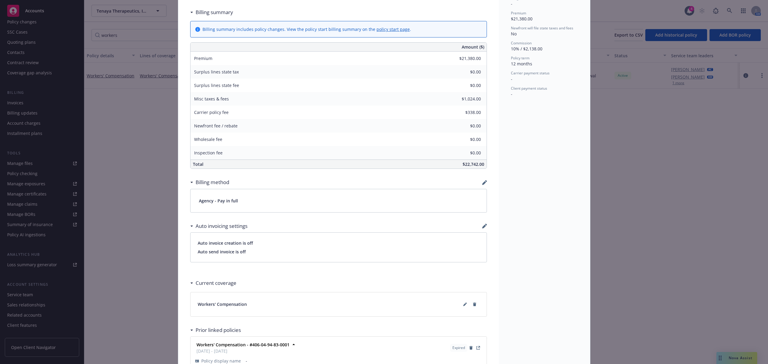
scroll to position [294, 0]
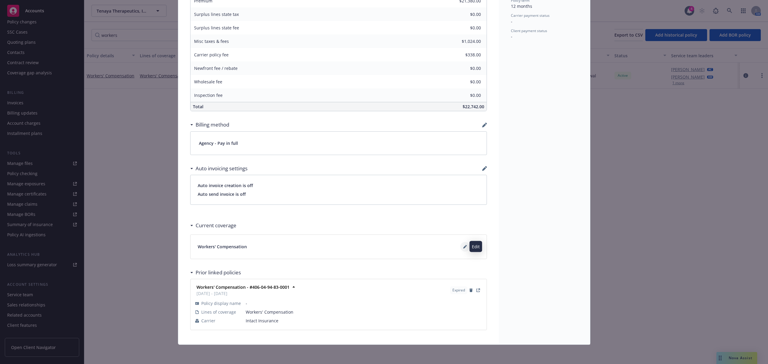
click at [464, 245] on button at bounding box center [465, 247] width 10 height 10
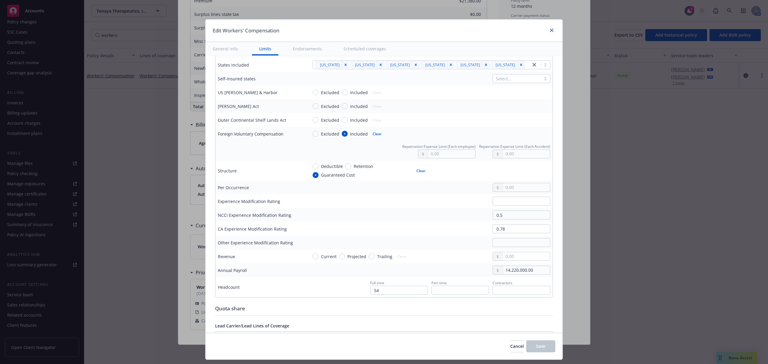
scroll to position [240, 0]
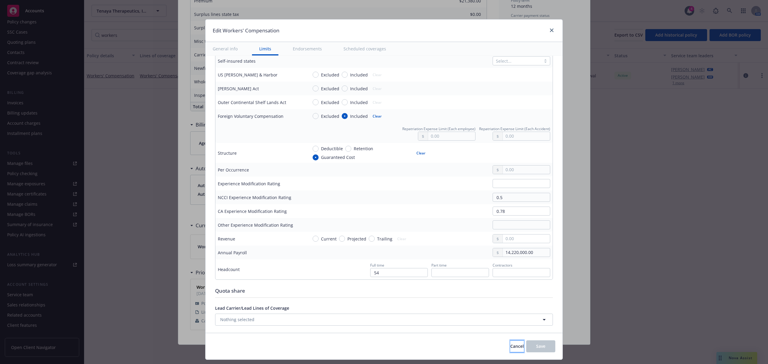
click at [511, 347] on button "Cancel" at bounding box center [518, 347] width 14 height 12
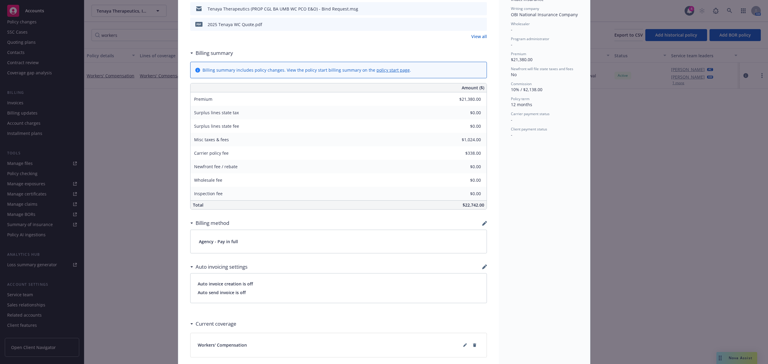
scroll to position [0, 0]
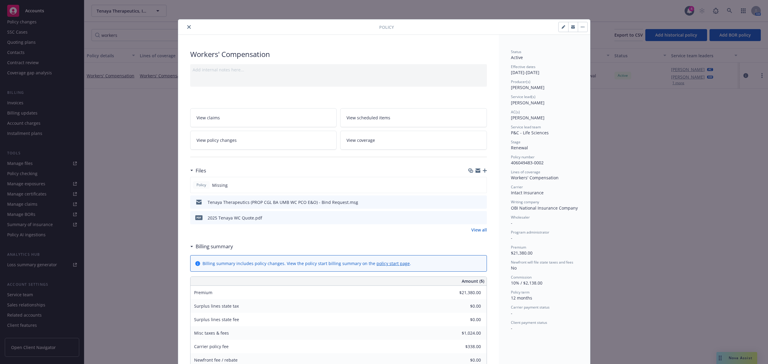
click at [187, 27] on icon "close" at bounding box center [189, 27] width 4 height 4
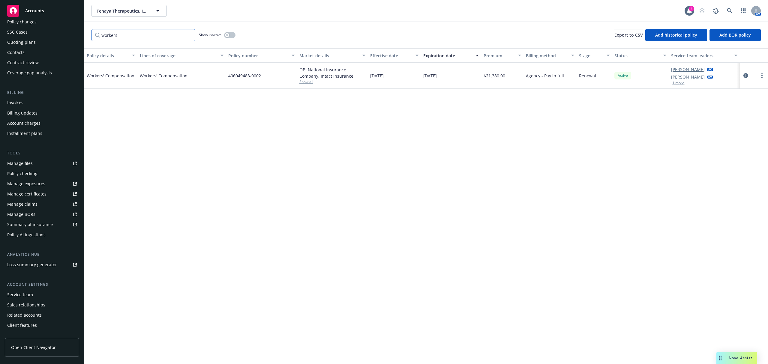
drag, startPoint x: 149, startPoint y: 37, endPoint x: 88, endPoint y: 38, distance: 60.9
click at [88, 38] on div "workers Show inactive Export to CSV Add historical policy Add BOR policy" at bounding box center [426, 35] width 684 height 26
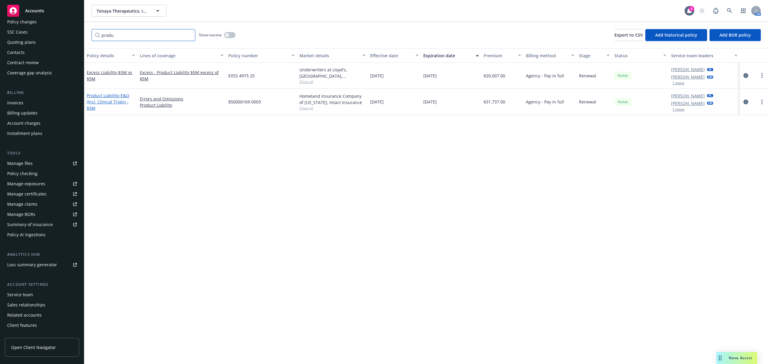
type input "produ"
click at [97, 96] on link "Product Liability - E&O (Incl. Clinical Trials) - $5M" at bounding box center [108, 102] width 43 height 18
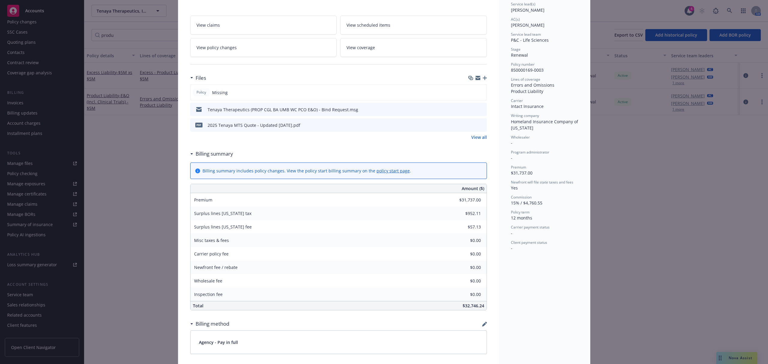
scroll to position [320, 0]
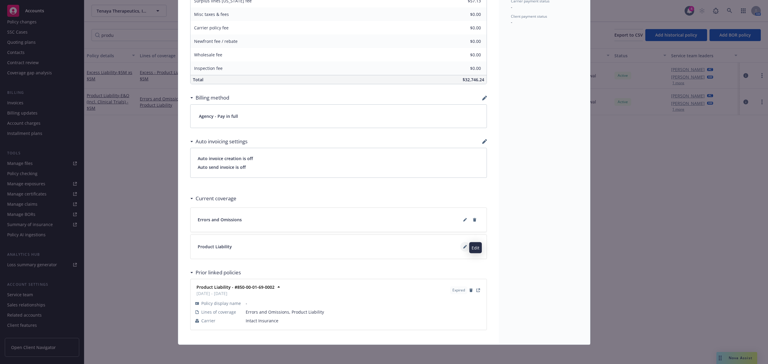
click at [460, 250] on button at bounding box center [465, 247] width 10 height 10
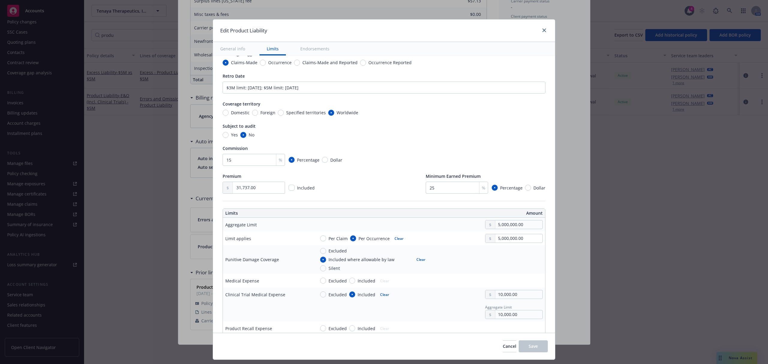
scroll to position [0, 0]
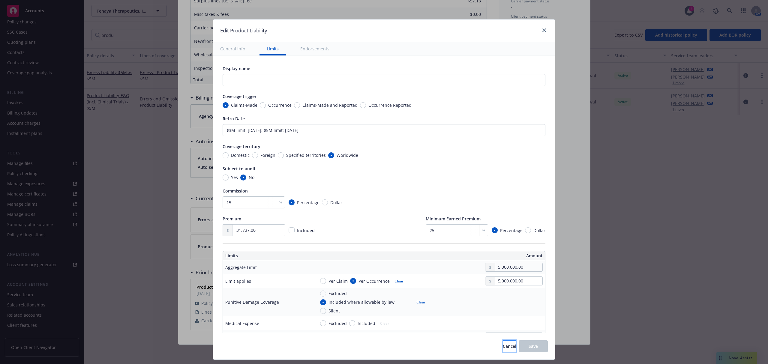
click at [503, 348] on span "Cancel" at bounding box center [510, 347] width 14 height 6
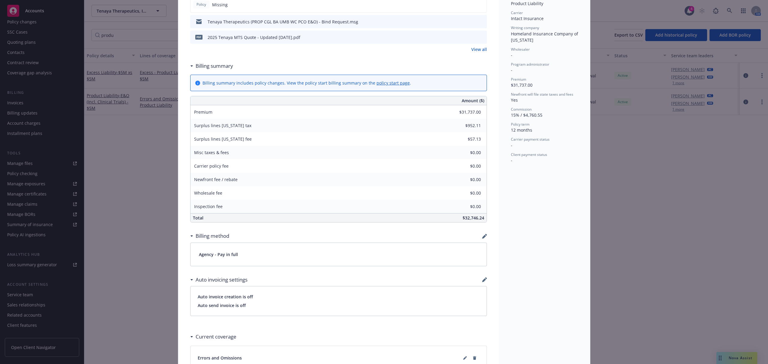
scroll to position [320, 0]
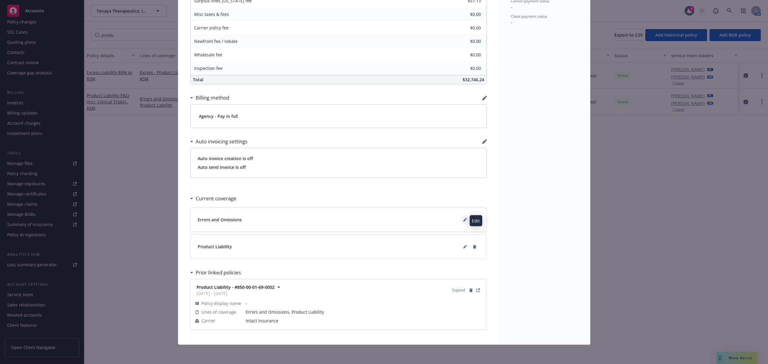
click at [463, 220] on icon at bounding box center [465, 220] width 4 height 4
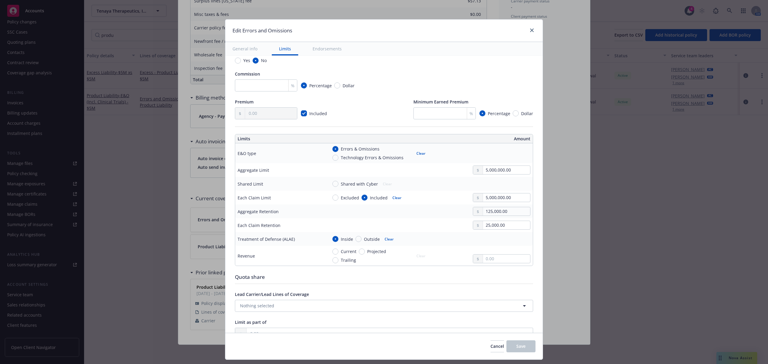
scroll to position [120, 0]
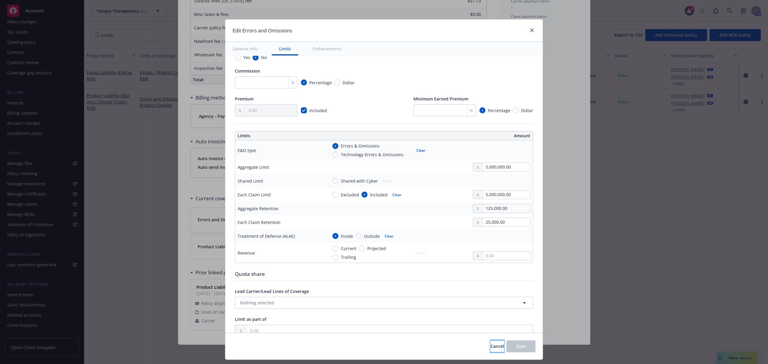
click at [491, 348] on span "Cancel" at bounding box center [498, 347] width 14 height 6
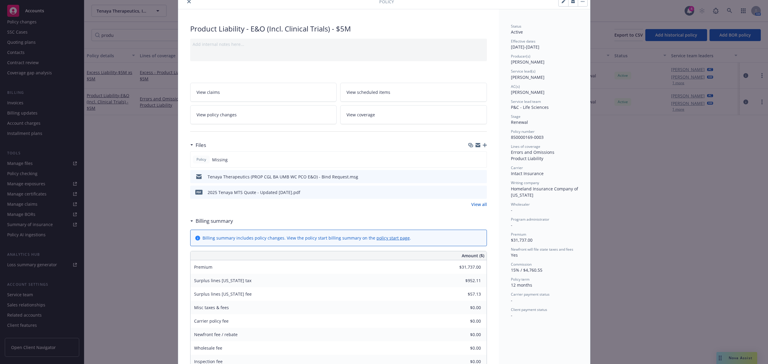
scroll to position [0, 0]
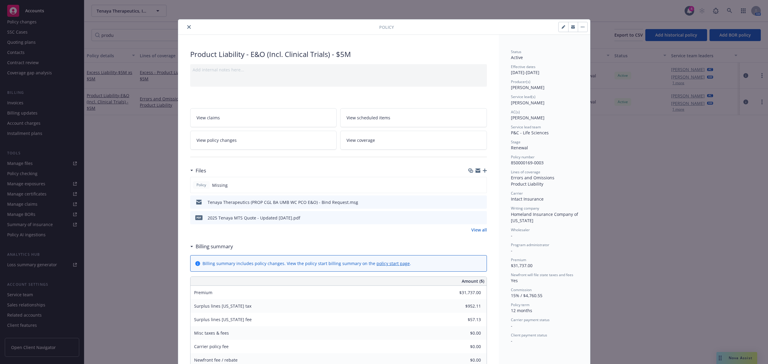
click at [187, 26] on icon "close" at bounding box center [189, 27] width 4 height 4
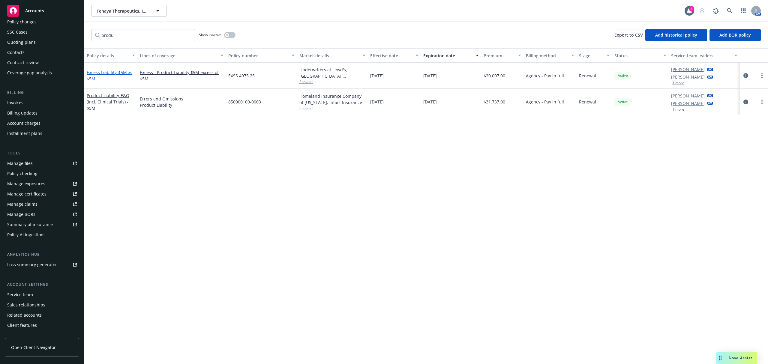
click at [99, 72] on link "Excess Liability - $5M xs $5M" at bounding box center [110, 76] width 46 height 12
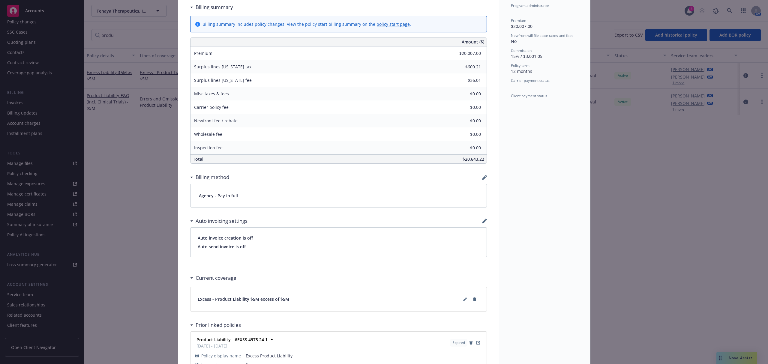
scroll to position [240, 0]
click at [463, 301] on icon at bounding box center [465, 299] width 4 height 4
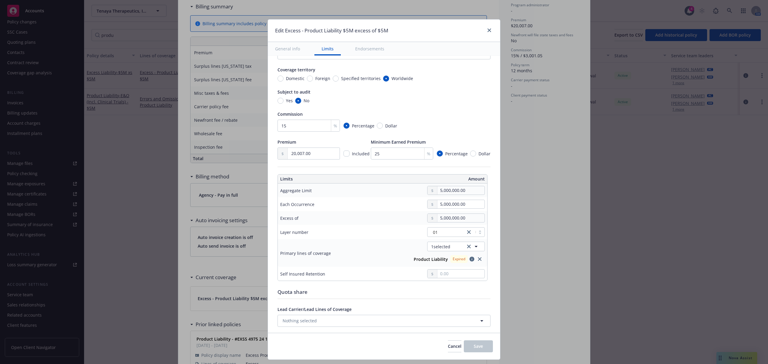
scroll to position [160, 0]
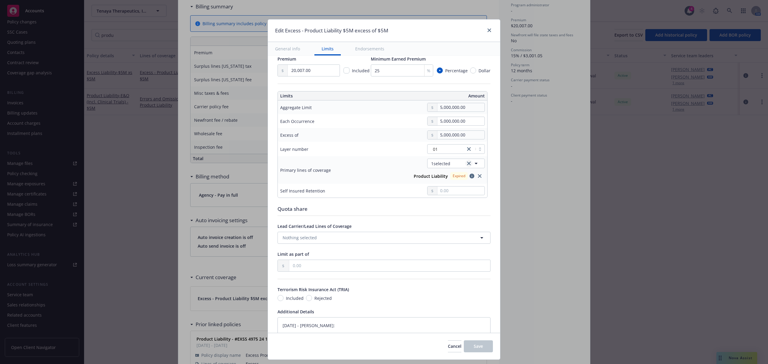
click at [467, 164] on icon "clear selection" at bounding box center [469, 164] width 4 height 4
type textarea "x"
type input "$5M excess of $5M"
type textarea "x"
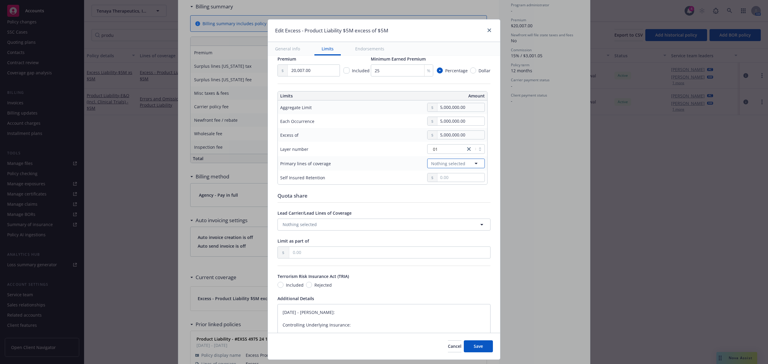
click at [434, 166] on span "Nothing selected" at bounding box center [448, 164] width 34 height 6
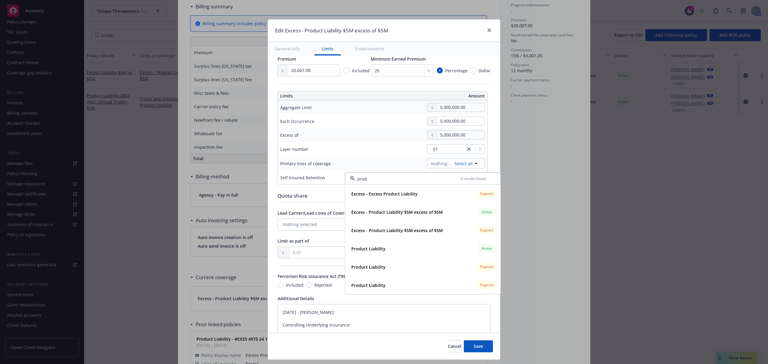
type input "produ"
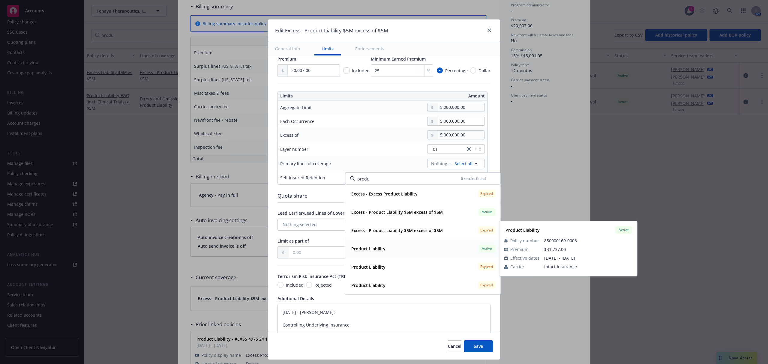
click at [393, 250] on div "Product Liability Active" at bounding box center [423, 249] width 148 height 10
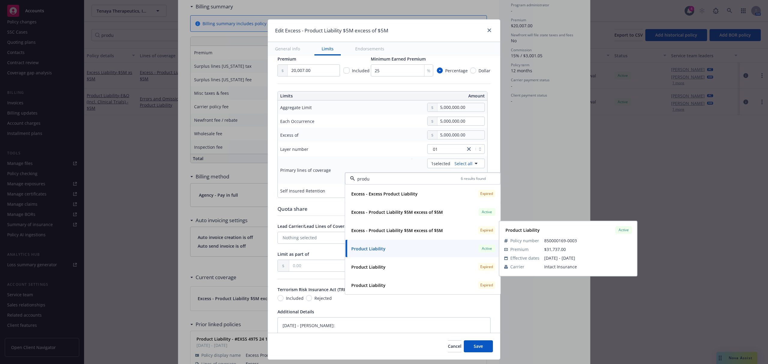
type textarea "x"
type input "Product Liability $5M excess of $5M"
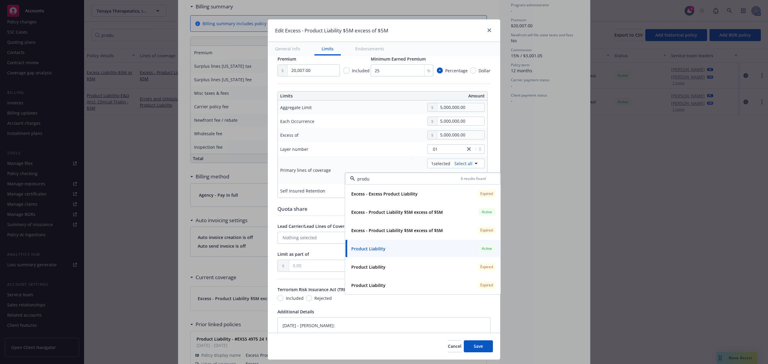
type input "produ"
click at [368, 116] on td "5,000,000.00" at bounding box center [427, 121] width 119 height 14
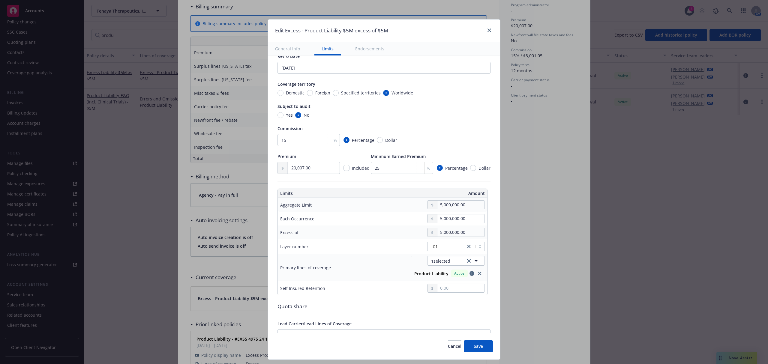
scroll to position [40, 0]
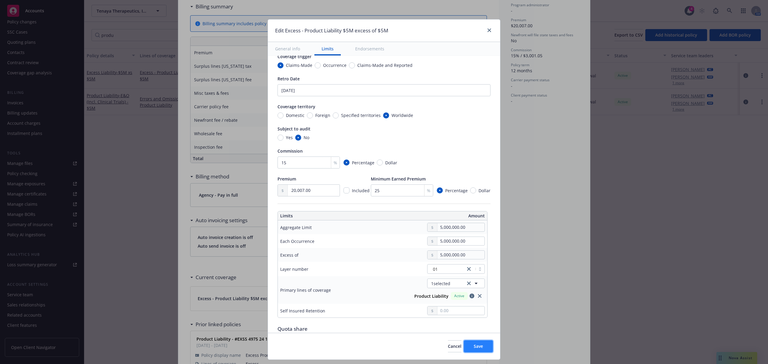
click at [470, 348] on button "Save" at bounding box center [478, 347] width 29 height 12
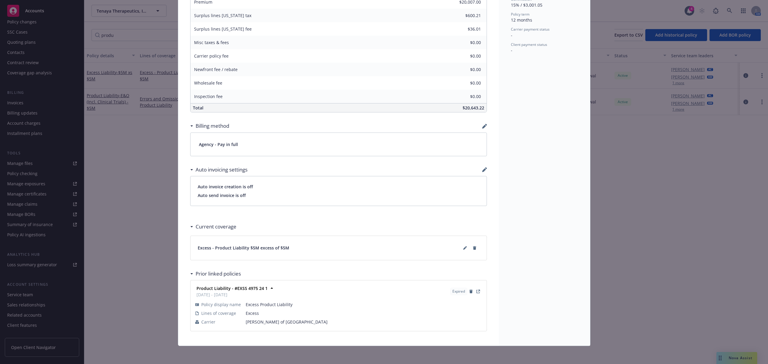
scroll to position [294, 0]
click at [463, 247] on icon at bounding box center [464, 247] width 3 height 3
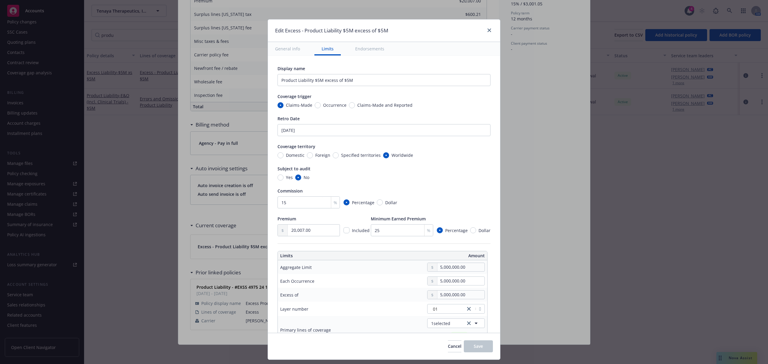
type textarea "x"
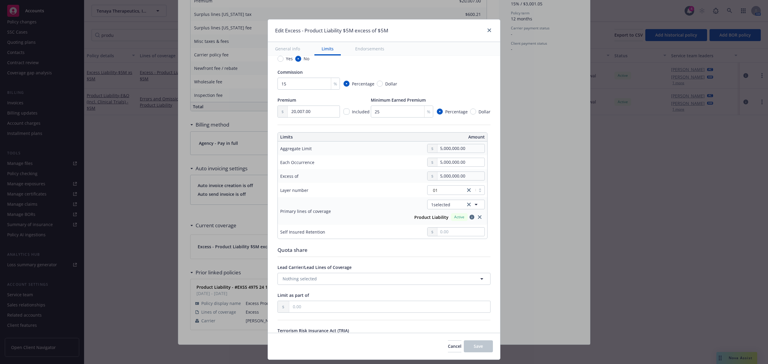
scroll to position [120, 0]
click at [448, 349] on span "Cancel" at bounding box center [455, 347] width 14 height 6
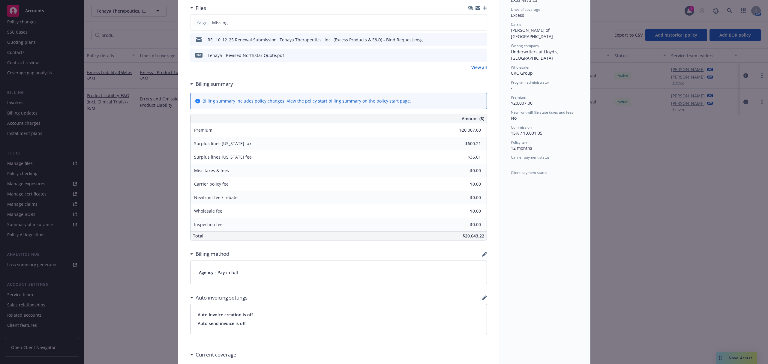
scroll to position [14, 0]
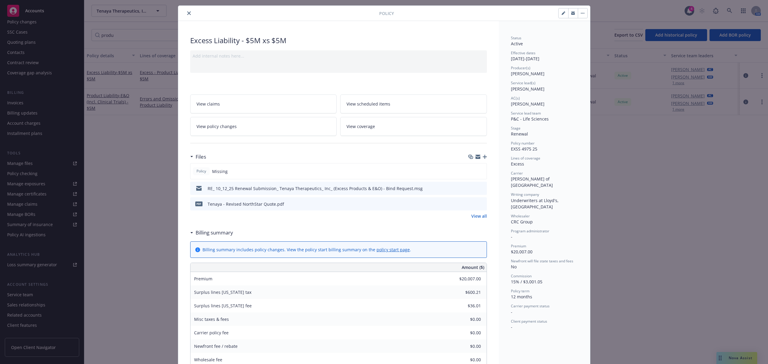
click at [187, 12] on icon "close" at bounding box center [189, 13] width 4 height 4
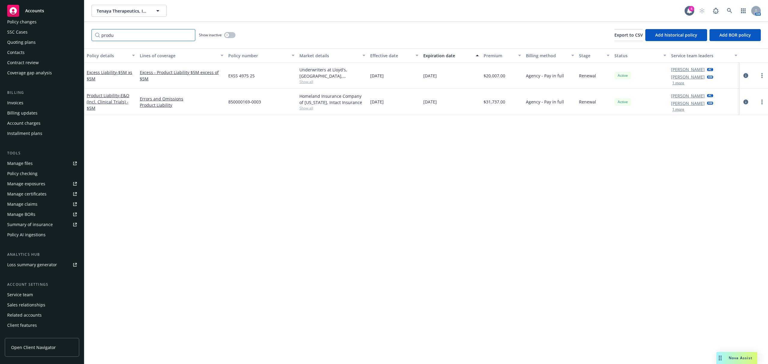
drag, startPoint x: 129, startPoint y: 36, endPoint x: 88, endPoint y: 35, distance: 40.5
click at [88, 35] on div "produ Show inactive Export to CSV Add historical policy Add BOR policy" at bounding box center [426, 35] width 684 height 26
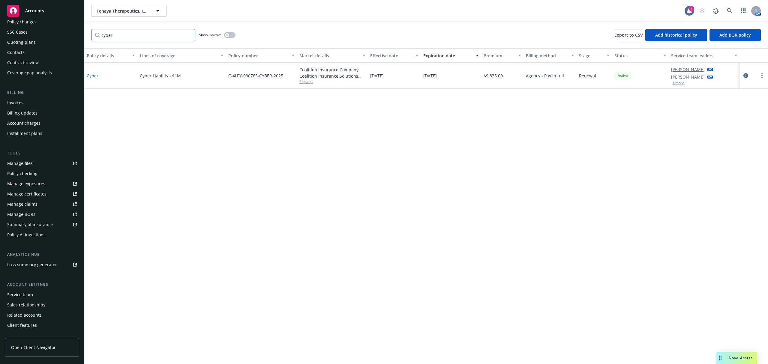
type input "cyber"
click at [93, 74] on link "Cyber" at bounding box center [93, 76] width 12 height 6
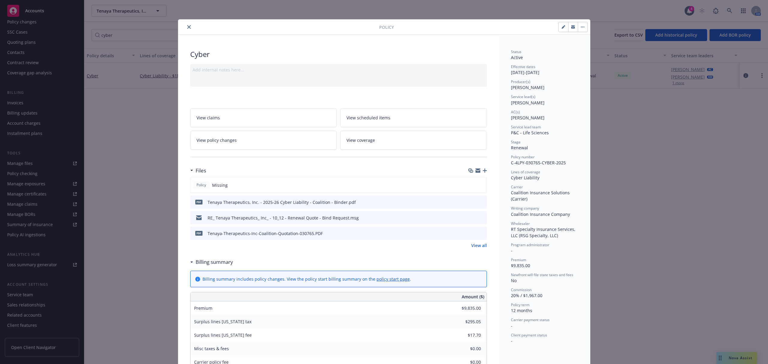
click at [559, 28] on button "button" at bounding box center [564, 27] width 10 height 10
select select "RENEWAL"
select select "12"
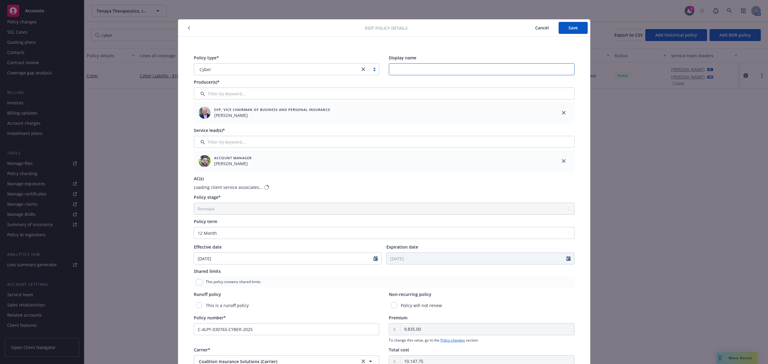
click at [411, 69] on input "Display name" at bounding box center [482, 69] width 186 height 12
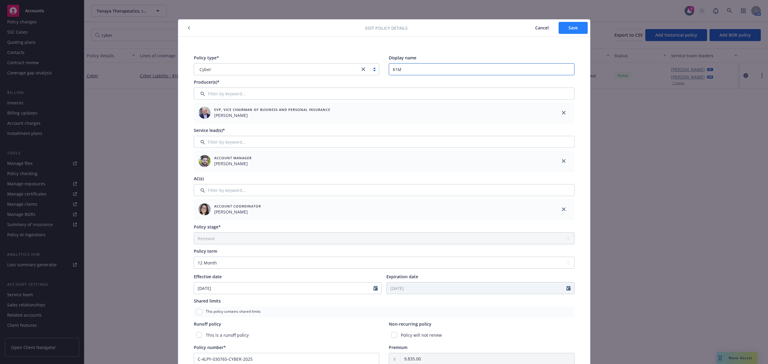
type input "$1M"
click at [570, 23] on button "Save" at bounding box center [573, 28] width 29 height 12
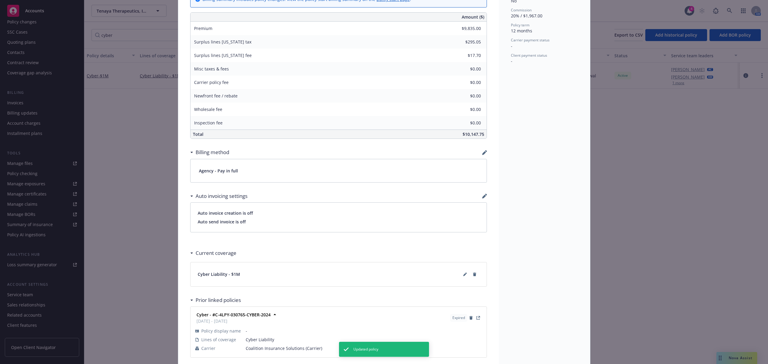
scroll to position [310, 0]
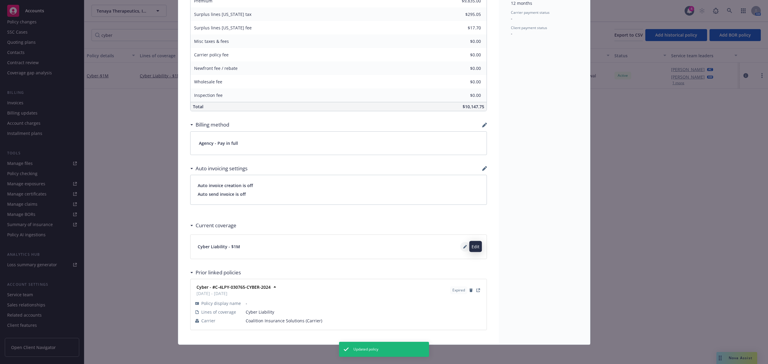
click at [463, 247] on icon at bounding box center [464, 247] width 3 height 3
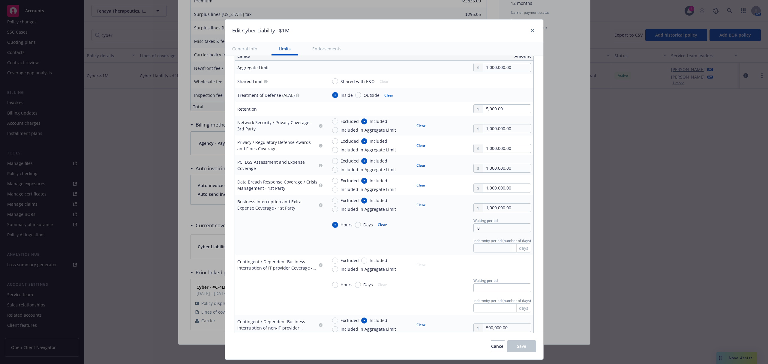
scroll to position [0, 0]
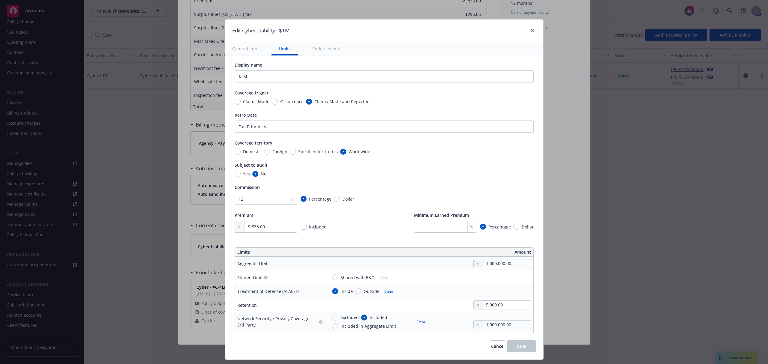
type textarea "x"
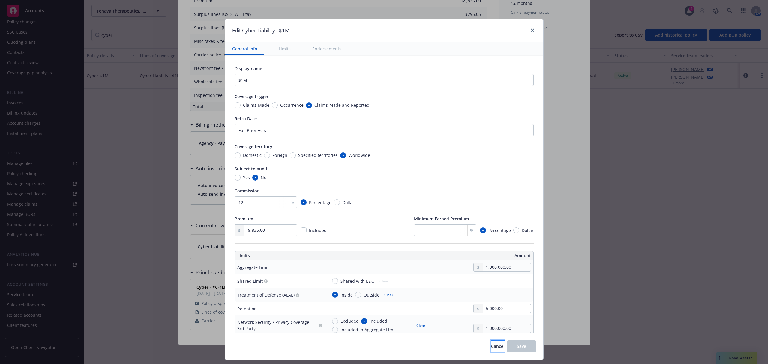
click at [492, 346] on span "Cancel" at bounding box center [498, 347] width 14 height 6
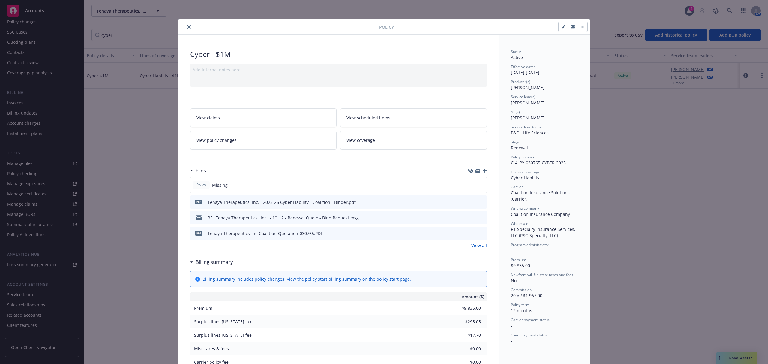
click at [187, 27] on icon "close" at bounding box center [189, 27] width 4 height 4
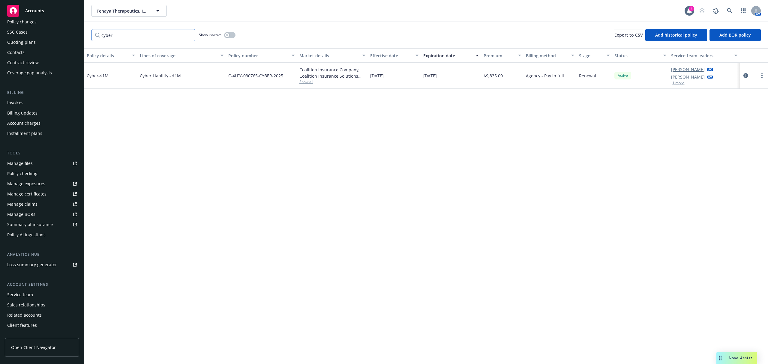
click at [114, 35] on input "cyber" at bounding box center [144, 35] width 104 height 12
click at [733, 361] on span "Nova Assist" at bounding box center [741, 358] width 24 height 5
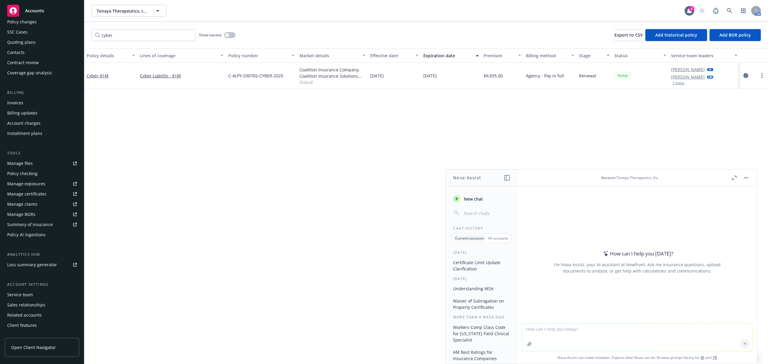
click at [488, 269] on button "Certificate Limit Update Clarification" at bounding box center [482, 266] width 62 height 16
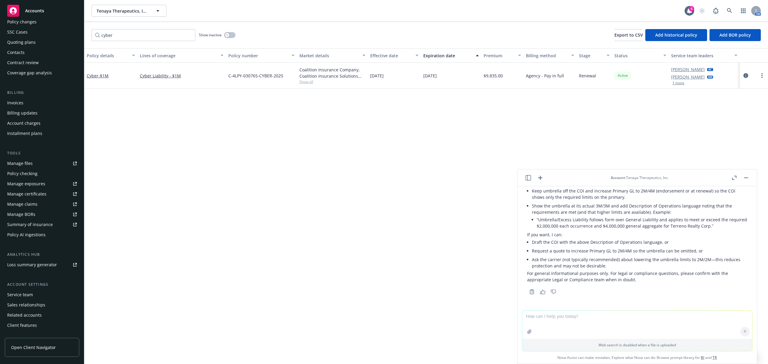
scroll to position [492, 0]
click at [731, 178] on button "button" at bounding box center [734, 177] width 7 height 7
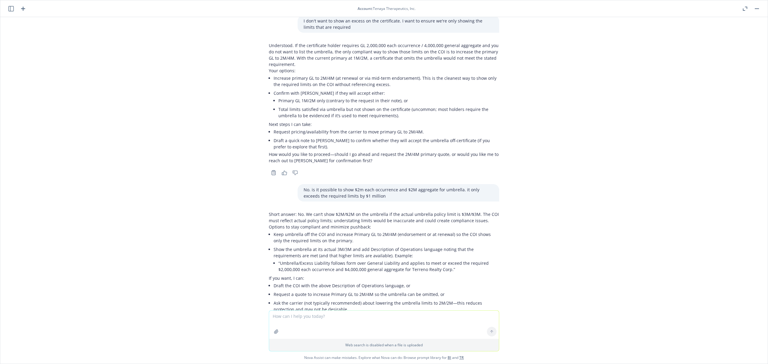
scroll to position [272, 0]
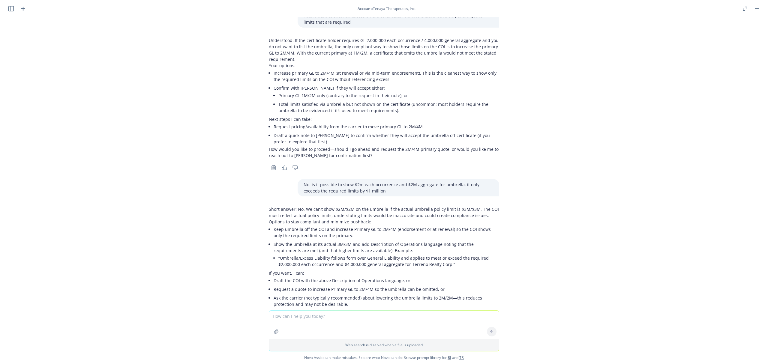
click at [756, 8] on rect "button" at bounding box center [757, 8] width 4 height 1
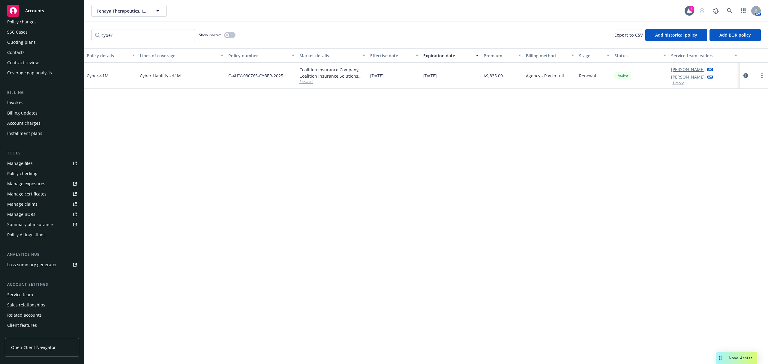
scroll to position [47, 0]
click at [34, 185] on div "Manage certificates" at bounding box center [26, 187] width 39 height 10
drag, startPoint x: 191, startPoint y: 34, endPoint x: 185, endPoint y: 35, distance: 6.4
click at [189, 34] on input "cyber" at bounding box center [144, 35] width 104 height 12
click at [188, 35] on input "cyber" at bounding box center [144, 35] width 104 height 12
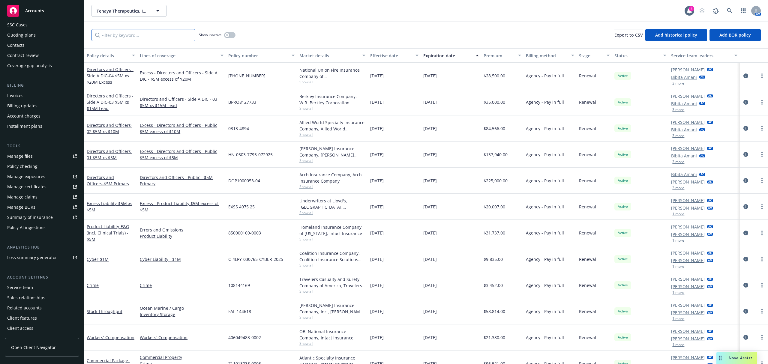
click at [117, 34] on input "Filter by keyword..." at bounding box center [144, 35] width 104 height 12
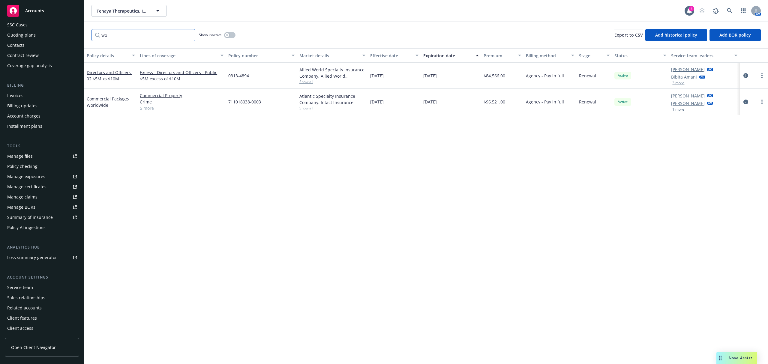
type input "w"
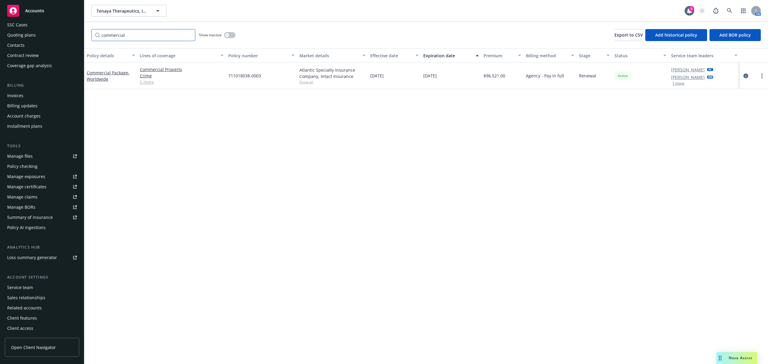
type input "commercial"
click at [229, 36] on div "button" at bounding box center [227, 35] width 4 height 4
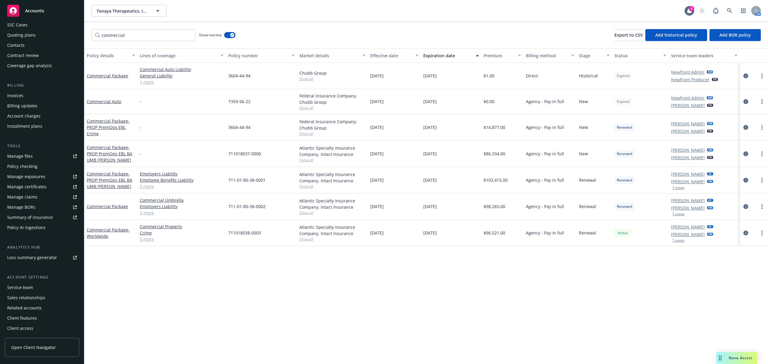
click at [388, 58] on div "Effective date" at bounding box center [391, 56] width 42 height 6
drag, startPoint x: 388, startPoint y: 57, endPoint x: 388, endPoint y: 53, distance: 3.6
click at [388, 55] on div "Effective date" at bounding box center [391, 56] width 42 height 6
